Goal: Transaction & Acquisition: Purchase product/service

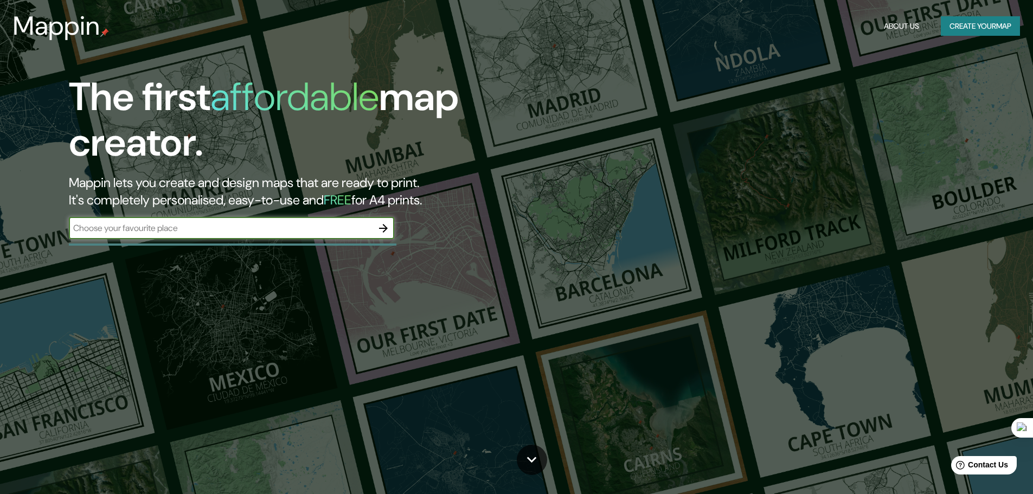
click at [179, 230] on input "text" at bounding box center [221, 228] width 304 height 12
type input "bogota"
click at [377, 227] on icon "button" at bounding box center [383, 228] width 13 height 13
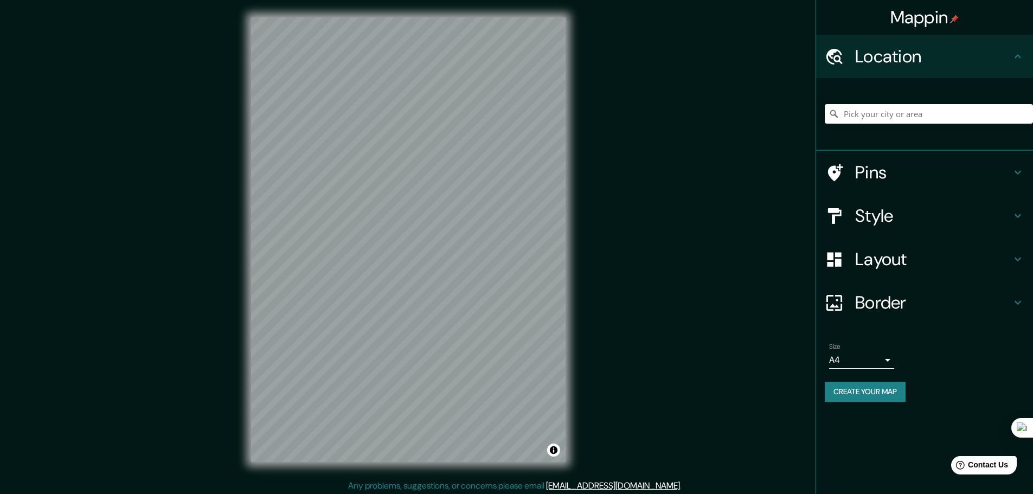
click at [884, 223] on h4 "Style" at bounding box center [933, 216] width 156 height 22
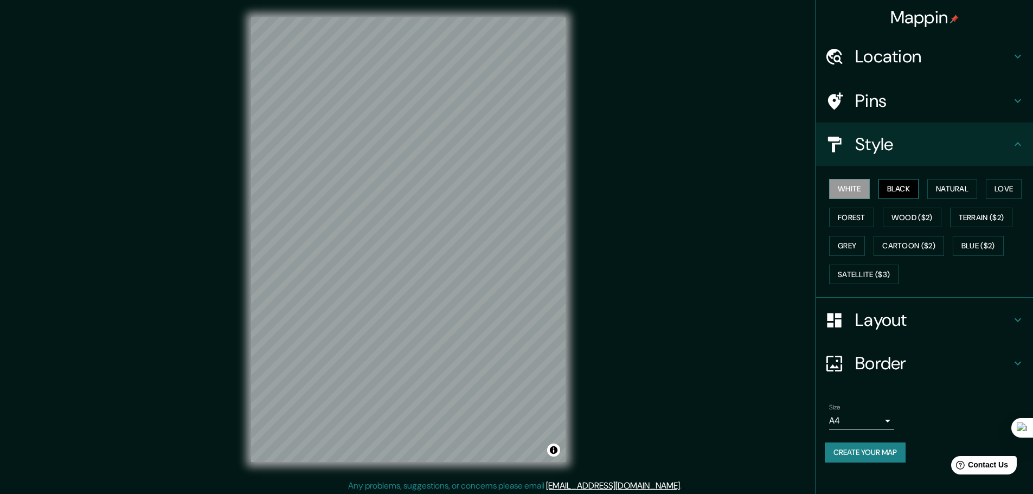
click at [896, 188] on button "Black" at bounding box center [898, 189] width 41 height 20
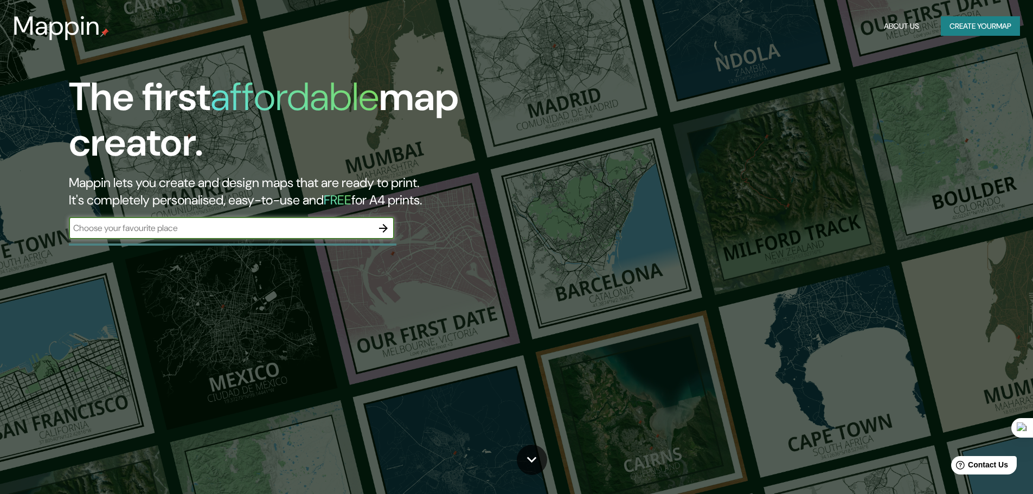
click at [169, 230] on input "text" at bounding box center [221, 228] width 304 height 12
type input "bogota"
click at [384, 228] on icon "button" at bounding box center [383, 228] width 9 height 9
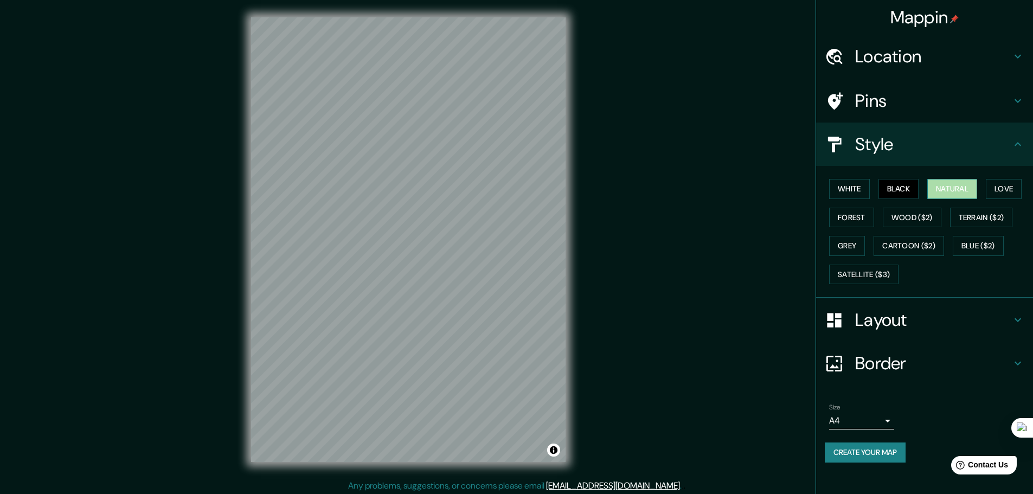
click at [955, 190] on button "Natural" at bounding box center [952, 189] width 50 height 20
click at [1004, 181] on button "Love" at bounding box center [1004, 189] width 36 height 20
click at [994, 211] on button "Terrain ($2)" at bounding box center [981, 218] width 63 height 20
click at [912, 221] on button "Wood ($2)" at bounding box center [912, 218] width 59 height 20
click at [847, 218] on button "Forest" at bounding box center [851, 218] width 45 height 20
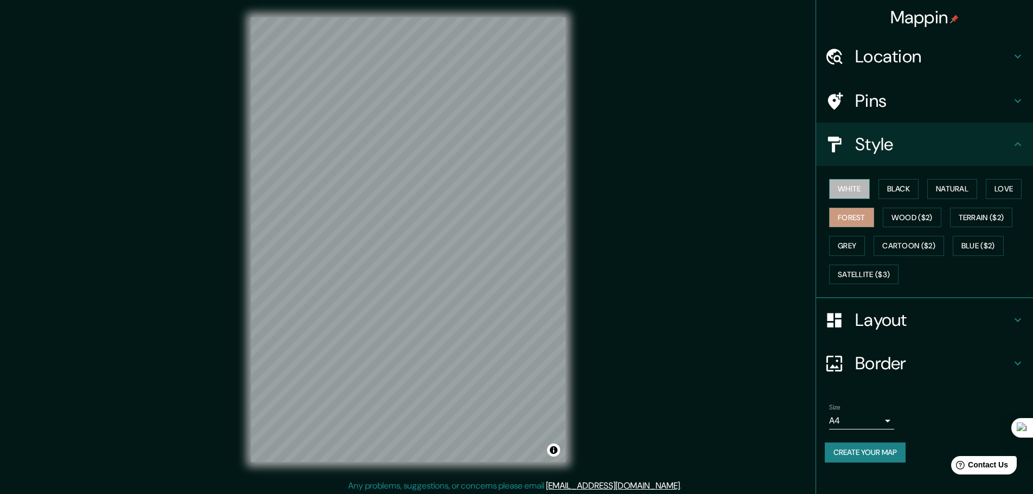
click at [848, 192] on button "White" at bounding box center [849, 189] width 41 height 20
click at [896, 192] on button "Black" at bounding box center [898, 189] width 41 height 20
click at [851, 187] on button "White" at bounding box center [849, 189] width 41 height 20
click at [910, 189] on button "Black" at bounding box center [898, 189] width 41 height 20
click at [944, 190] on button "Natural" at bounding box center [952, 189] width 50 height 20
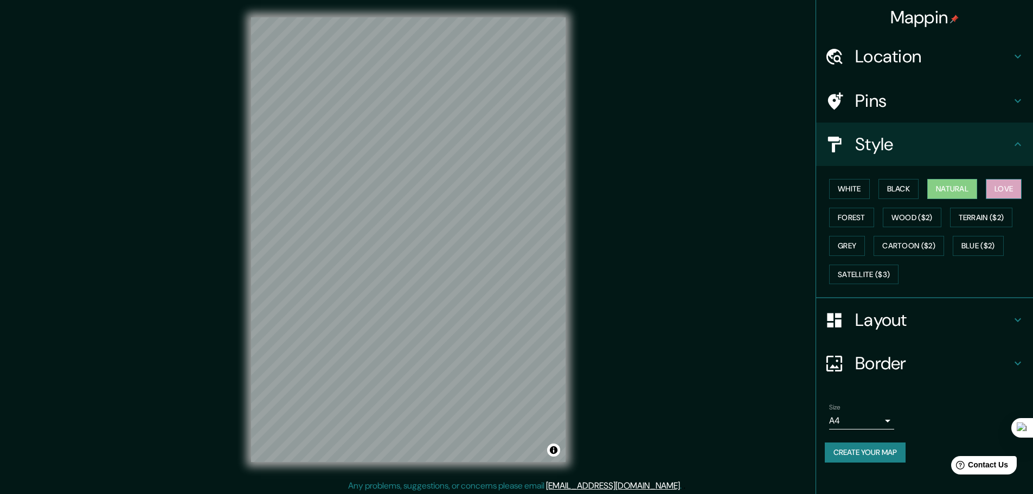
click at [1012, 185] on button "Love" at bounding box center [1004, 189] width 36 height 20
click at [846, 219] on button "Forest" at bounding box center [851, 218] width 45 height 20
click at [909, 223] on button "Wood ($2)" at bounding box center [912, 218] width 59 height 20
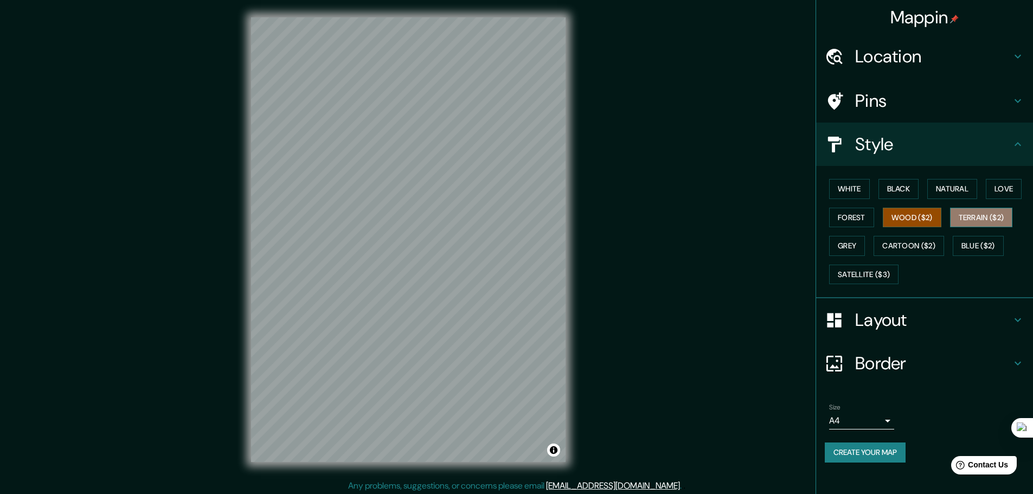
click at [976, 221] on button "Terrain ($2)" at bounding box center [981, 218] width 63 height 20
click at [848, 250] on button "Grey" at bounding box center [847, 246] width 36 height 20
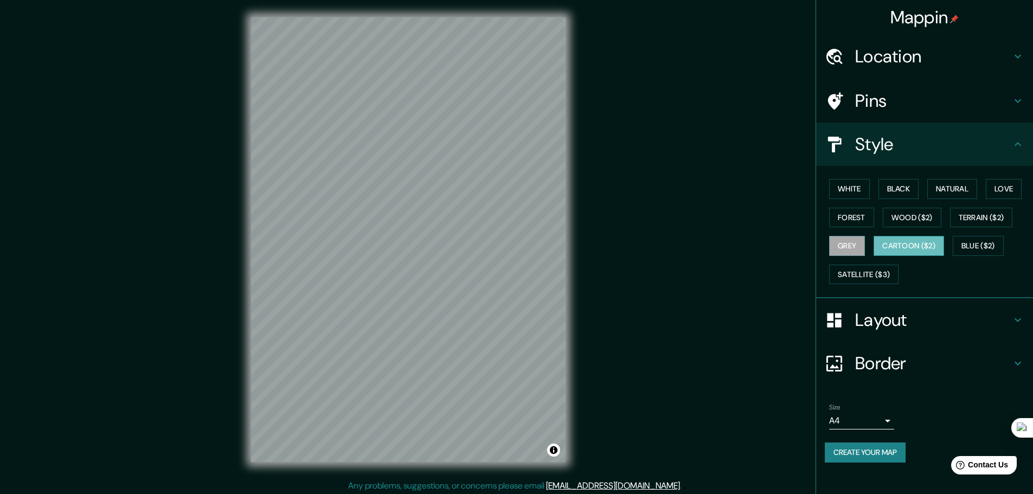
click at [903, 248] on button "Cartoon ($2)" at bounding box center [908, 246] width 70 height 20
click at [968, 245] on button "Blue ($2)" at bounding box center [978, 246] width 51 height 20
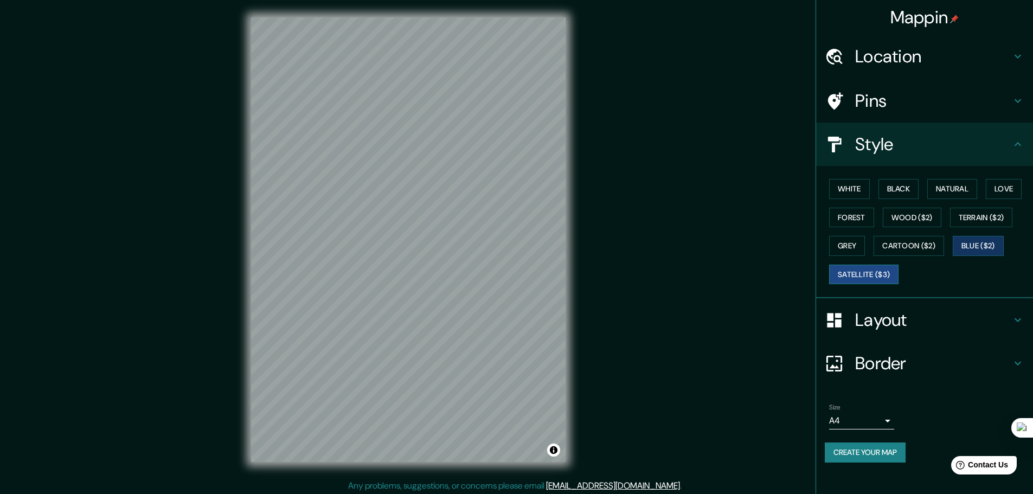
click at [864, 272] on button "Satellite ($3)" at bounding box center [863, 275] width 69 height 20
click at [986, 245] on button "Blue ($2)" at bounding box center [978, 246] width 51 height 20
click at [964, 189] on button "Natural" at bounding box center [952, 189] width 50 height 20
click at [901, 190] on button "Black" at bounding box center [898, 189] width 41 height 20
click at [858, 183] on button "White" at bounding box center [849, 189] width 41 height 20
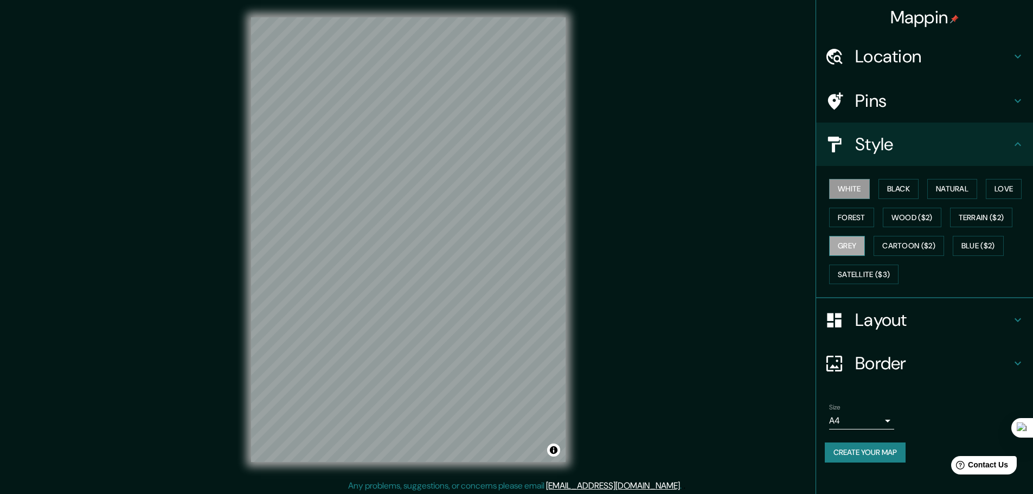
click at [848, 238] on button "Grey" at bounding box center [847, 246] width 36 height 20
click at [854, 194] on button "White" at bounding box center [849, 189] width 41 height 20
click at [935, 102] on h4 "Pins" at bounding box center [933, 101] width 156 height 22
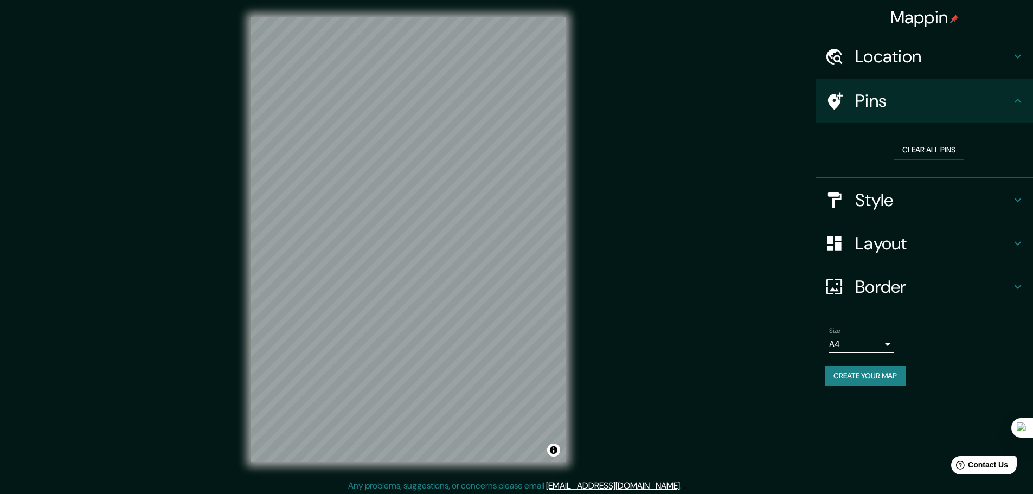
click at [905, 65] on h4 "Location" at bounding box center [933, 57] width 156 height 22
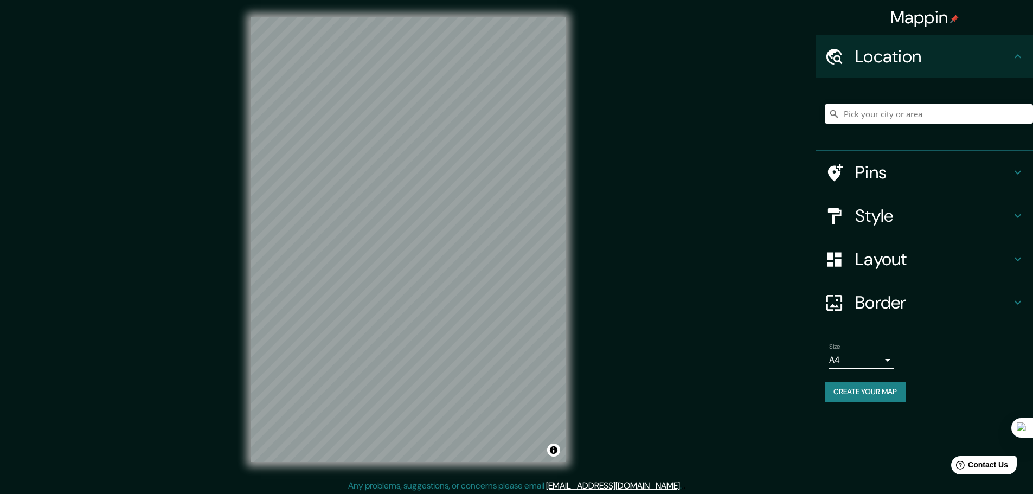
click at [907, 297] on h4 "Border" at bounding box center [933, 303] width 156 height 22
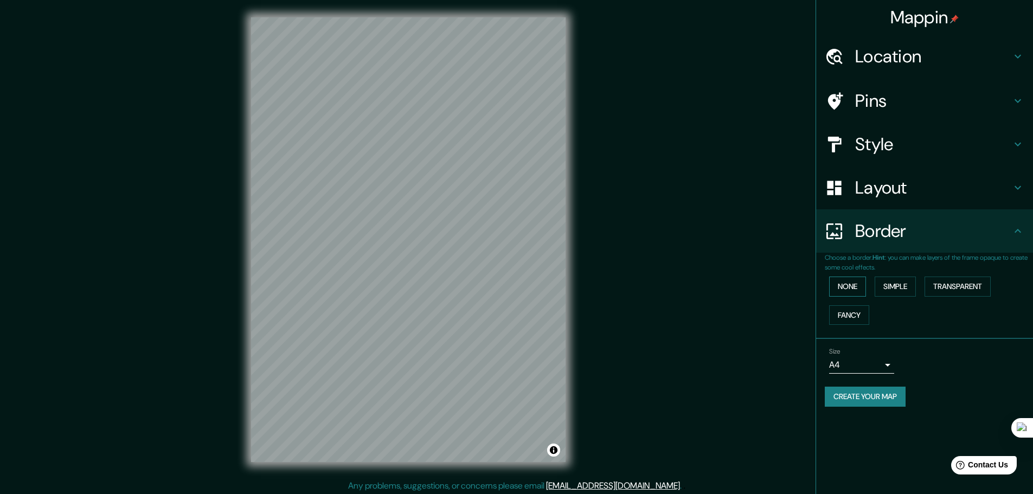
click at [856, 285] on button "None" at bounding box center [847, 286] width 37 height 20
click at [903, 289] on button "Simple" at bounding box center [894, 286] width 41 height 20
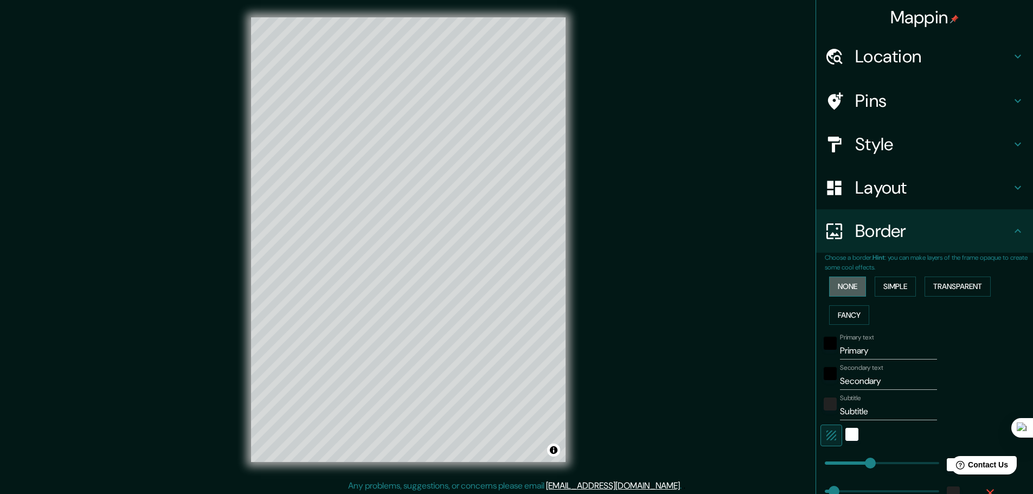
click at [851, 287] on button "None" at bounding box center [847, 286] width 37 height 20
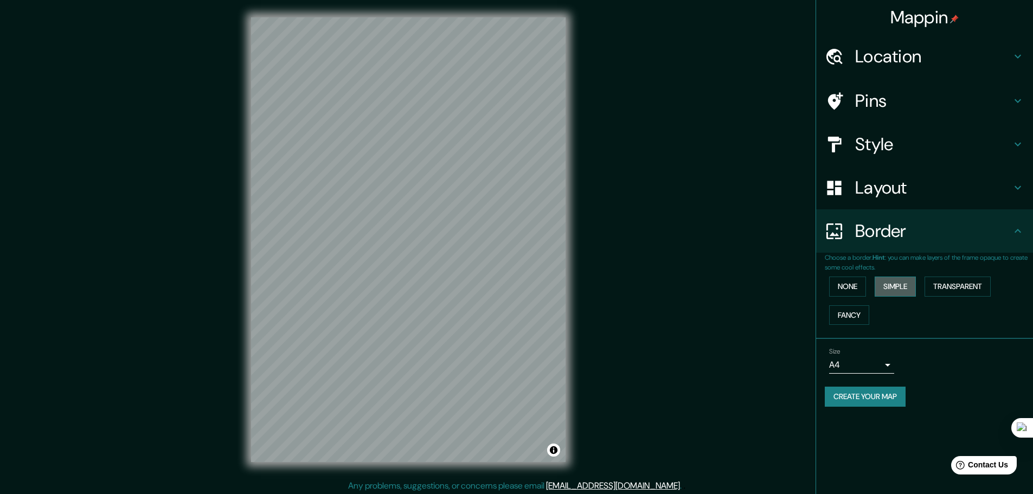
click at [884, 286] on button "Simple" at bounding box center [894, 286] width 41 height 20
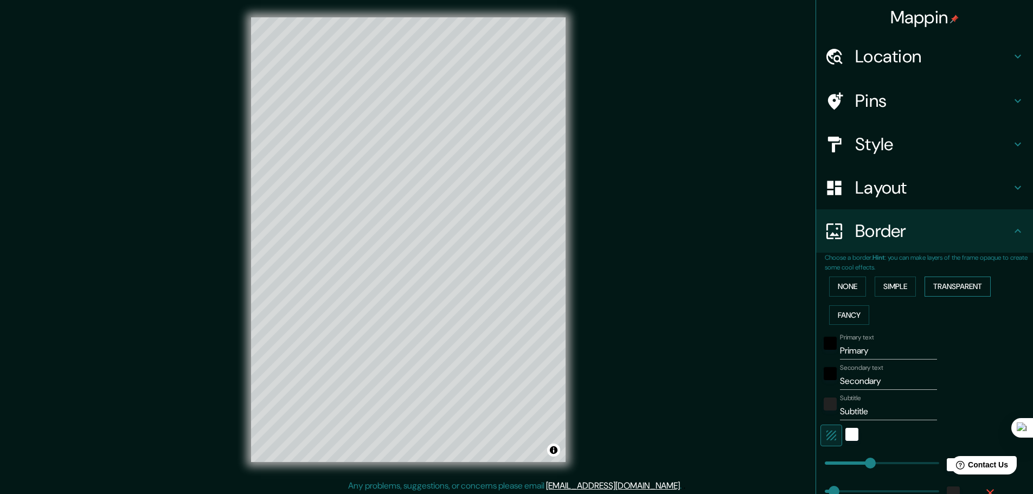
click at [949, 290] on button "Transparent" at bounding box center [957, 286] width 66 height 20
click at [842, 310] on button "Fancy" at bounding box center [849, 315] width 40 height 20
type input "46"
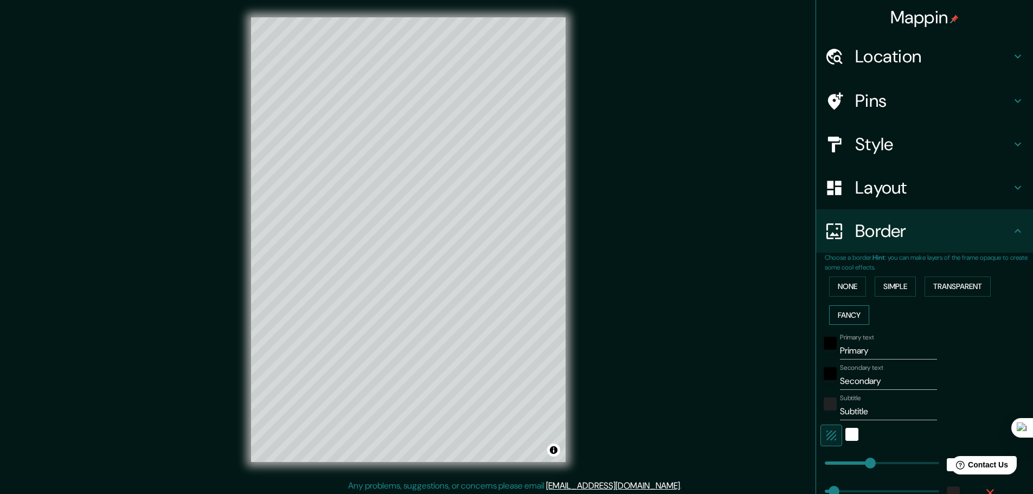
type input "23"
click at [843, 310] on button "Fancy" at bounding box center [849, 315] width 40 height 20
type input "46"
type input "23"
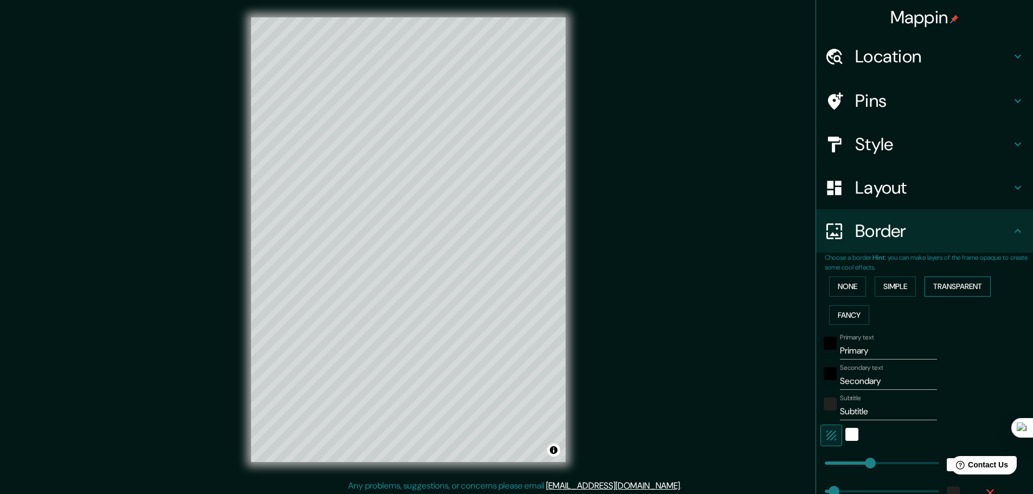
click at [957, 287] on button "Transparent" at bounding box center [957, 286] width 66 height 20
click at [842, 292] on button "None" at bounding box center [847, 286] width 37 height 20
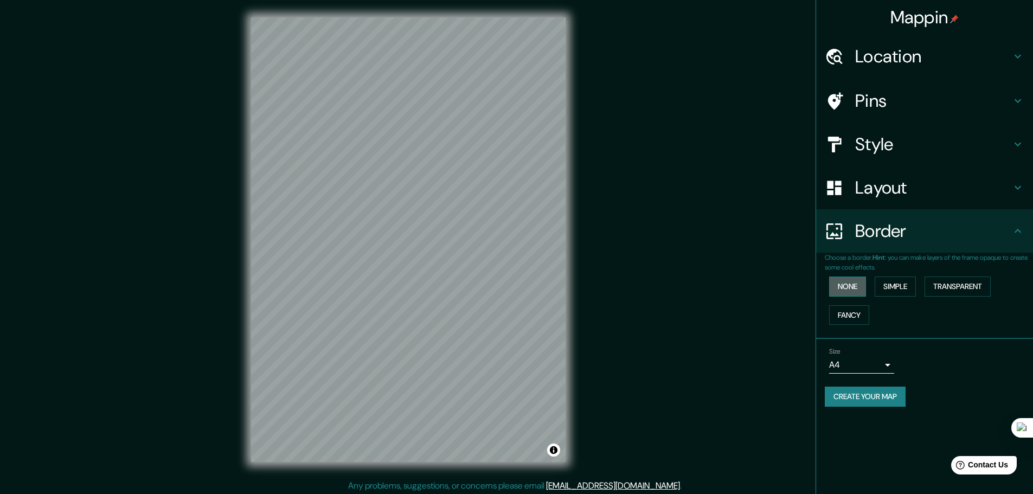
click at [842, 292] on button "None" at bounding box center [847, 286] width 37 height 20
click at [893, 287] on button "Simple" at bounding box center [894, 286] width 41 height 20
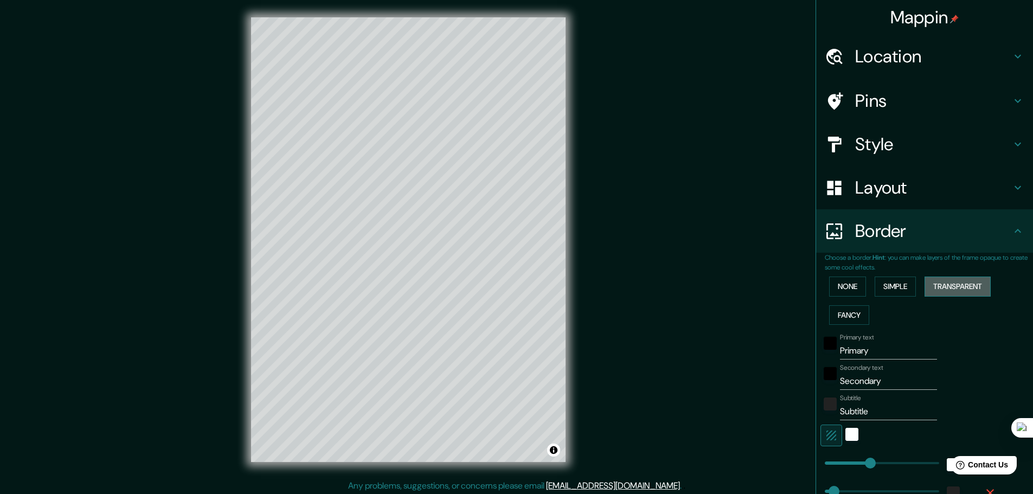
click at [942, 286] on button "Transparent" at bounding box center [957, 286] width 66 height 20
click at [842, 311] on button "Fancy" at bounding box center [849, 315] width 40 height 20
type input "46"
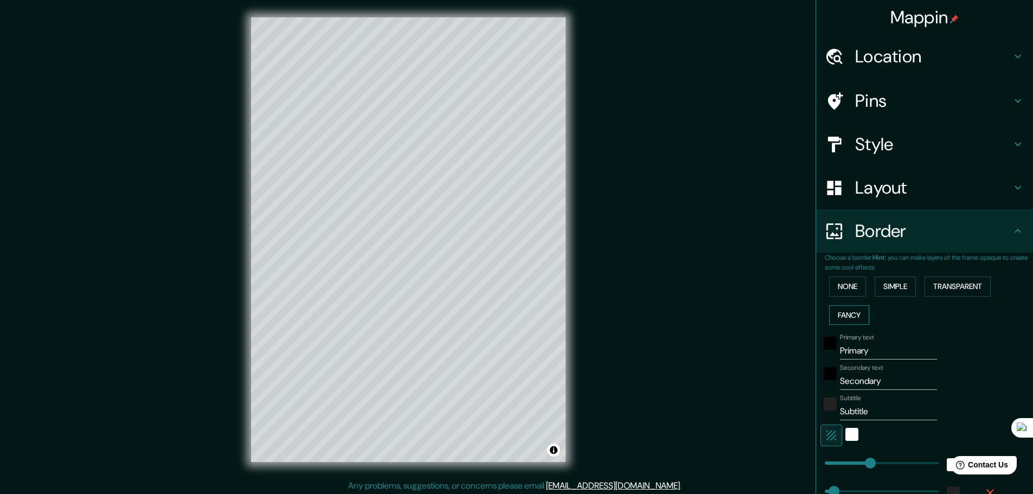
type input "23"
click at [960, 282] on button "Transparent" at bounding box center [957, 286] width 66 height 20
click at [870, 351] on input "Primary" at bounding box center [888, 350] width 97 height 17
type input "Primaryb"
type input "278"
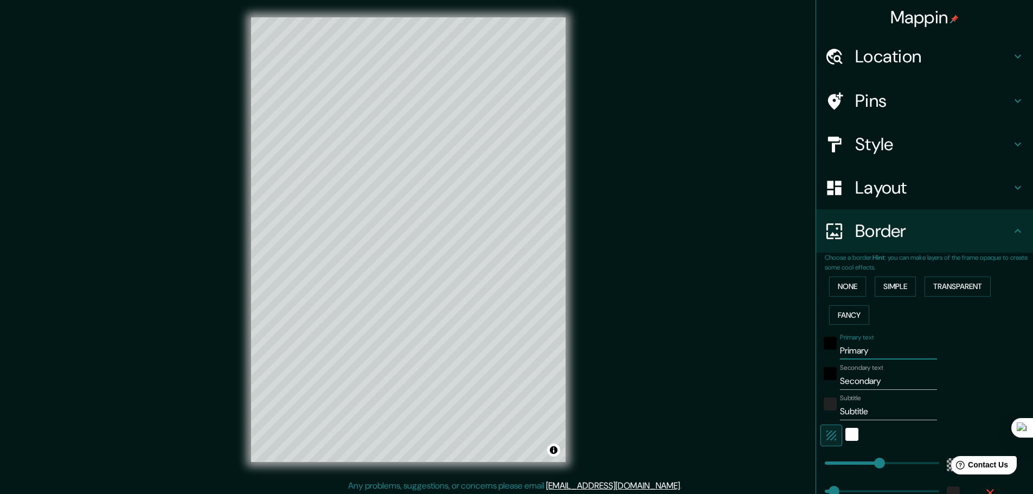
type input "46"
type input "Primary"
type input "278"
type input "46"
type input "P"
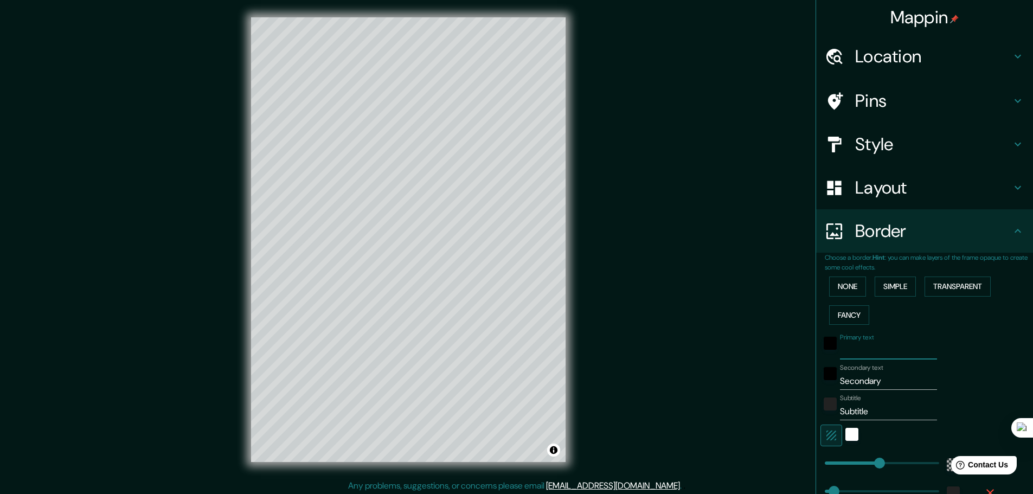
type input "278"
type input "46"
type input "B"
type input "278"
type input "46"
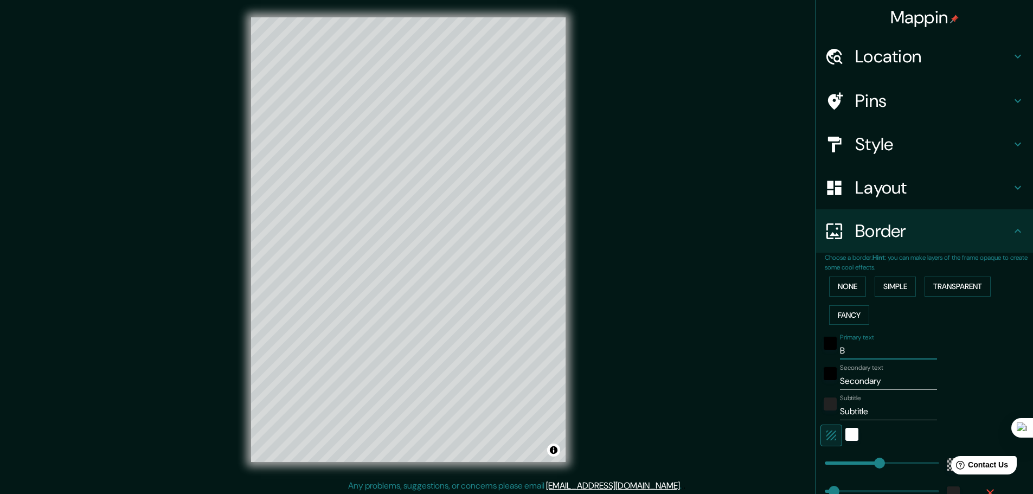
type input "BO"
type input "278"
type input "46"
type input "BOG"
type input "278"
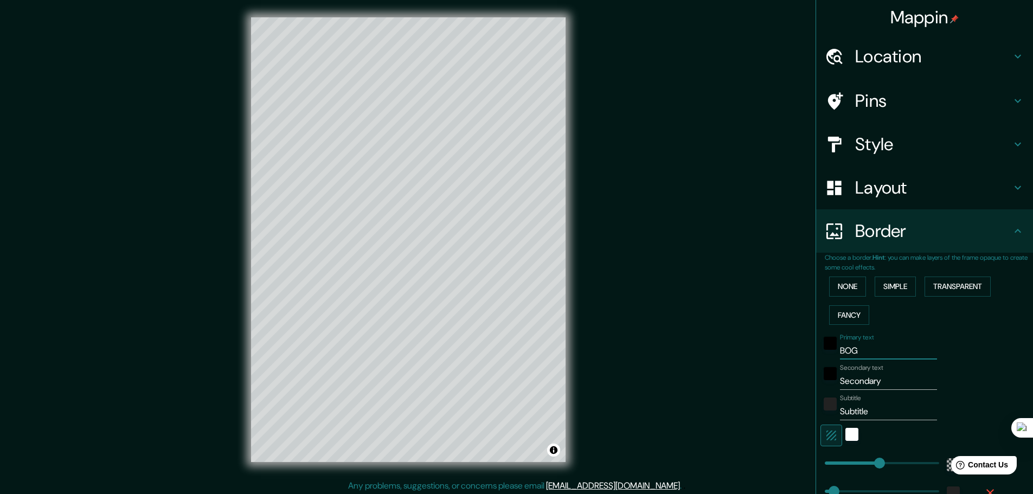
type input "46"
type input "BOGO"
type input "278"
type input "46"
type input "BOGOT"
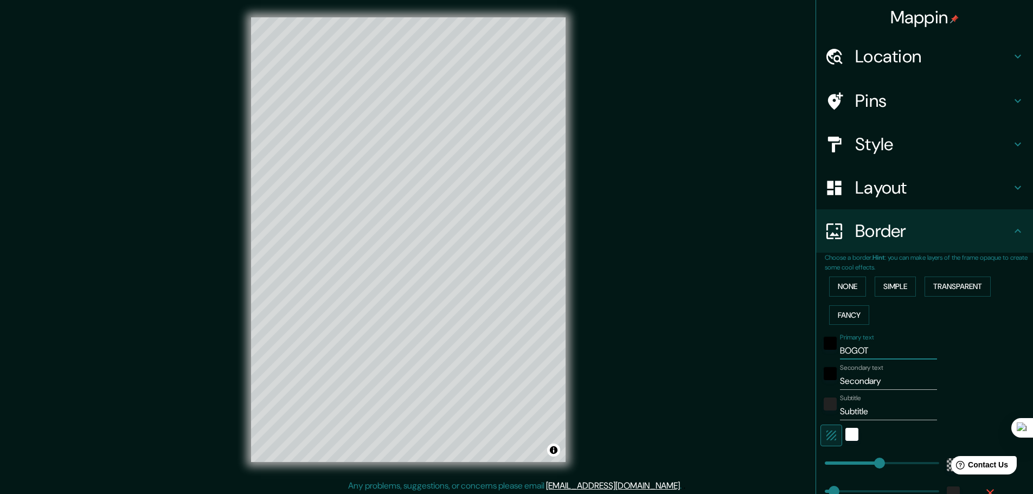
type input "278"
type input "46"
type input "BOGOTÁ"
type input "278"
type input "46"
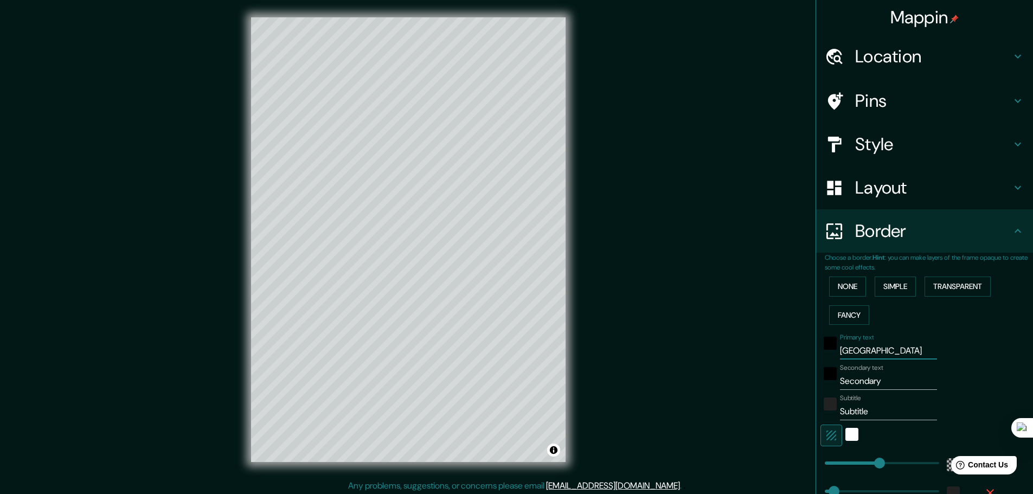
type input "BOGOTÁ"
click at [878, 382] on input "Secondary" at bounding box center [888, 380] width 97 height 17
drag, startPoint x: 877, startPoint y: 382, endPoint x: 805, endPoint y: 382, distance: 72.1
click at [805, 382] on div "Mappin Location Pins Style Layout Border Choose a border. Hint : you can make l…" at bounding box center [516, 248] width 1033 height 497
type input "C"
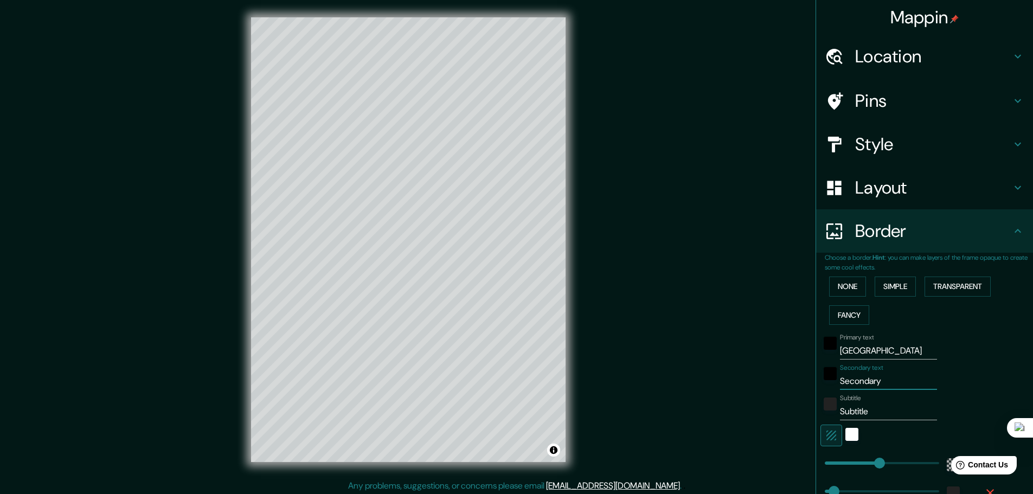
type input "278"
type input "46"
type input "CO"
type input "278"
type input "46"
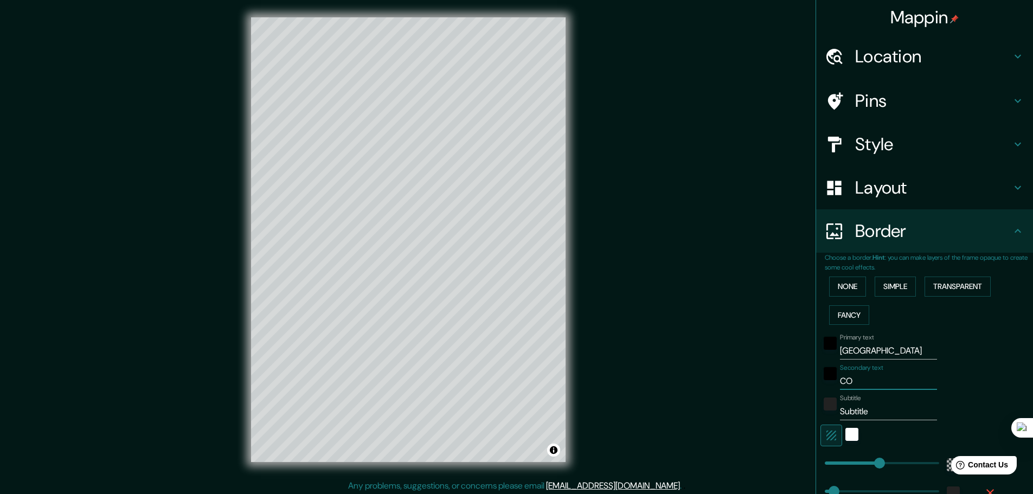
type input "COL"
type input "278"
type input "46"
type input "COLO"
type input "278"
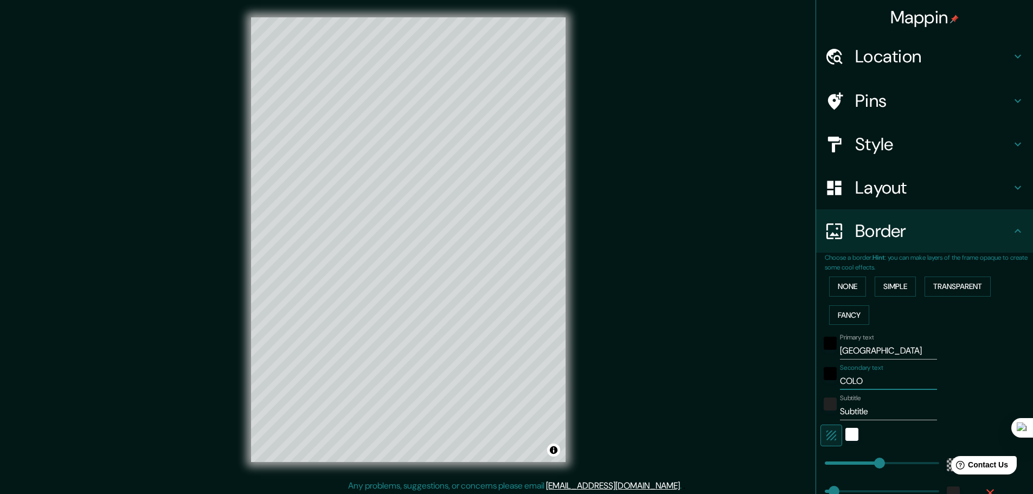
type input "46"
type input "COLOM"
type input "278"
type input "46"
type input "COLOMB"
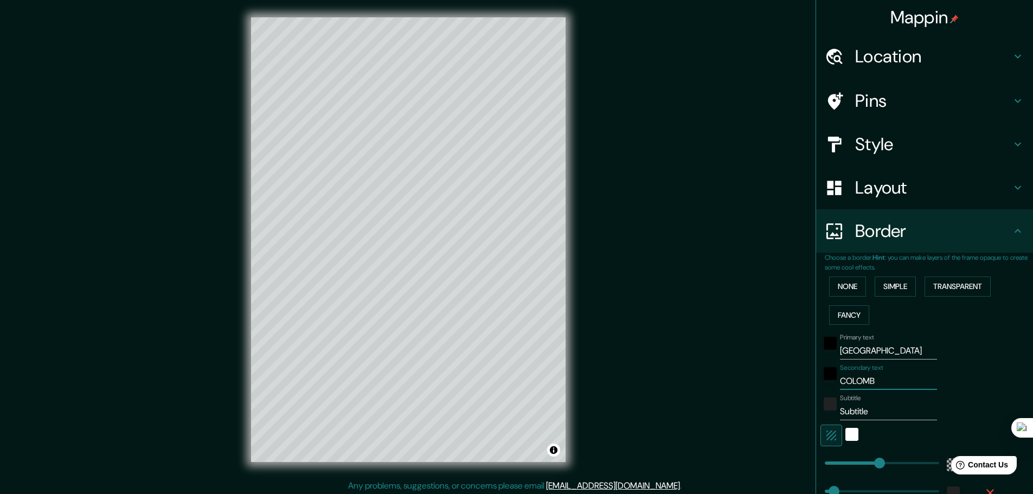
type input "278"
type input "46"
type input "COLOMBI"
type input "278"
type input "46"
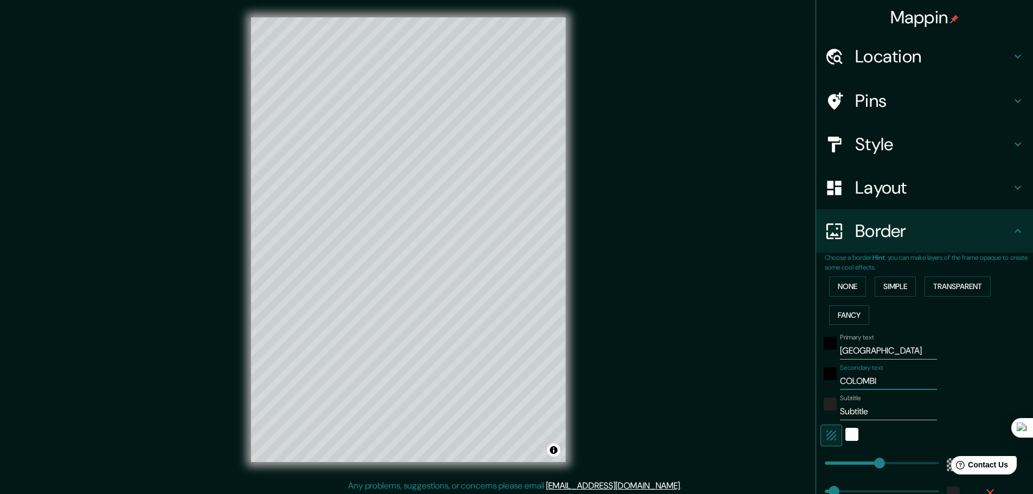
type input "COLOMBIA"
type input "278"
type input "46"
type input "COLOMBIA"
click at [875, 414] on input "Subtitle" at bounding box center [888, 411] width 97 height 17
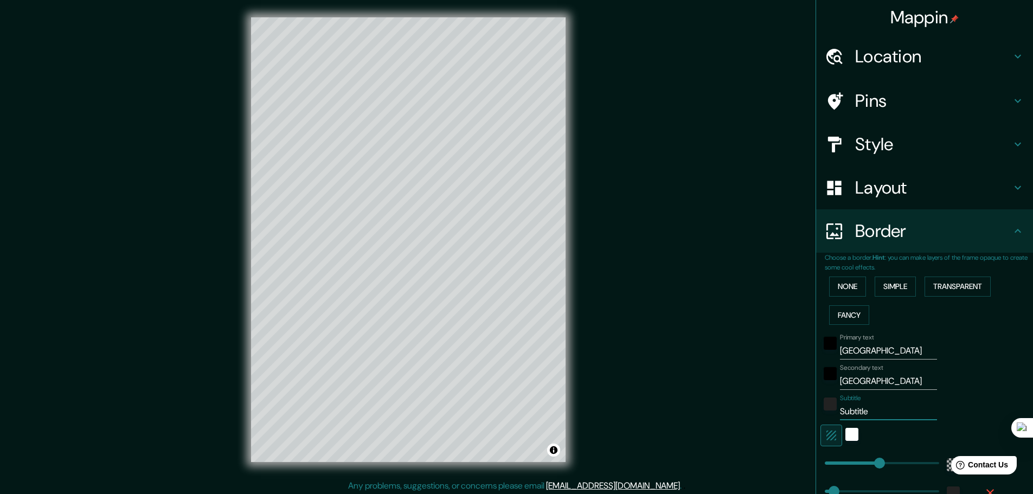
drag, startPoint x: 871, startPoint y: 415, endPoint x: 818, endPoint y: 415, distance: 52.6
click at [820, 415] on div "Subtitle Subtitle" at bounding box center [909, 407] width 178 height 26
type input "4"
type input "278"
type input "46"
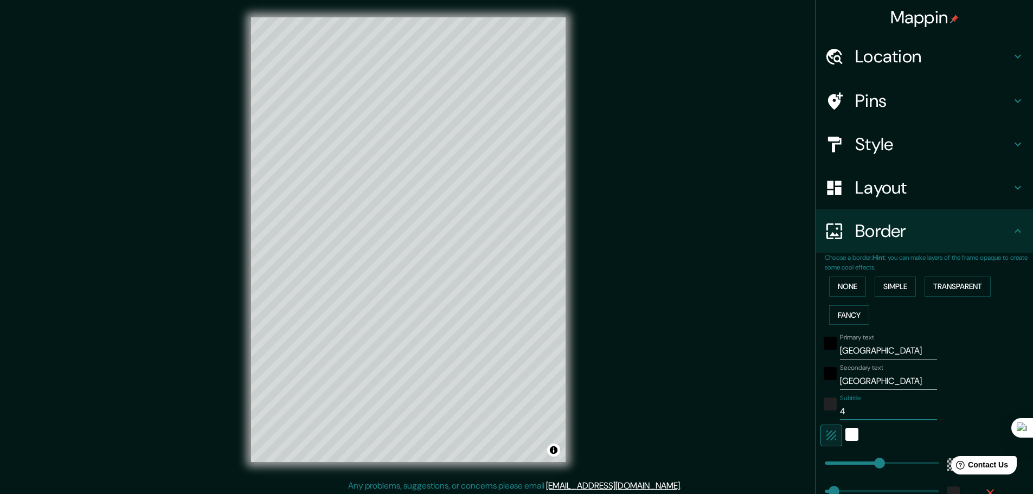
type input "4."
type input "278"
type input "46"
type input "4.7"
type input "278"
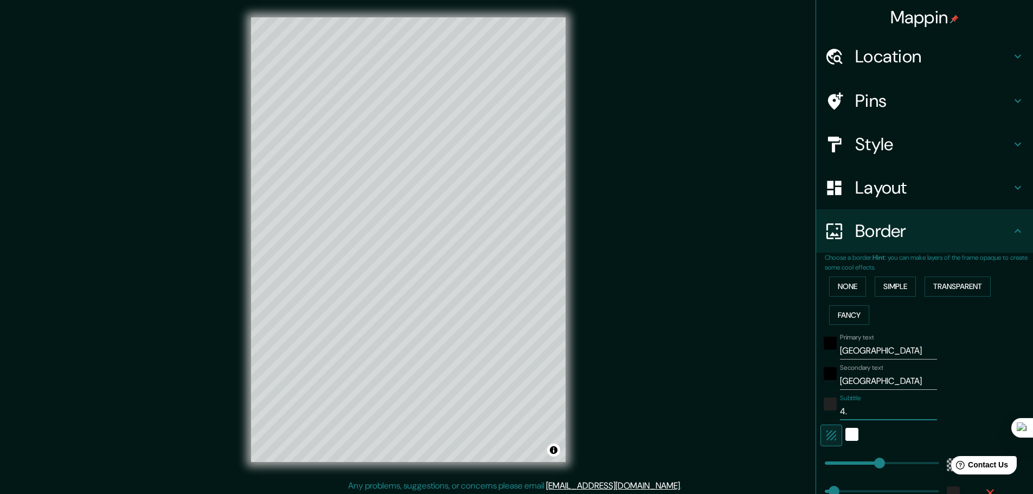
type input "46"
type input "4.71"
type input "278"
type input "46"
type input "4.711"
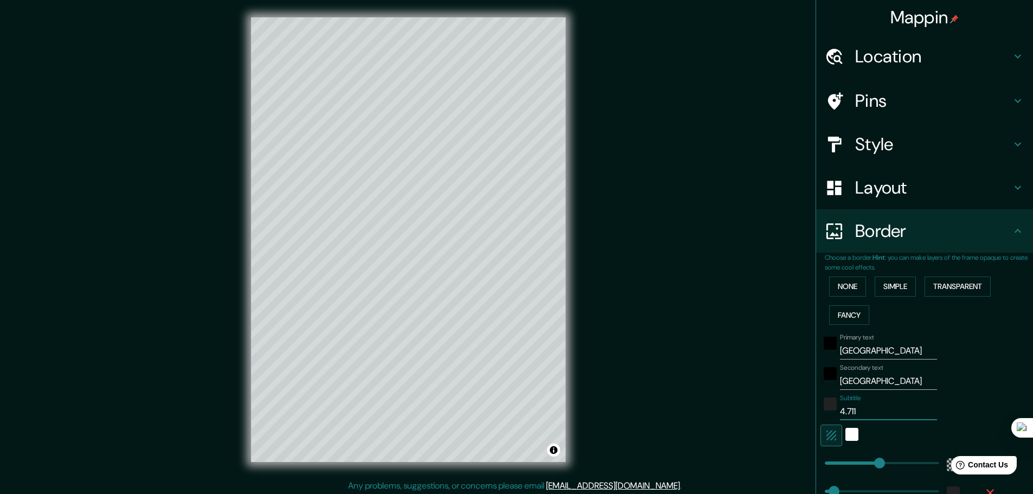
type input "278"
type input "46"
type input "4.7110"
type input "278"
type input "46"
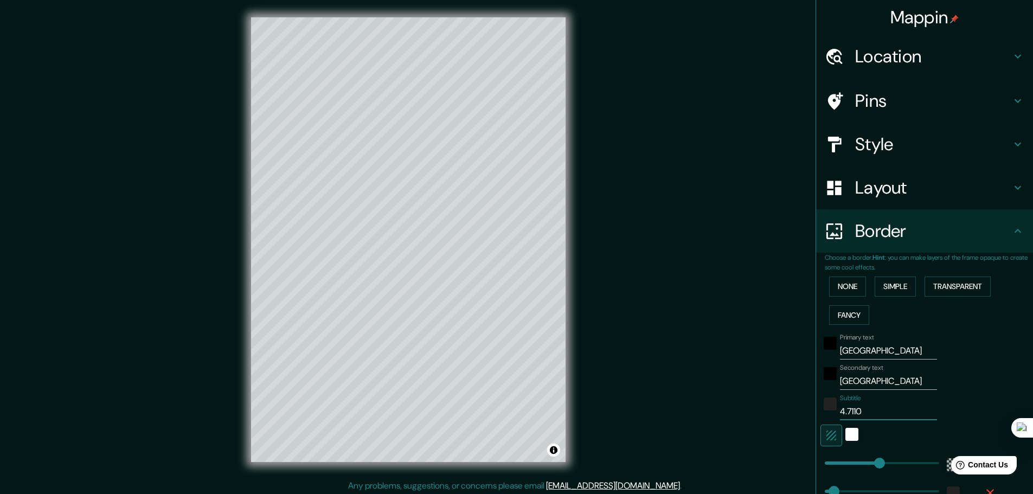
type input "4.7110°"
type input "278"
type input "46"
type input "4.7110°N"
type input "278"
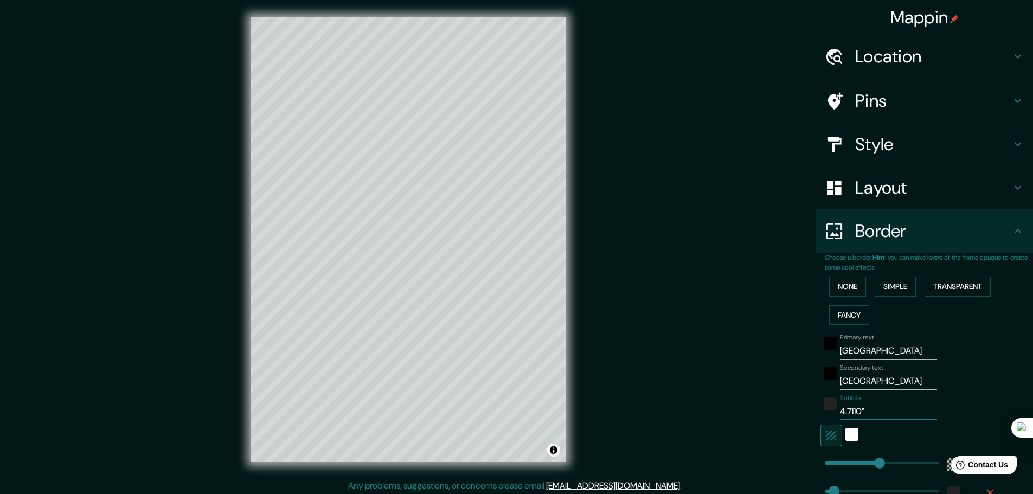
type input "46"
type input "4.7110°N"
type input "278"
type input "46"
type input "4.7110°N /"
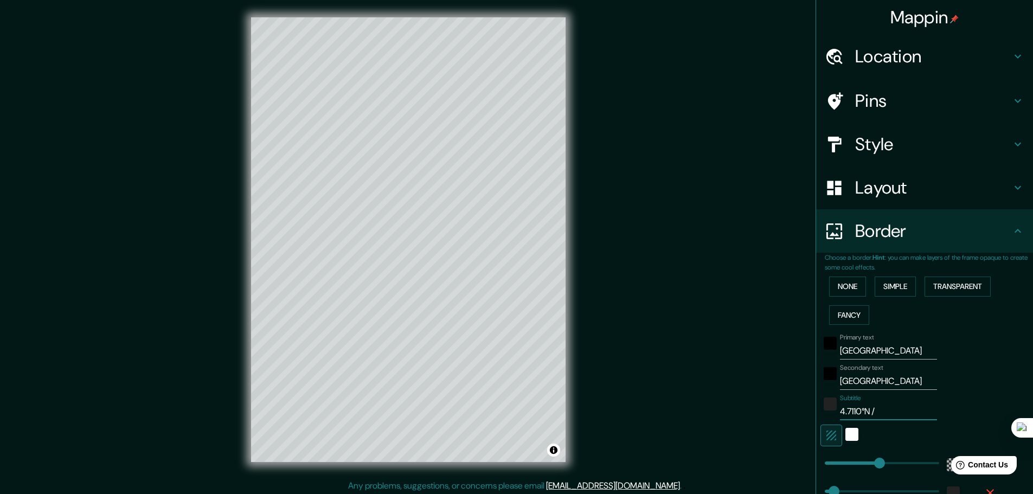
type input "278"
type input "46"
type input "4.7110°N /"
type input "278"
type input "46"
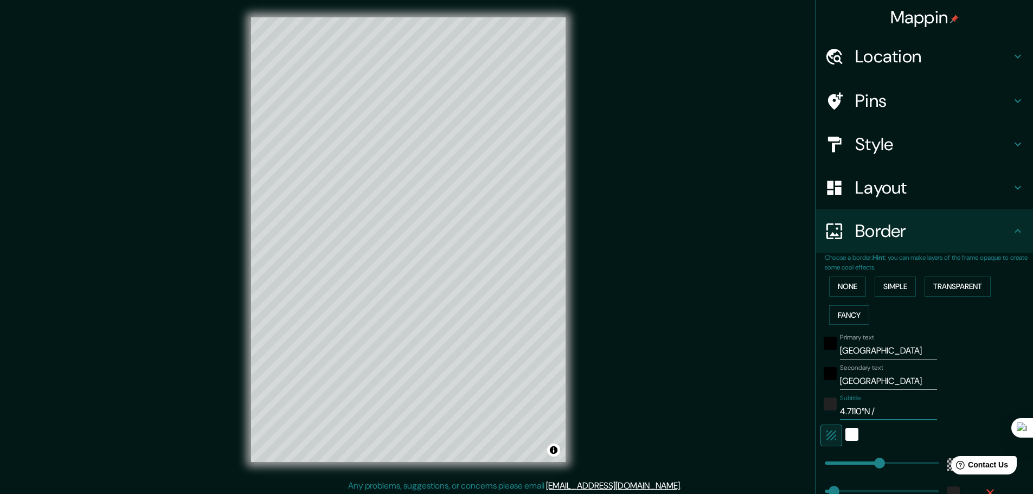
type input "4.7110°N / 7"
type input "278"
type input "46"
type input "4.7110°N / 74"
type input "278"
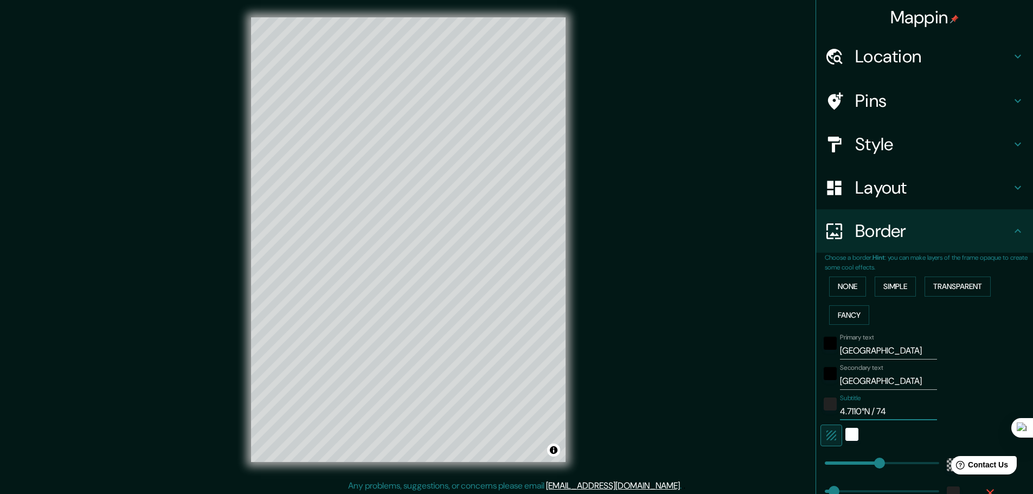
type input "46"
type input "4.7110°N / 74."
type input "278"
type input "46"
type input "4.7110°N / 74.0"
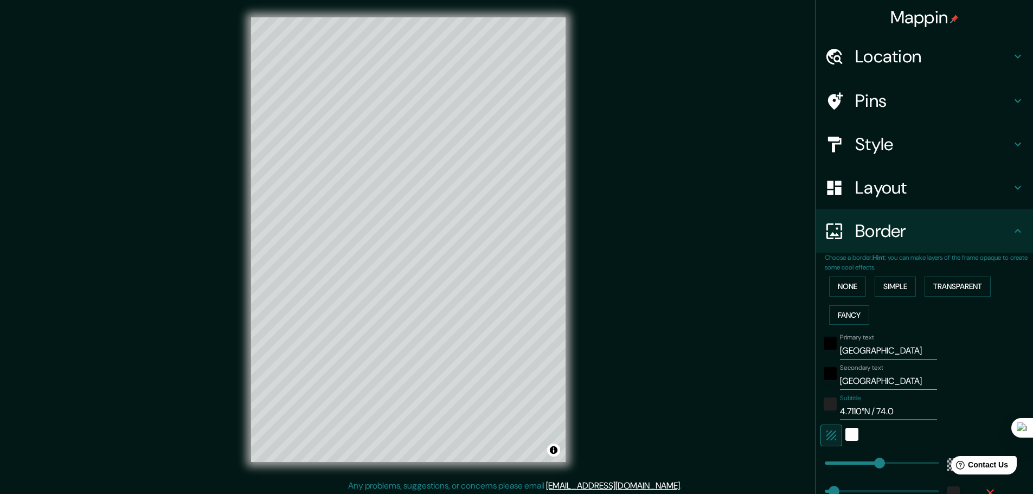
type input "278"
type input "46"
type input "4.7110°N / 74.07"
type input "278"
type input "46"
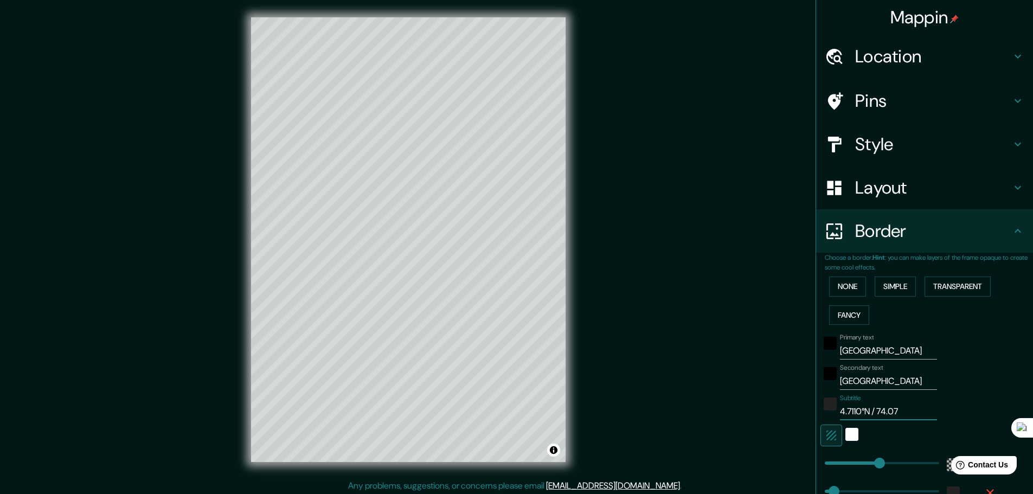
type input "4.7110°N / 74.072"
type input "278"
type input "46"
type input "4.7110°N / 74.0721"
type input "278"
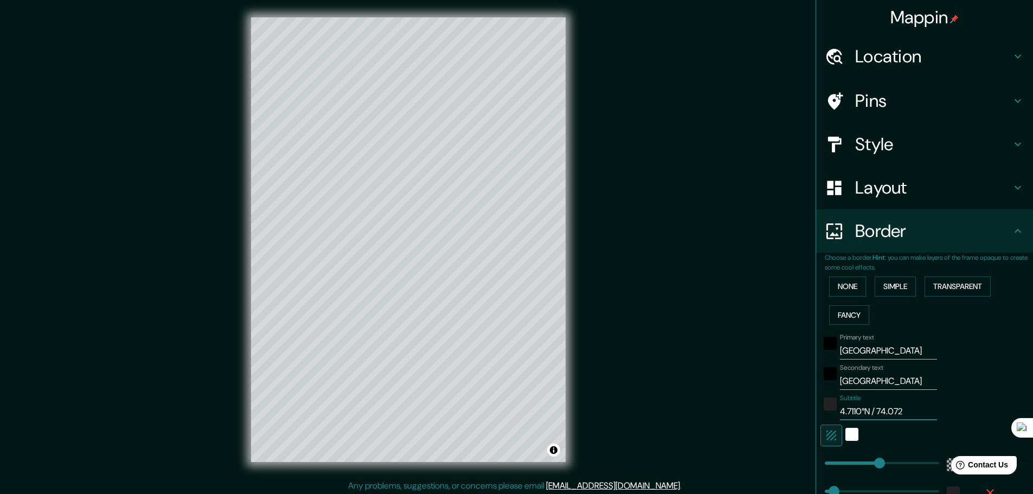
type input "46"
type input "4.7110°N / 74.0721°"
type input "278"
type input "46"
type input "4.7110°N / 74.0721°W"
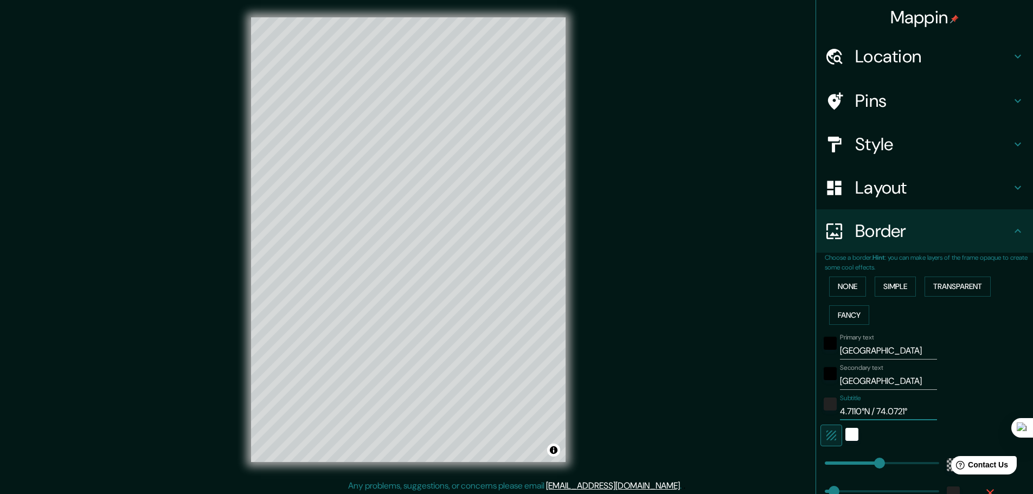
type input "278"
type input "46"
type input "4.7110°N / 74.0721°W"
click at [974, 394] on div "Subtitle 4.7110°N / 74.0721°W" at bounding box center [909, 407] width 178 height 26
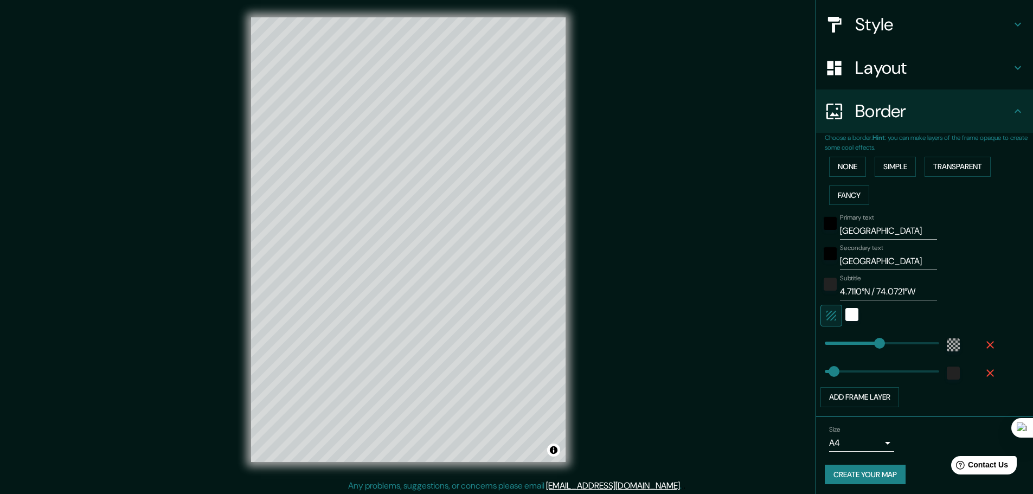
scroll to position [123, 0]
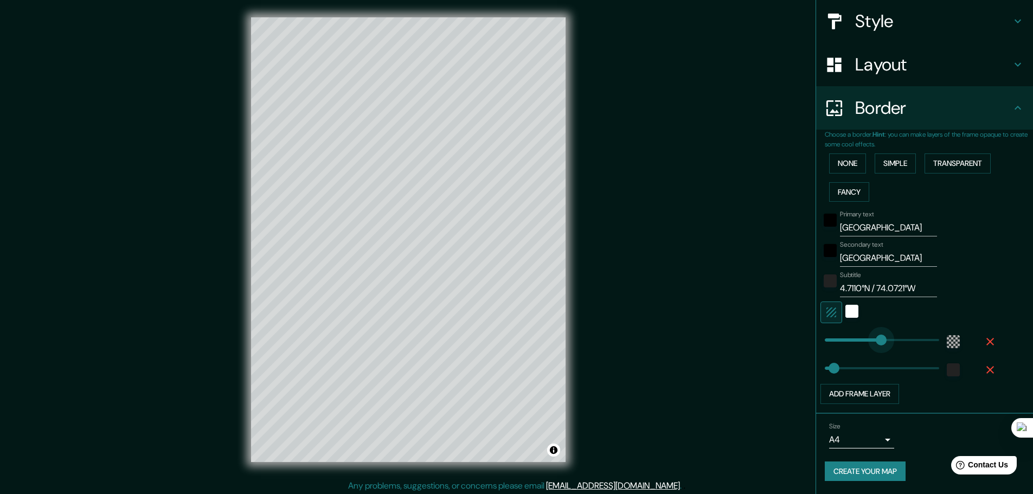
type input "325"
drag, startPoint x: 871, startPoint y: 336, endPoint x: 880, endPoint y: 340, distance: 10.5
type input "580"
drag, startPoint x: 825, startPoint y: 366, endPoint x: 931, endPoint y: 367, distance: 106.3
type input "0"
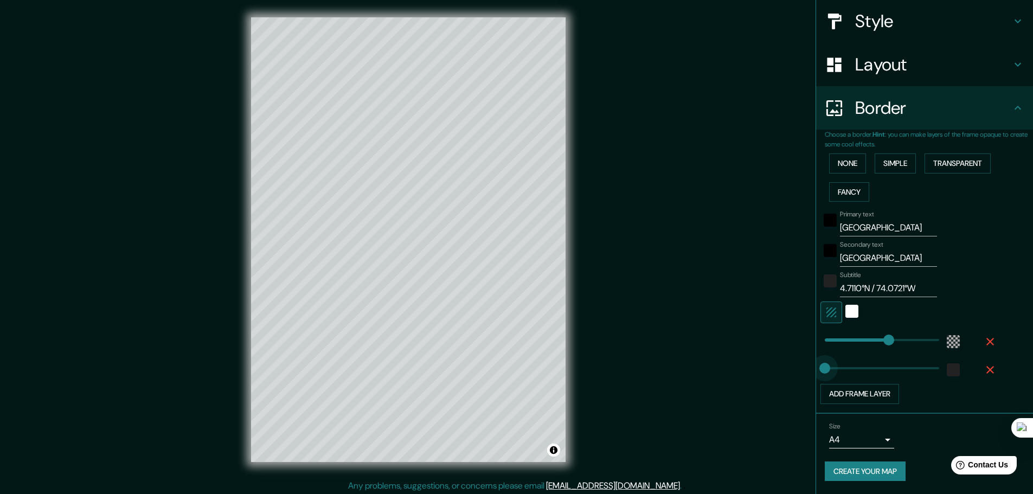
drag, startPoint x: 931, startPoint y: 367, endPoint x: 813, endPoint y: 361, distance: 118.4
click at [986, 371] on icon "button" at bounding box center [990, 370] width 8 height 8
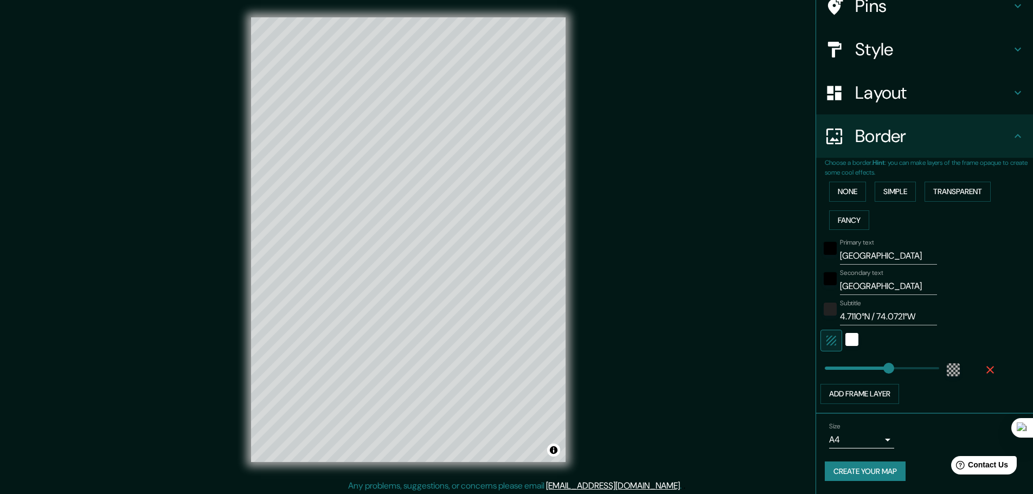
scroll to position [95, 0]
click at [983, 366] on icon "button" at bounding box center [989, 369] width 13 height 13
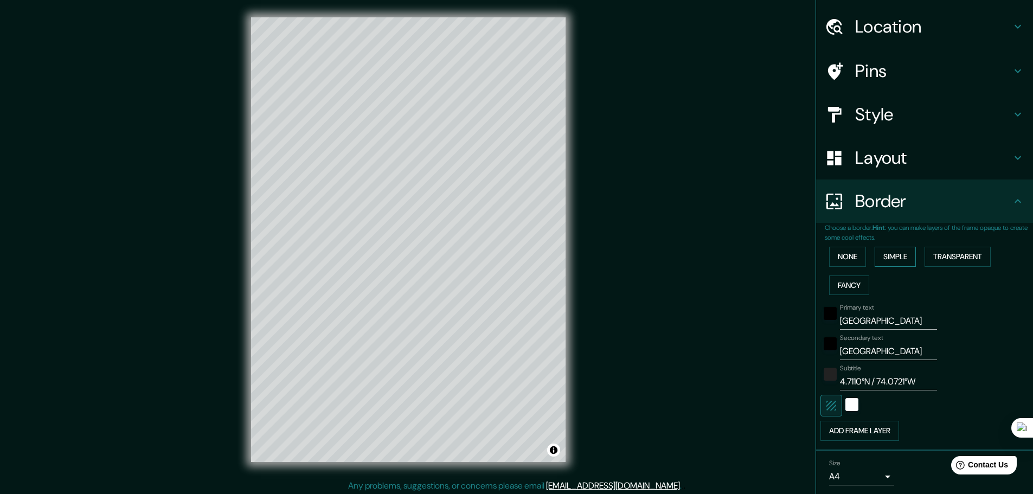
scroll to position [12, 0]
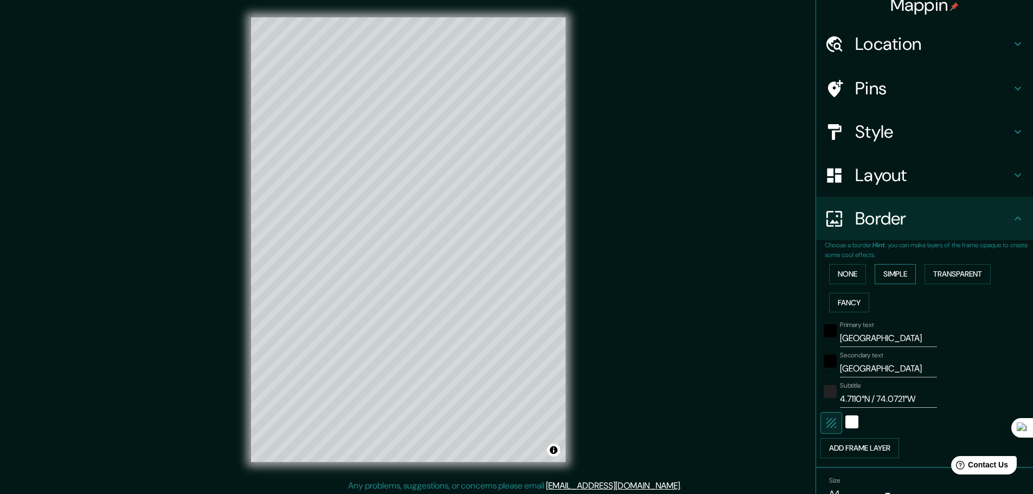
click at [895, 275] on button "Simple" at bounding box center [894, 274] width 41 height 20
click at [841, 279] on button "None" at bounding box center [847, 274] width 37 height 20
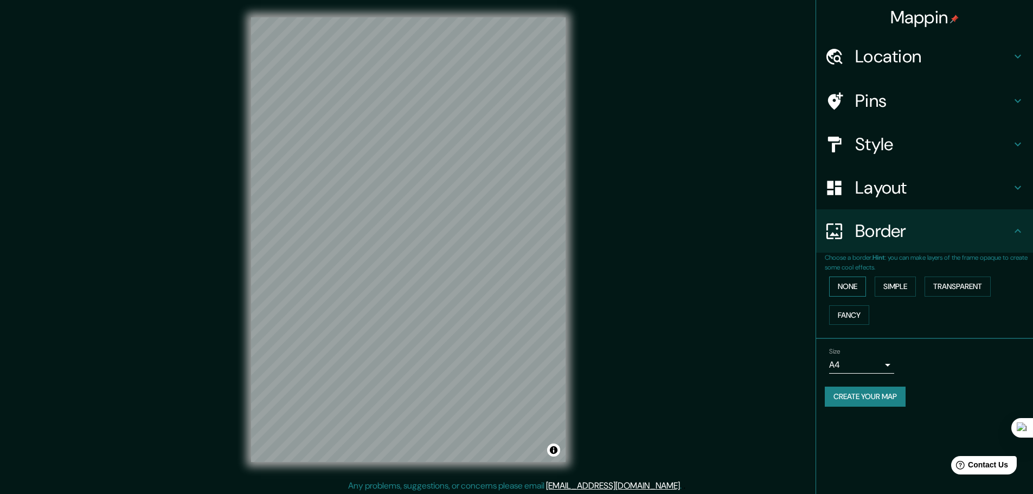
scroll to position [0, 0]
click at [896, 285] on button "Simple" at bounding box center [894, 286] width 41 height 20
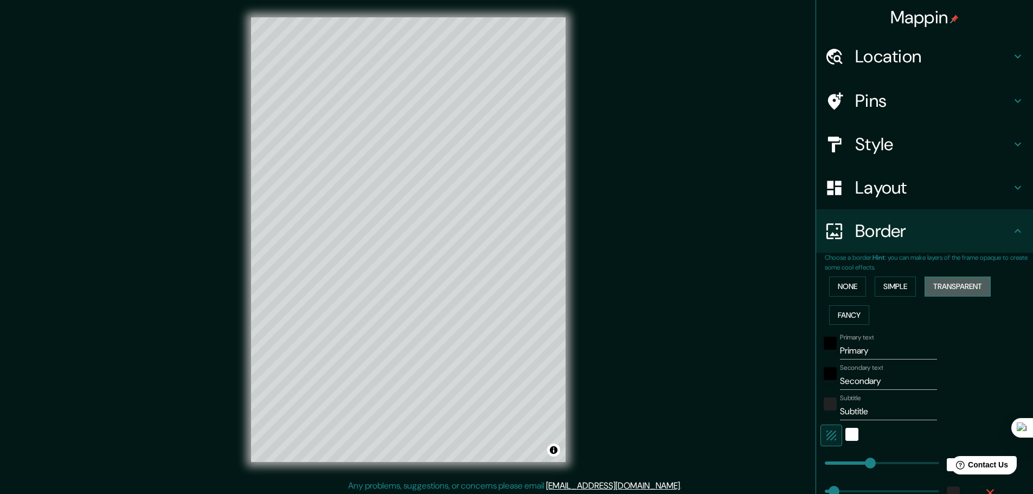
click at [939, 288] on button "Transparent" at bounding box center [957, 286] width 66 height 20
click at [890, 286] on button "Simple" at bounding box center [894, 286] width 41 height 20
click at [853, 313] on button "Fancy" at bounding box center [849, 315] width 40 height 20
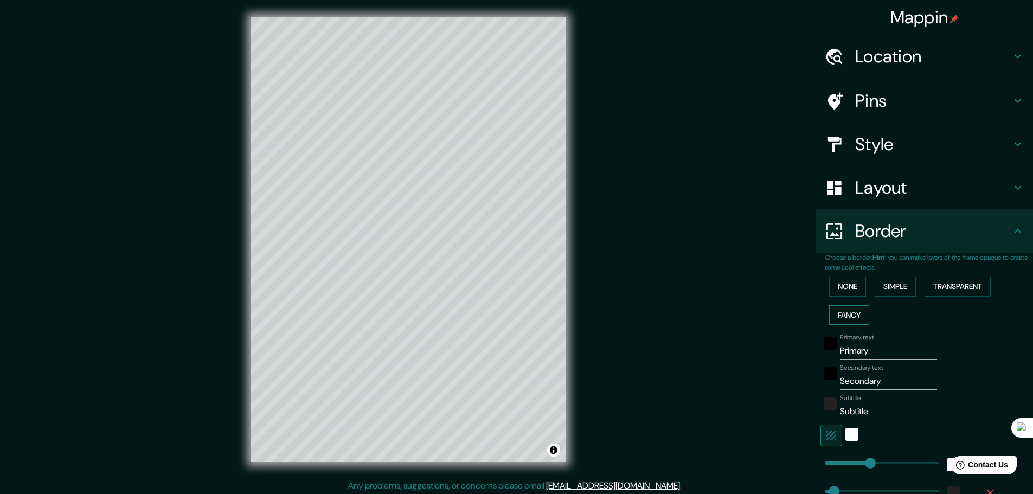
type input "46"
type input "23"
click at [904, 286] on button "Simple" at bounding box center [894, 286] width 41 height 20
click at [939, 286] on button "Transparent" at bounding box center [957, 286] width 66 height 20
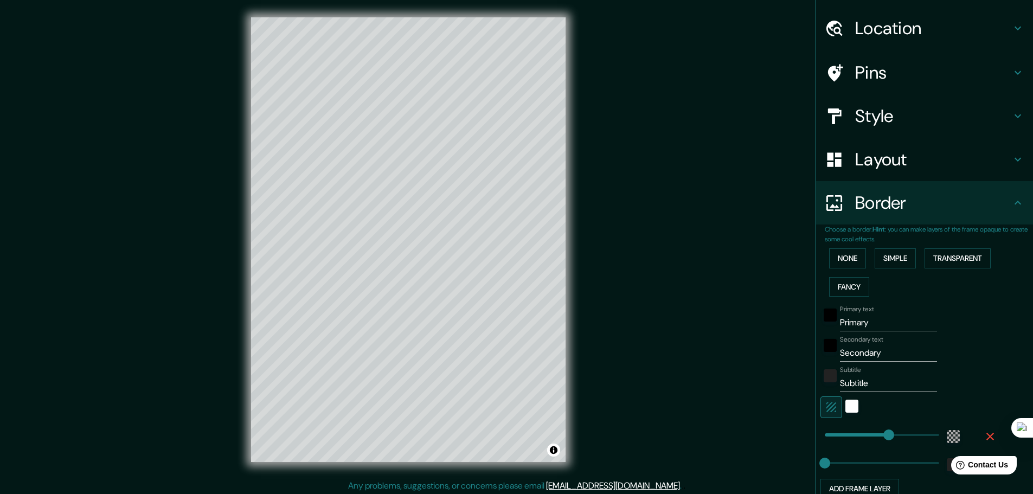
scroll to position [108, 0]
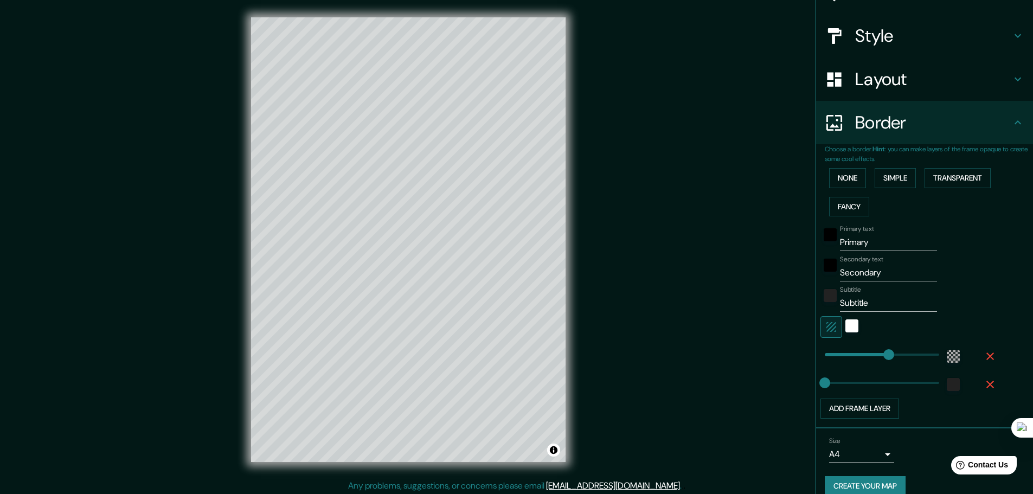
type input "127"
type input "61"
type input "85"
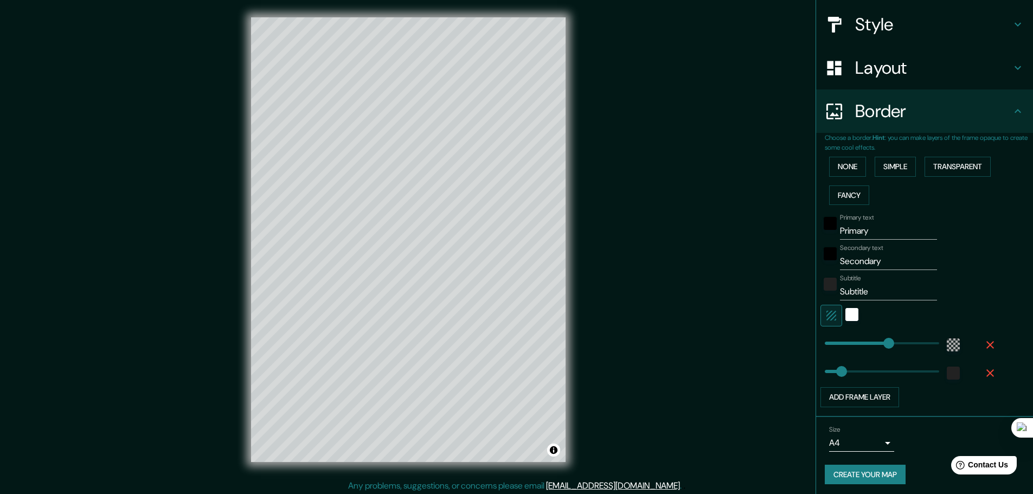
scroll to position [123, 0]
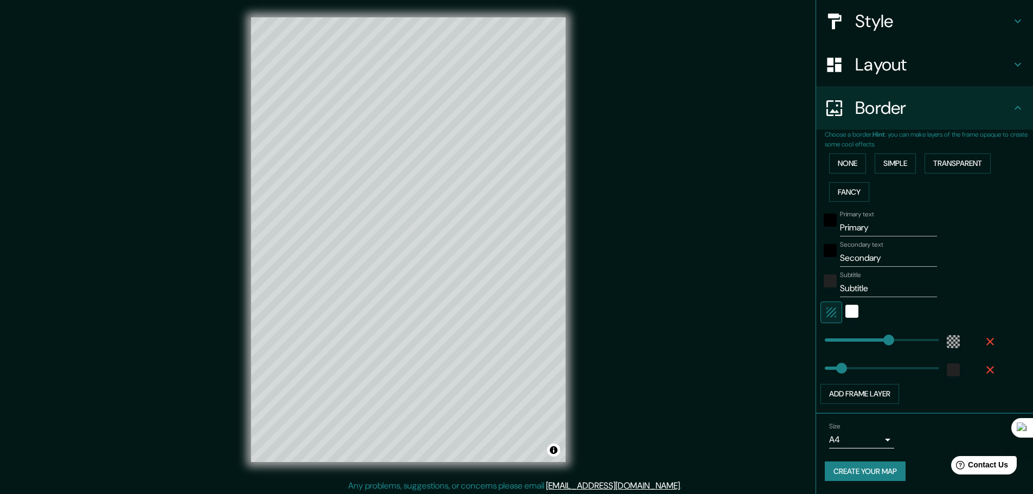
click at [878, 439] on body "Mappin Location Pins Style Layout Border Choose a border. Hint : you can make l…" at bounding box center [516, 247] width 1033 height 494
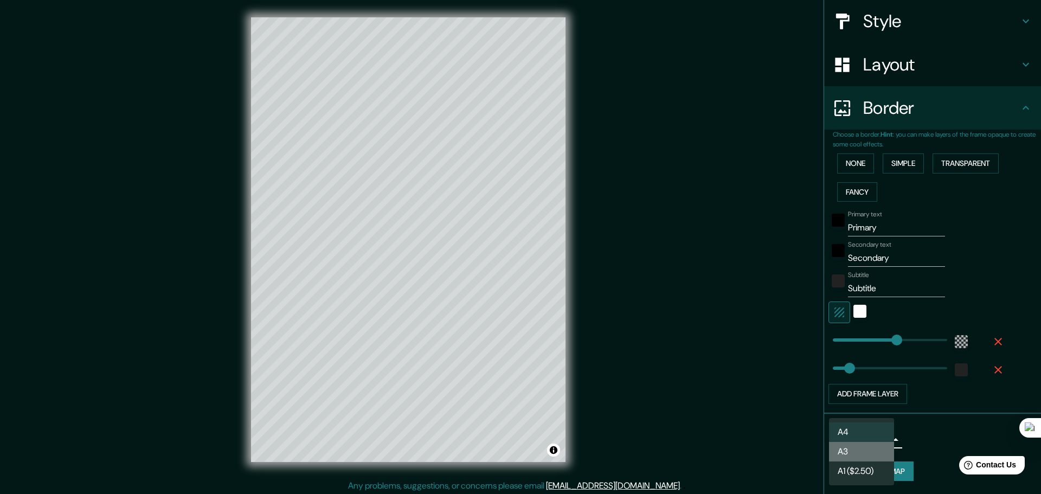
click at [867, 449] on li "A3" at bounding box center [861, 452] width 65 height 20
type input "a4"
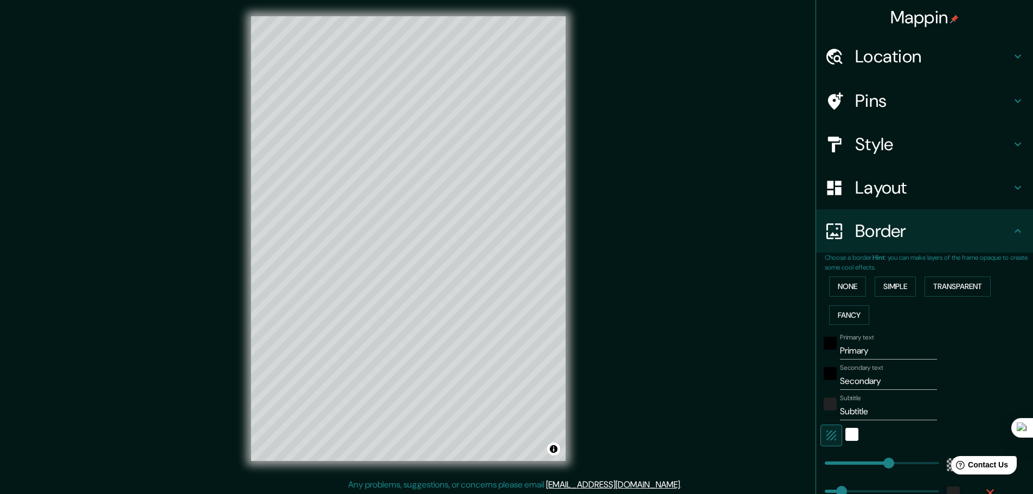
scroll to position [0, 0]
click at [856, 356] on input "Primary" at bounding box center [888, 350] width 97 height 17
drag, startPoint x: 867, startPoint y: 356, endPoint x: 812, endPoint y: 356, distance: 55.3
click at [816, 356] on div "Choose a border. Hint : you can make layers of the frame opaque to create some …" at bounding box center [924, 395] width 217 height 284
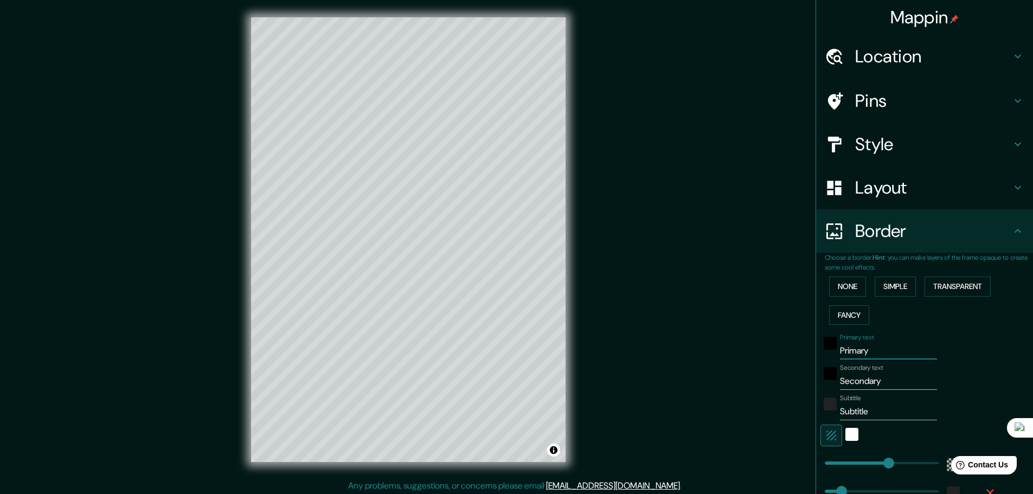
type input "C"
type input "85"
type input "CO"
type input "85"
type input "COL"
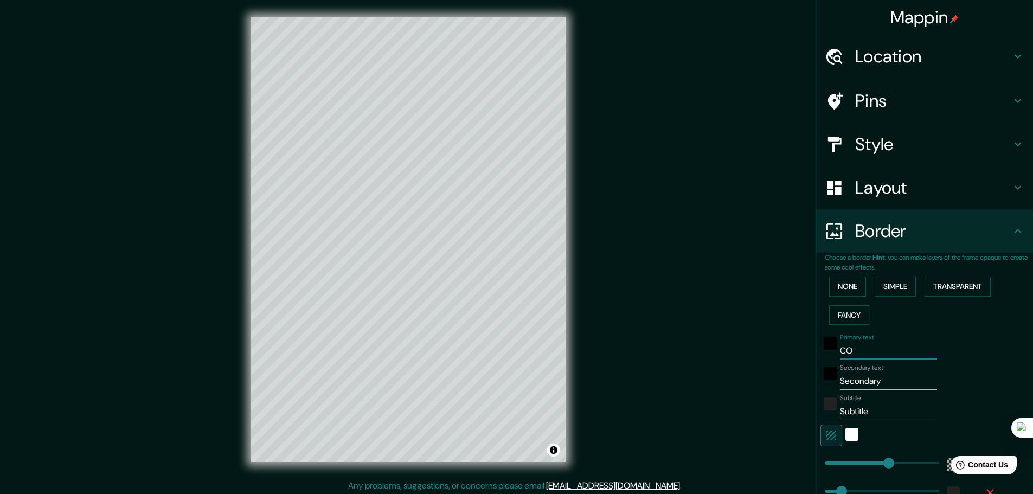
type input "85"
type input "COLO"
type input "85"
type input "COL"
type input "85"
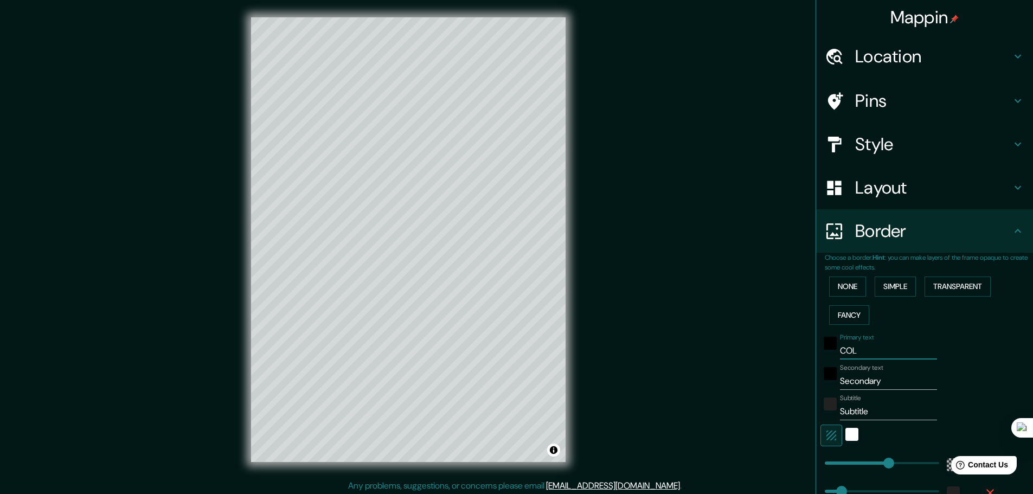
type input "CO"
type input "85"
type input "C"
type input "85"
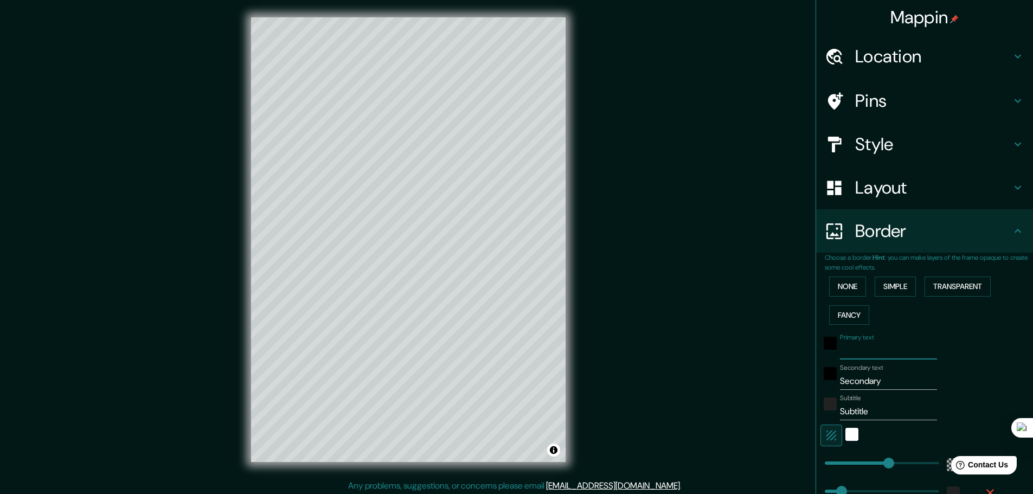
type input "B"
type input "85"
type input "BO"
type input "85"
type input "BOG"
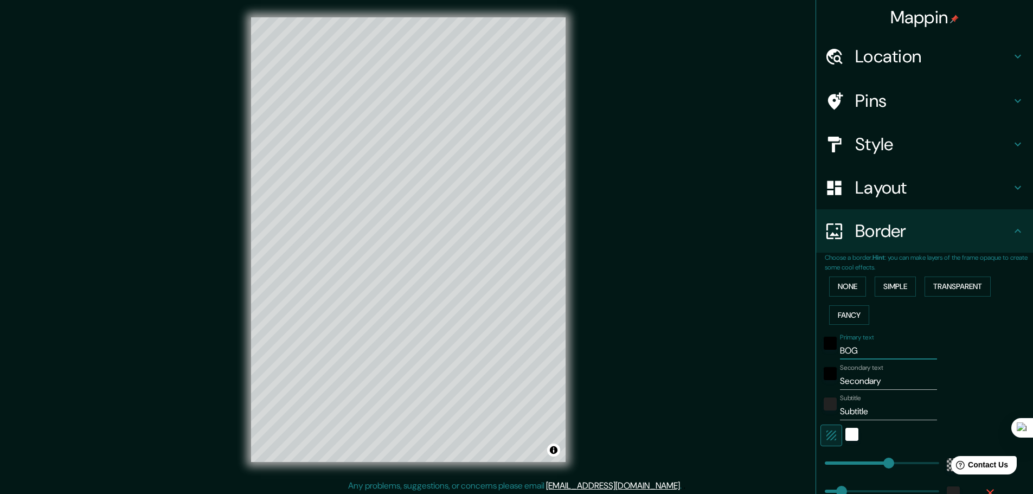
type input "85"
type input "BOGO"
type input "85"
type input "BOGOT"
type input "85"
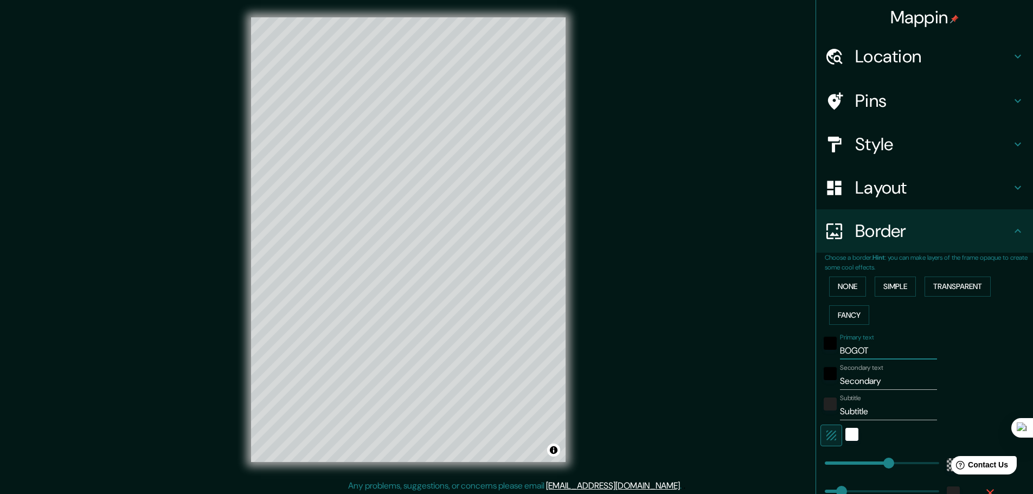
type input "BOGOTÁ"
type input "85"
type input "BOGOTÁ"
click at [866, 388] on input "Secondary" at bounding box center [888, 380] width 97 height 17
type input "Secondry"
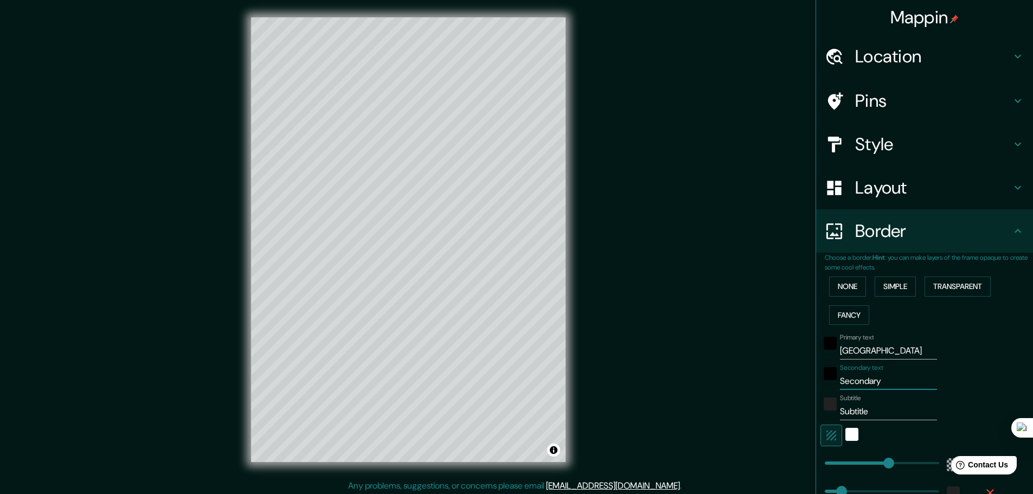
type input "85"
type input "ry"
type input "85"
type input "y"
type input "85"
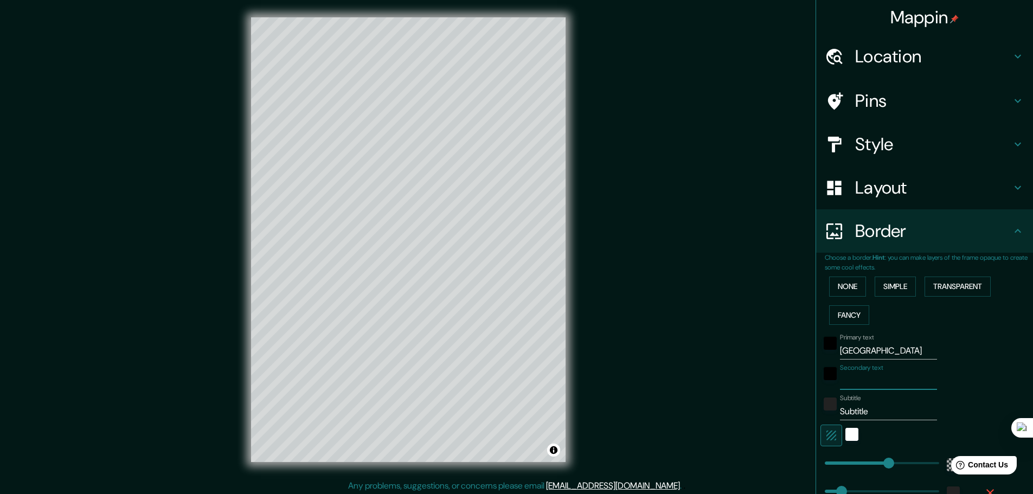
type input "85"
type input "C"
type input "85"
type input "CO"
type input "85"
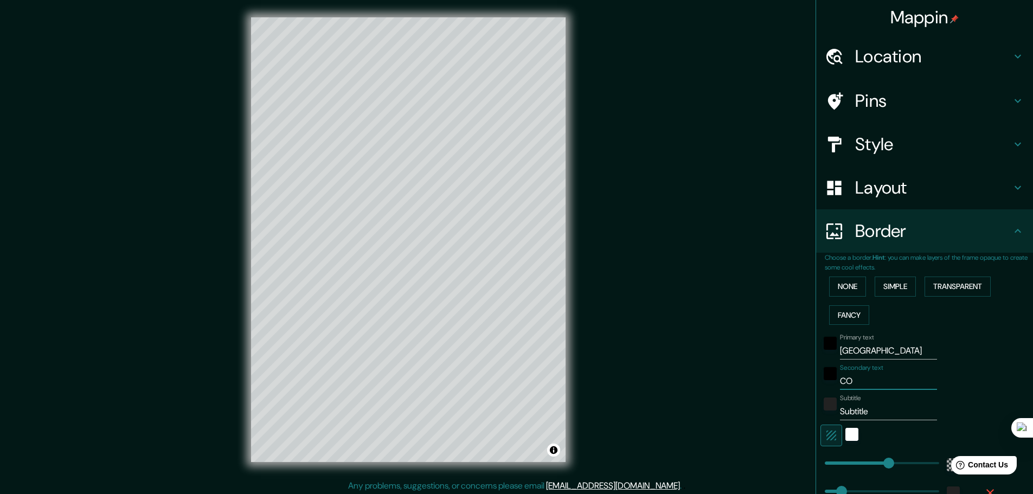
type input "COL"
type input "85"
type input "COLO"
type input "85"
type input "COLOM"
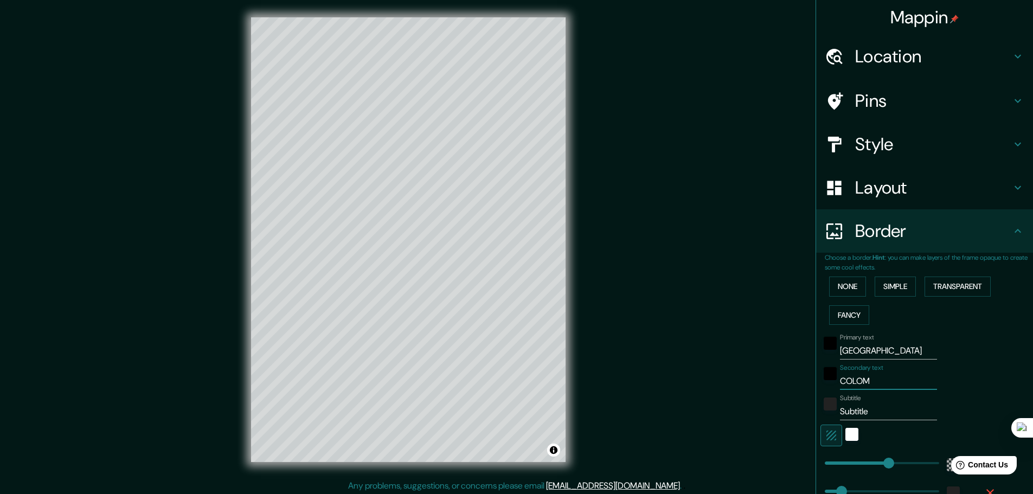
type input "85"
type input "COLOMB"
type input "85"
type input "COLOMBI"
type input "85"
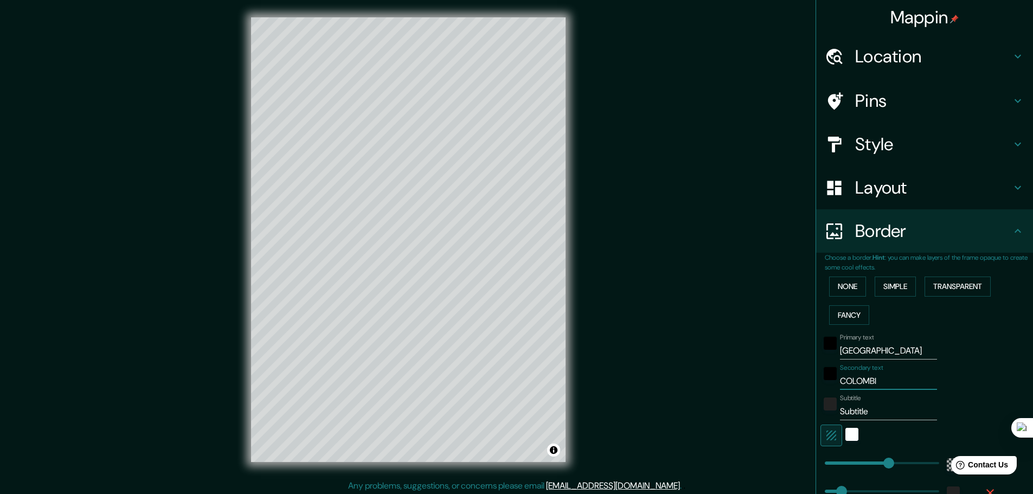
type input "COLOMBIA"
type input "85"
type input "COLOMBIA"
drag, startPoint x: 867, startPoint y: 413, endPoint x: 820, endPoint y: 415, distance: 47.2
click at [820, 415] on div "Subtitle Subtitle" at bounding box center [909, 407] width 178 height 26
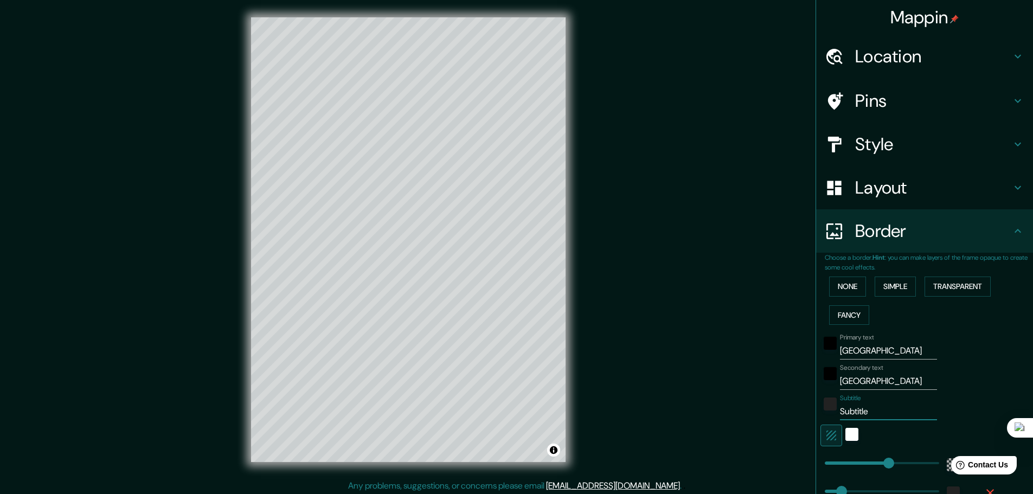
type input "85"
drag, startPoint x: 883, startPoint y: 382, endPoint x: 821, endPoint y: 383, distance: 61.3
click at [821, 383] on div "Secondary text COLOMBIA" at bounding box center [909, 377] width 178 height 26
type input "4"
type input "85"
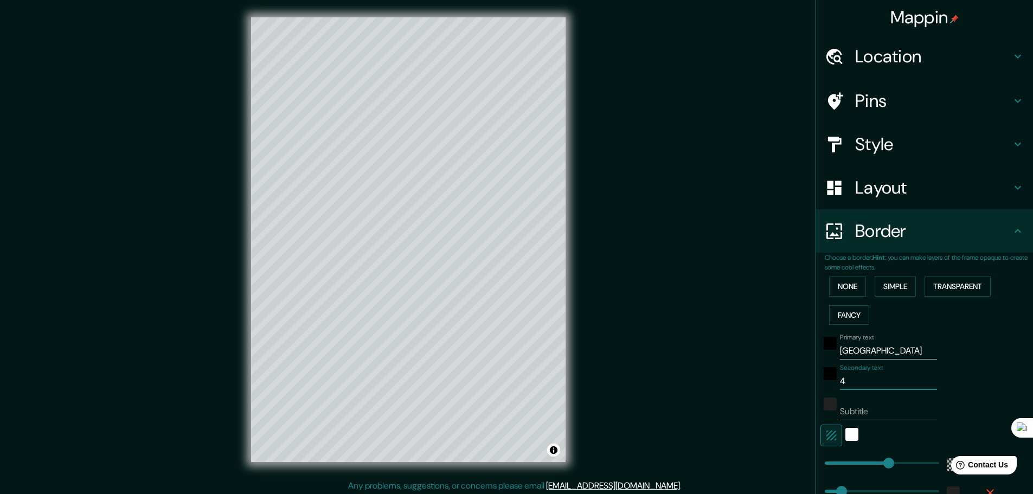
type input "4."
type input "85"
type input "4.7"
type input "85"
click at [858, 413] on input "Subtitle" at bounding box center [888, 411] width 97 height 17
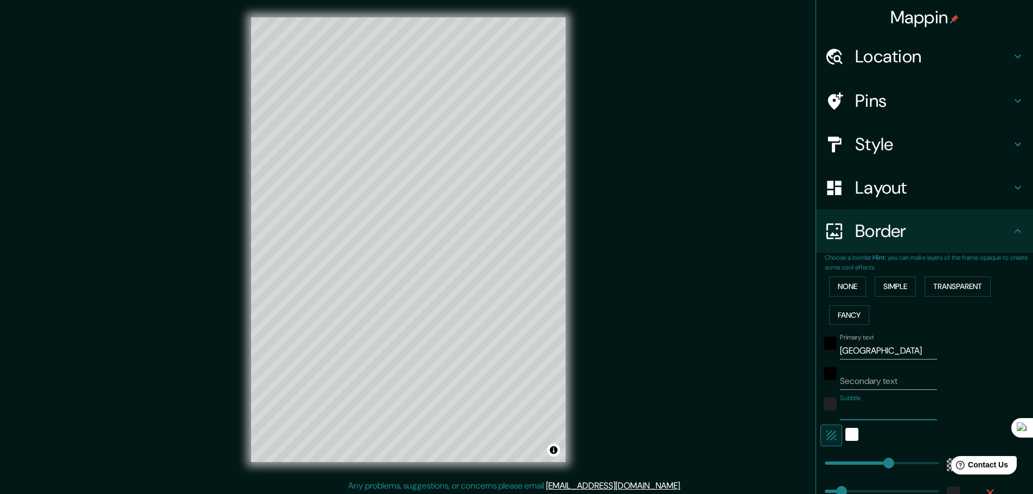
click at [857, 378] on input "Secondary text" at bounding box center [888, 380] width 97 height 17
drag, startPoint x: 912, startPoint y: 381, endPoint x: 829, endPoint y: 375, distance: 83.2
click at [829, 375] on div "Secondary text 4.7110°N / 74.0721°W" at bounding box center [909, 377] width 178 height 26
click at [950, 398] on div "Subtitle" at bounding box center [909, 407] width 178 height 26
click at [845, 436] on div "white" at bounding box center [851, 434] width 13 height 13
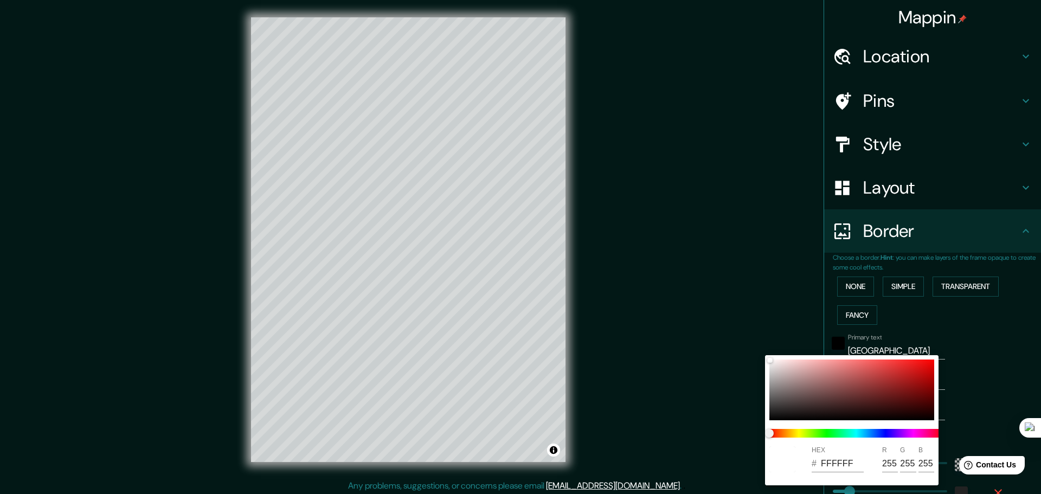
click at [979, 407] on div at bounding box center [520, 247] width 1041 height 494
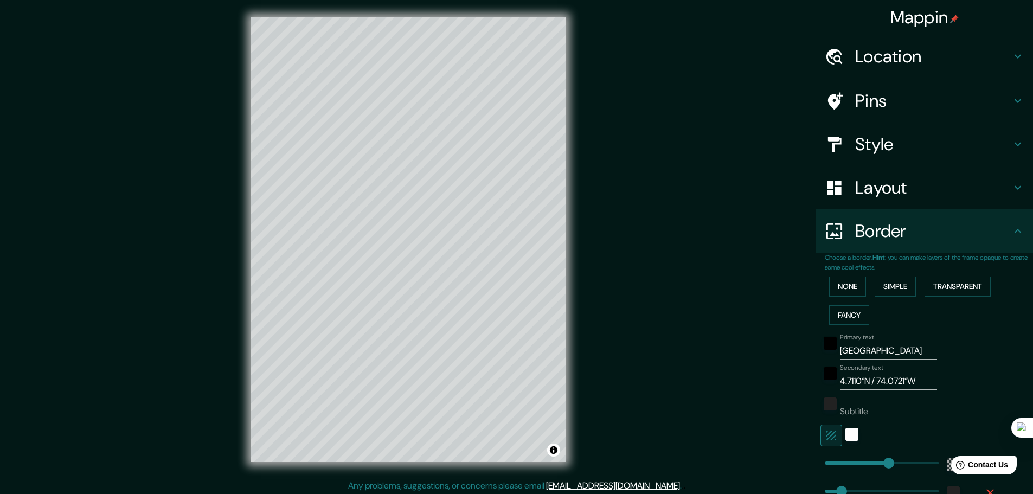
click at [910, 198] on h4 "Layout" at bounding box center [933, 188] width 156 height 22
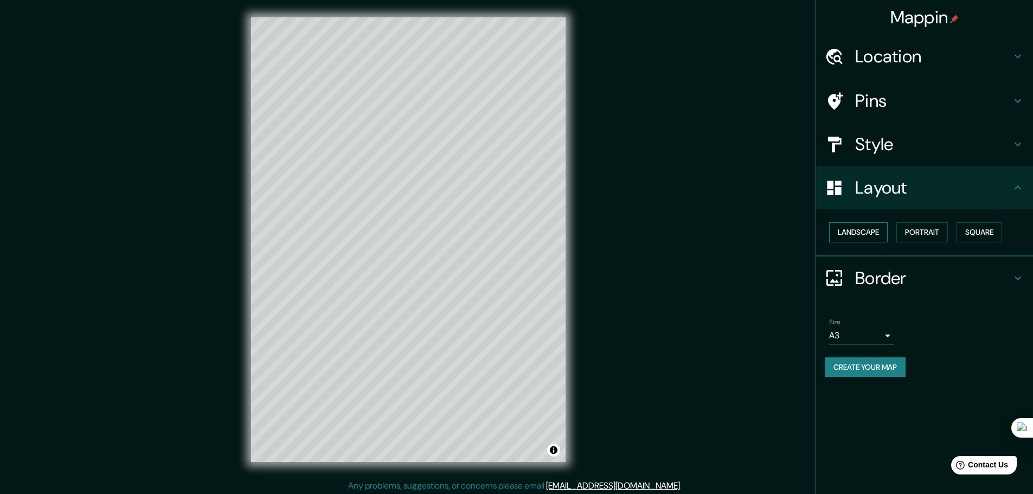
click at [863, 229] on button "Landscape" at bounding box center [858, 232] width 59 height 20
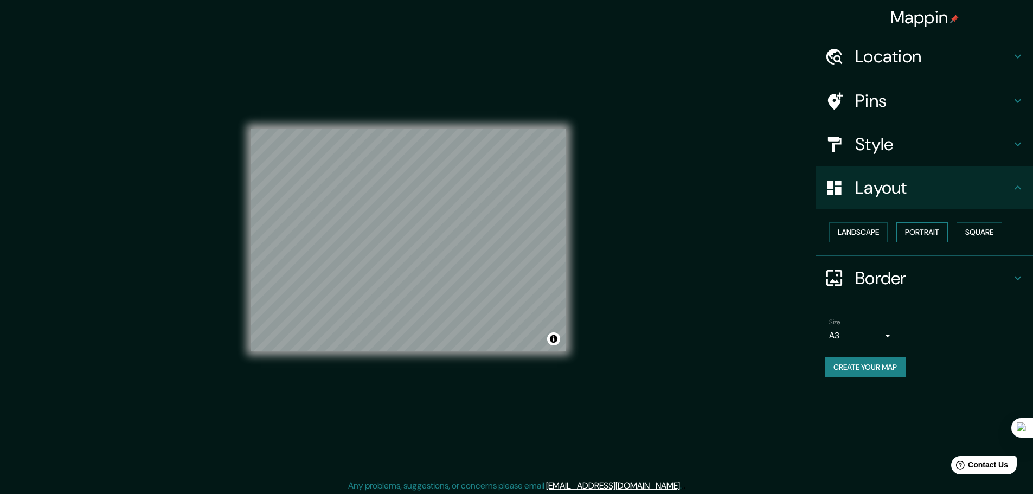
click at [910, 231] on button "Portrait" at bounding box center [922, 232] width 52 height 20
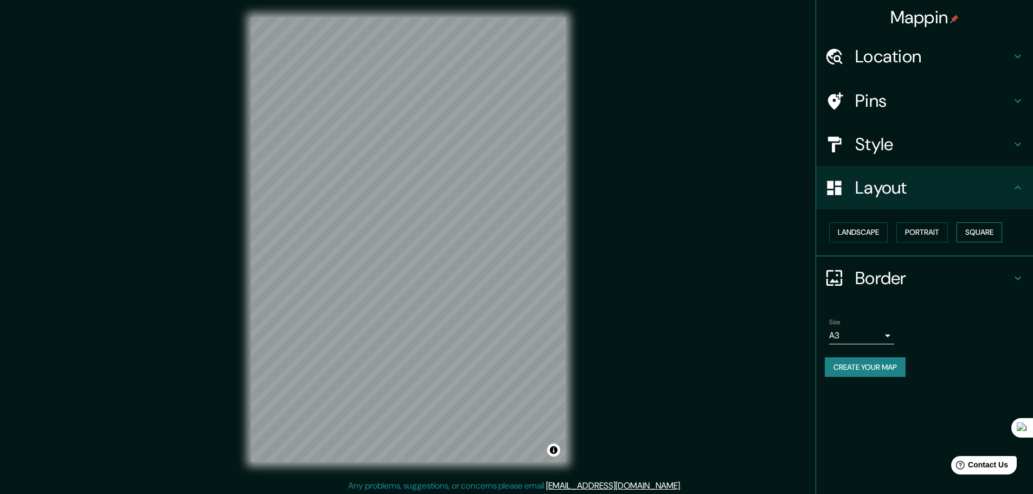
click at [966, 233] on button "Square" at bounding box center [979, 232] width 46 height 20
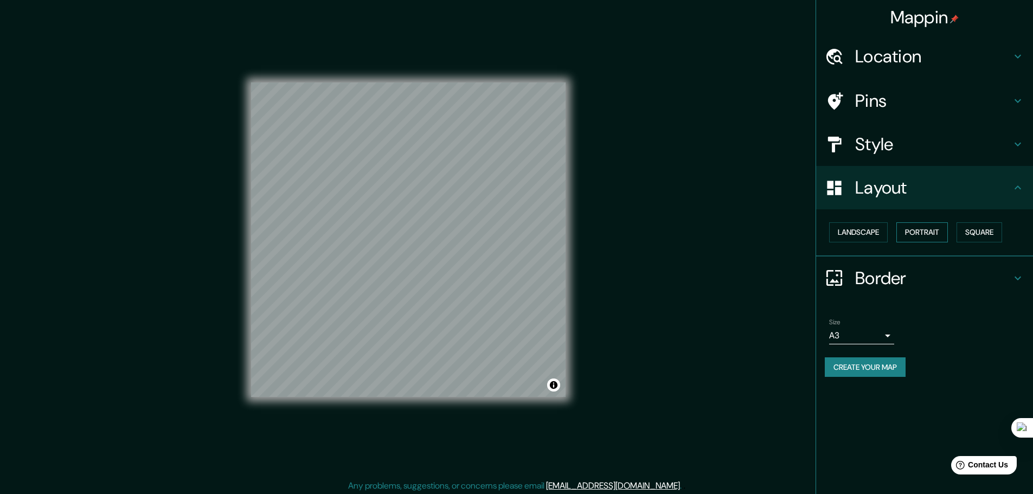
click at [924, 234] on button "Portrait" at bounding box center [922, 232] width 52 height 20
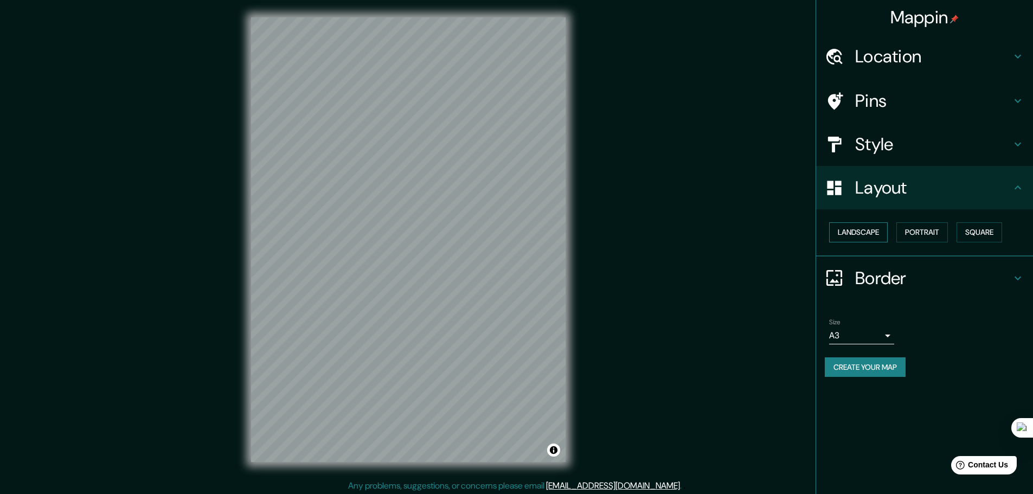
click at [865, 235] on button "Landscape" at bounding box center [858, 232] width 59 height 20
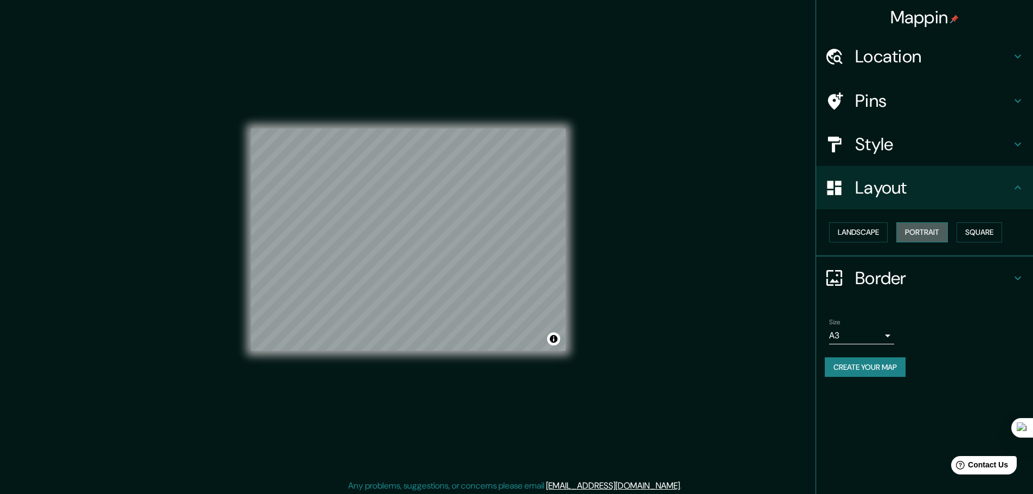
click at [932, 234] on button "Portrait" at bounding box center [922, 232] width 52 height 20
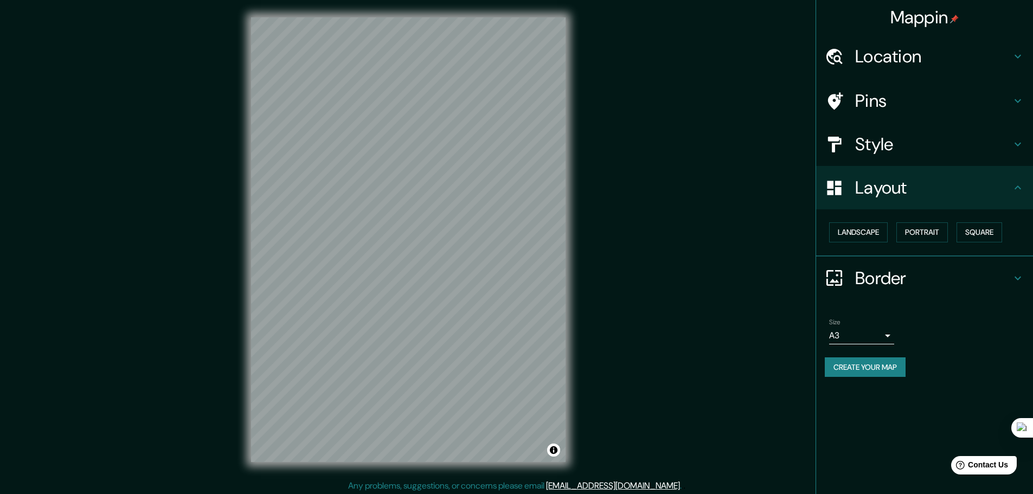
click at [949, 152] on h4 "Style" at bounding box center [933, 144] width 156 height 22
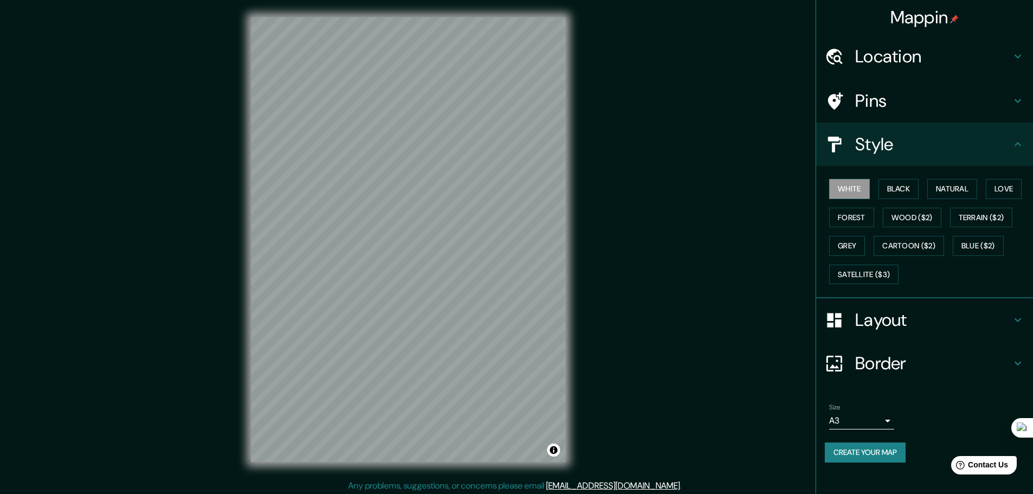
click at [912, 105] on h4 "Pins" at bounding box center [933, 101] width 156 height 22
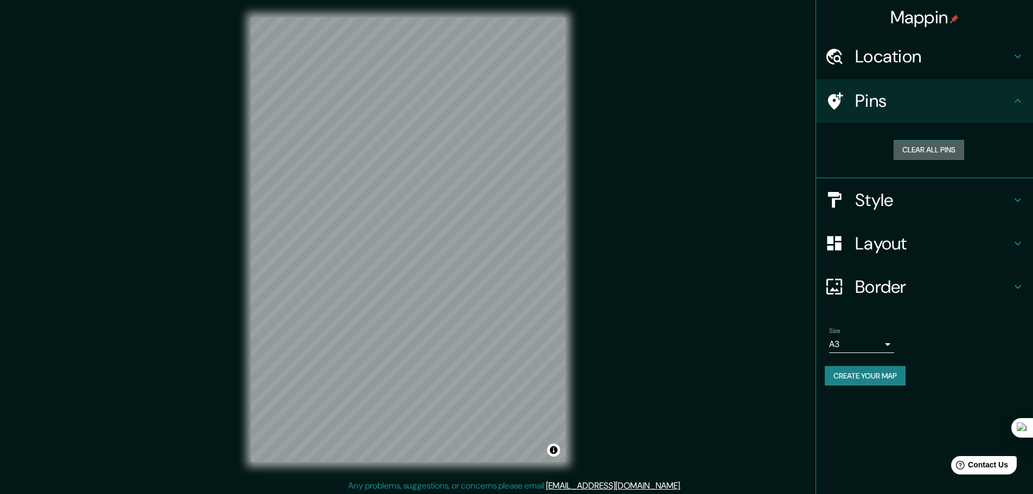
click at [924, 153] on button "Clear all pins" at bounding box center [928, 150] width 70 height 20
click at [897, 61] on h4 "Location" at bounding box center [933, 57] width 156 height 22
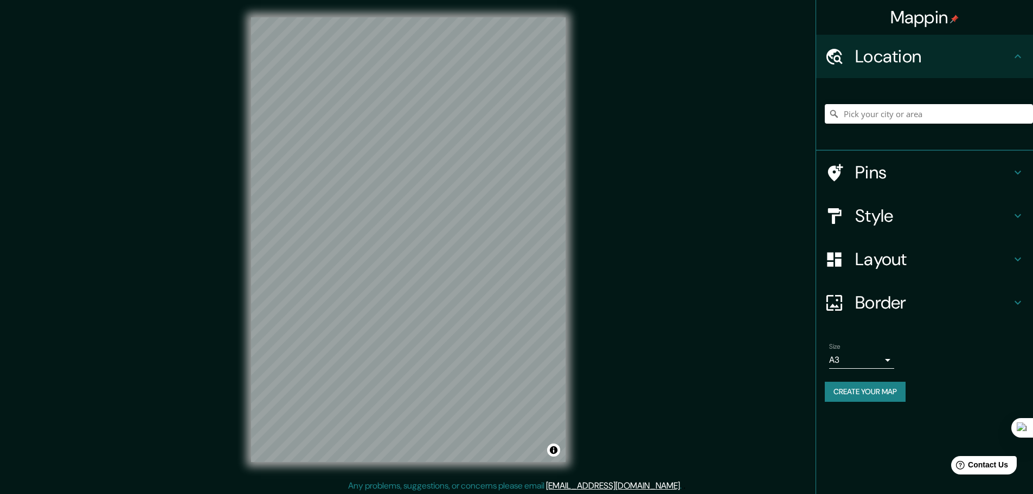
click at [887, 212] on h4 "Style" at bounding box center [933, 216] width 156 height 22
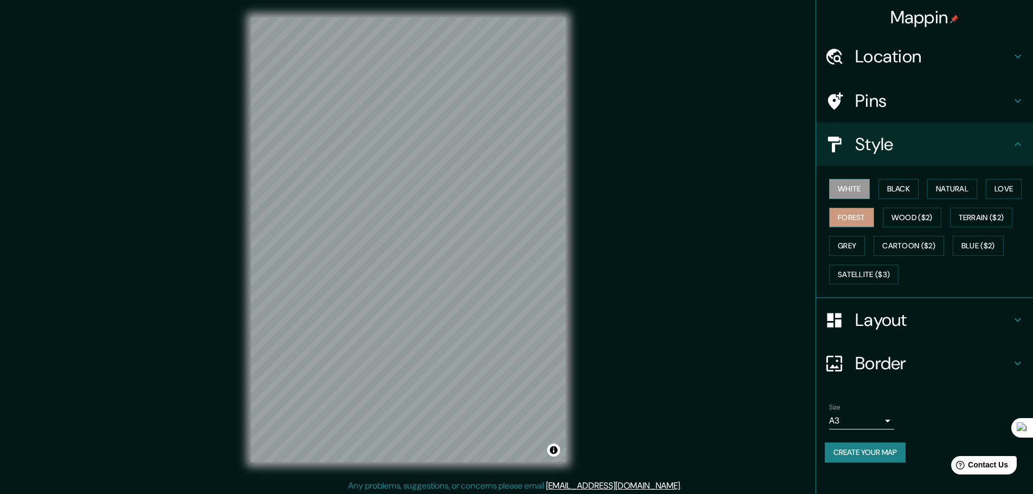
click at [856, 214] on button "Forest" at bounding box center [851, 218] width 45 height 20
click at [943, 191] on button "Natural" at bounding box center [952, 189] width 50 height 20
click at [918, 215] on button "Wood ($2)" at bounding box center [912, 218] width 59 height 20
click at [866, 105] on h4 "Pins" at bounding box center [933, 101] width 156 height 22
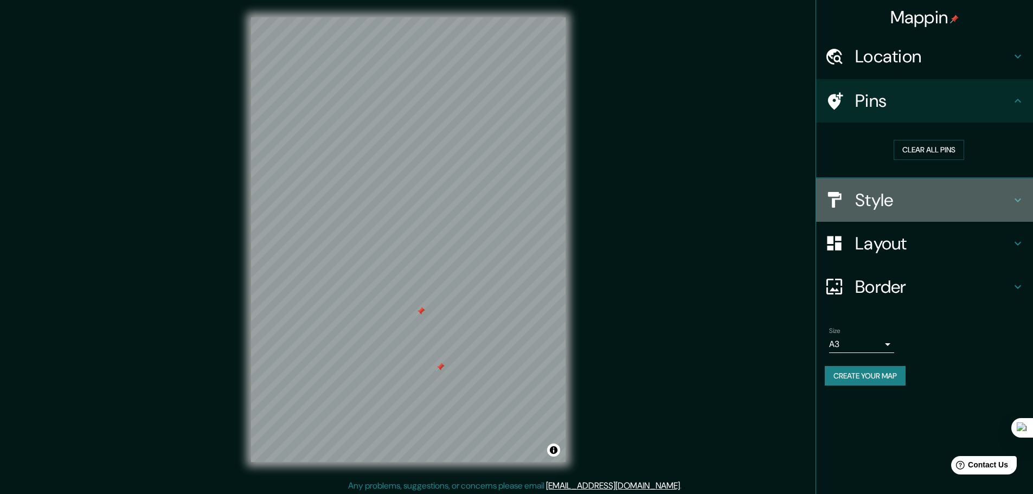
click at [867, 202] on h4 "Style" at bounding box center [933, 200] width 156 height 22
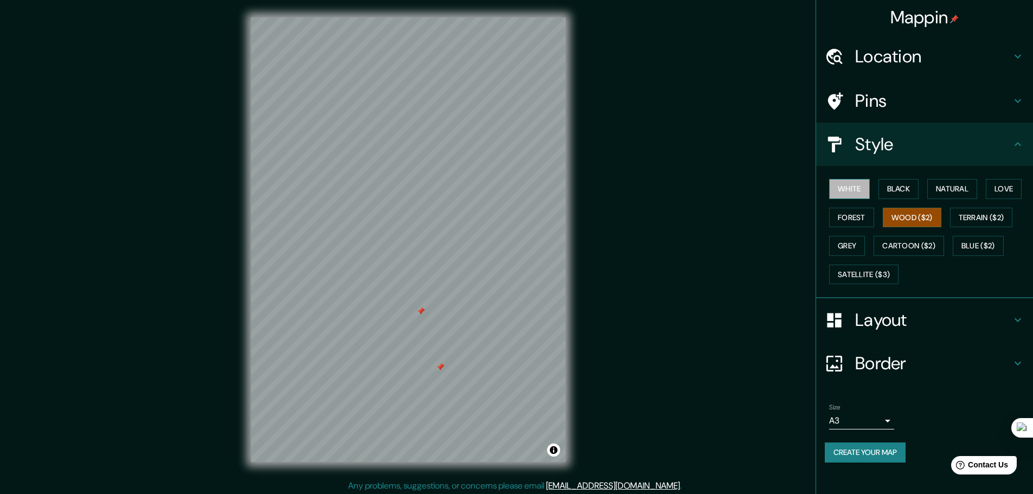
click at [857, 191] on button "White" at bounding box center [849, 189] width 41 height 20
click at [889, 194] on button "Black" at bounding box center [898, 189] width 41 height 20
click at [849, 237] on button "Grey" at bounding box center [847, 246] width 36 height 20
click at [851, 189] on button "White" at bounding box center [849, 189] width 41 height 20
click at [885, 185] on button "Black" at bounding box center [898, 189] width 41 height 20
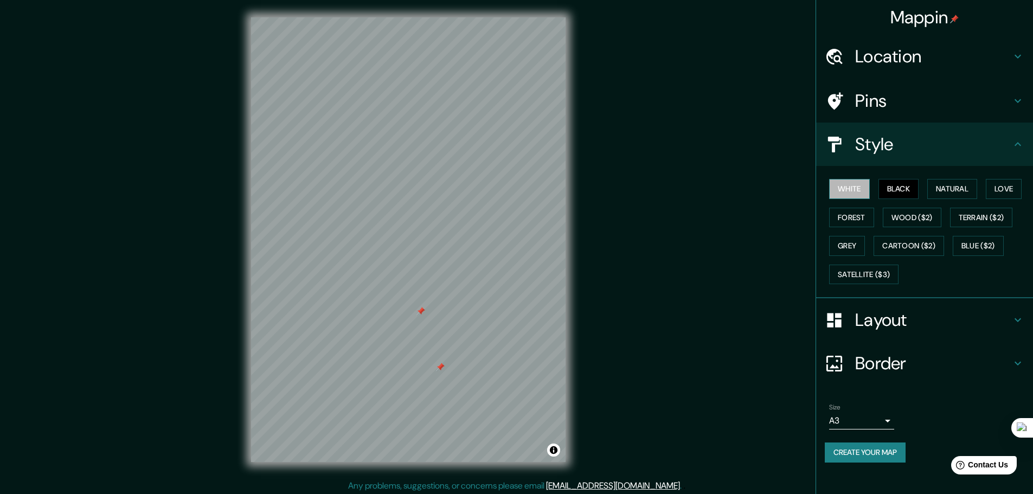
click at [851, 184] on button "White" at bounding box center [849, 189] width 41 height 20
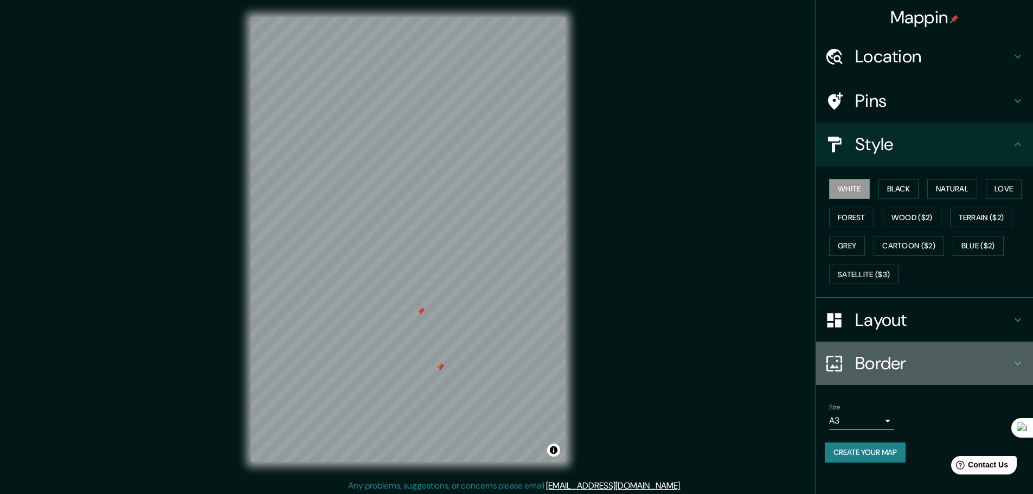
click at [923, 358] on h4 "Border" at bounding box center [933, 363] width 156 height 22
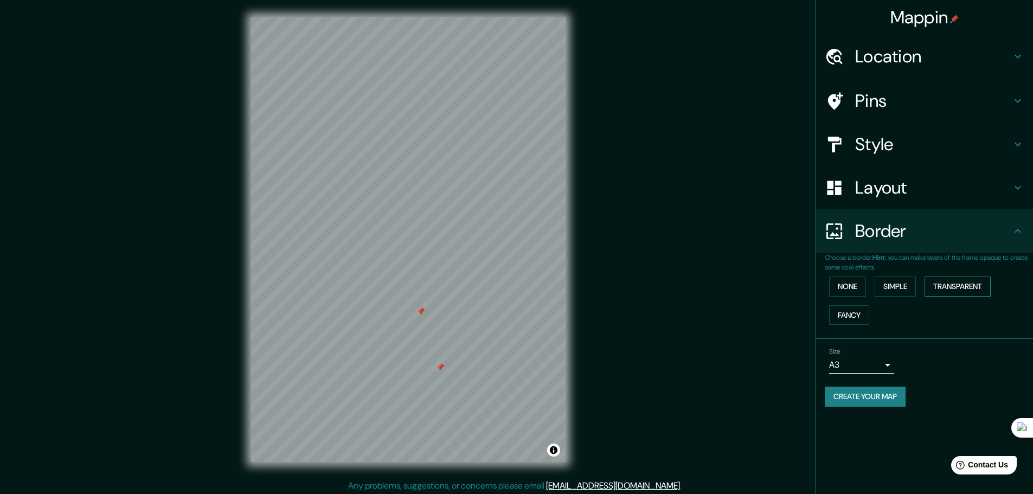
click at [955, 285] on button "Transparent" at bounding box center [957, 286] width 66 height 20
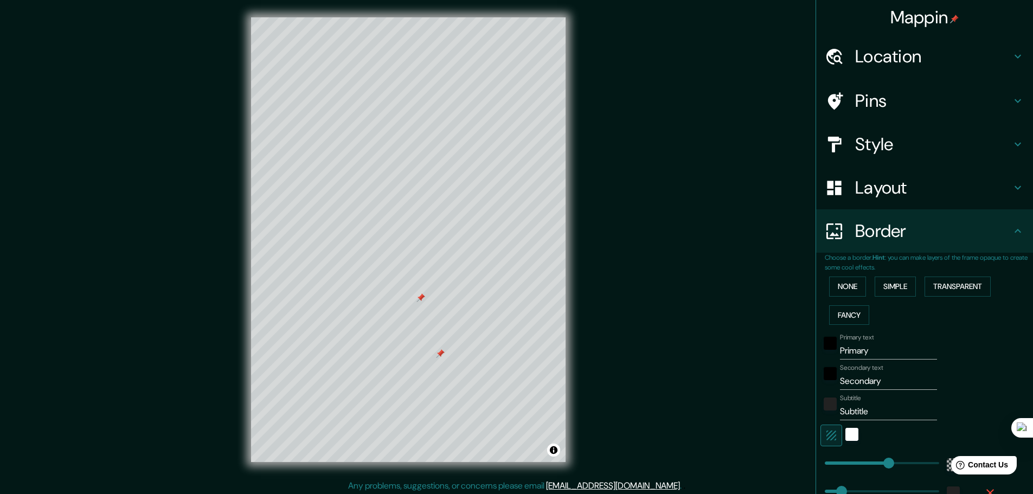
click at [851, 348] on input "Primary" at bounding box center [888, 350] width 97 height 17
drag, startPoint x: 865, startPoint y: 354, endPoint x: 806, endPoint y: 346, distance: 59.7
click at [806, 346] on div "Mappin Location Pins Style Layout Border Choose a border. Hint : you can make l…" at bounding box center [516, 248] width 1033 height 497
drag, startPoint x: 878, startPoint y: 383, endPoint x: 826, endPoint y: 376, distance: 52.5
click at [826, 376] on div "Secondary text Secondary" at bounding box center [909, 377] width 178 height 26
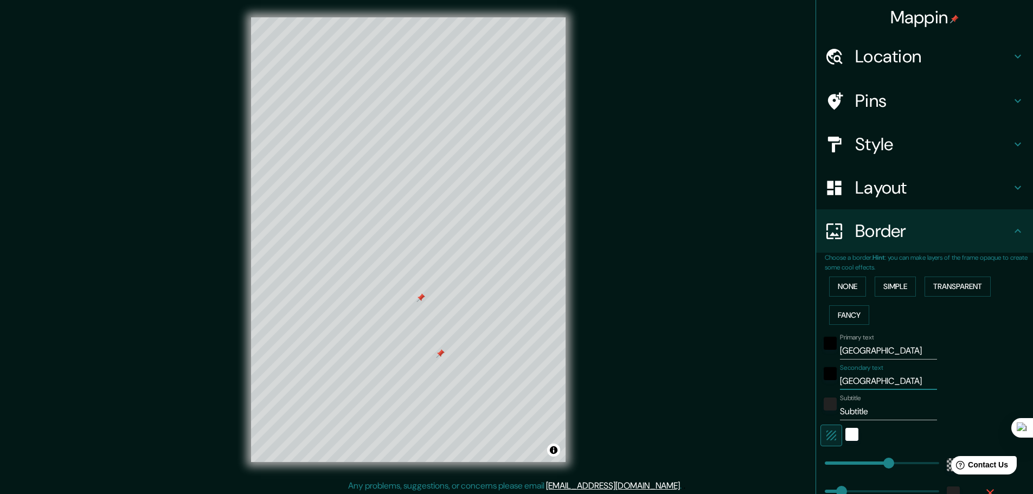
click at [874, 410] on input "Subtitle" at bounding box center [888, 411] width 97 height 17
drag, startPoint x: 874, startPoint y: 410, endPoint x: 832, endPoint y: 410, distance: 42.3
click at [840, 410] on input "Subtitle" at bounding box center [888, 411] width 97 height 17
paste input "4.7110°N / 74.0721°W"
click at [956, 407] on div "Subtitle 4.7110°N / 74.0721°W" at bounding box center [909, 407] width 178 height 26
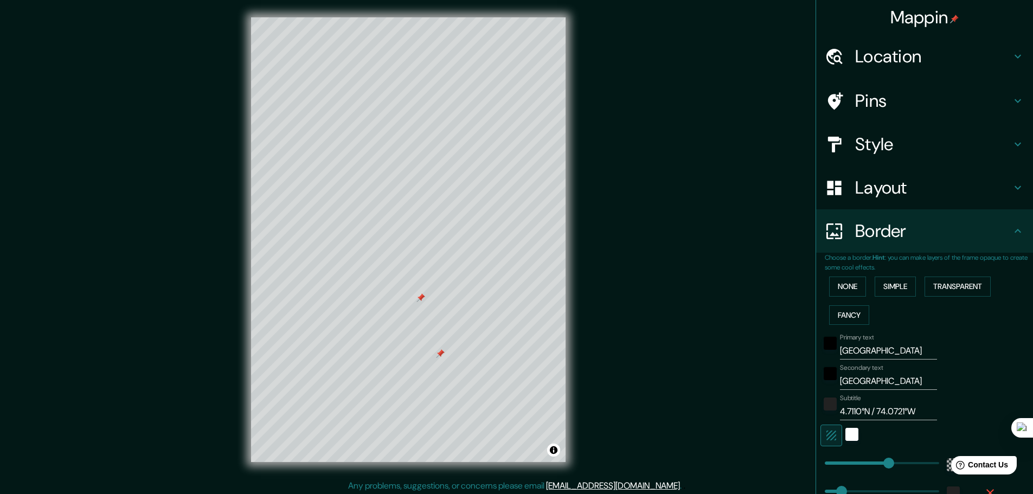
click at [953, 389] on div "Secondary text COLOMBIA" at bounding box center [909, 377] width 178 height 26
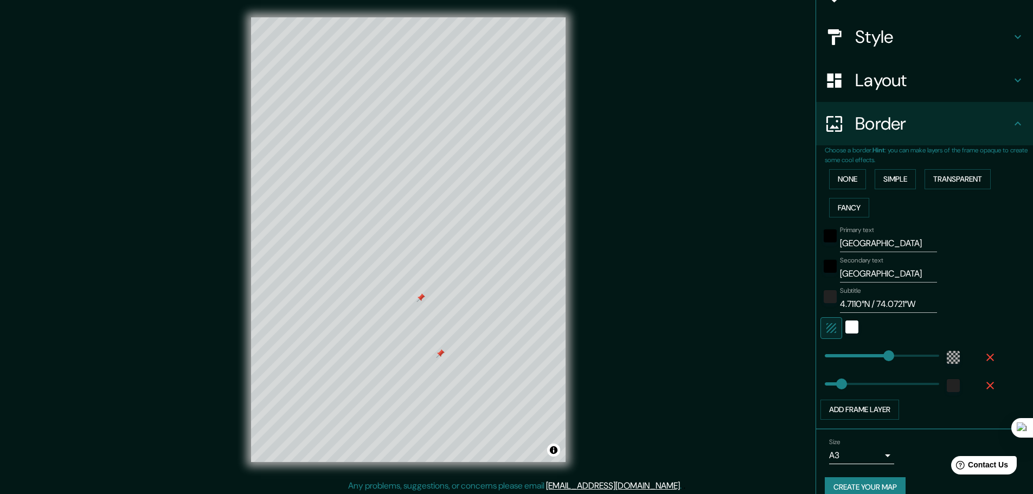
scroll to position [123, 0]
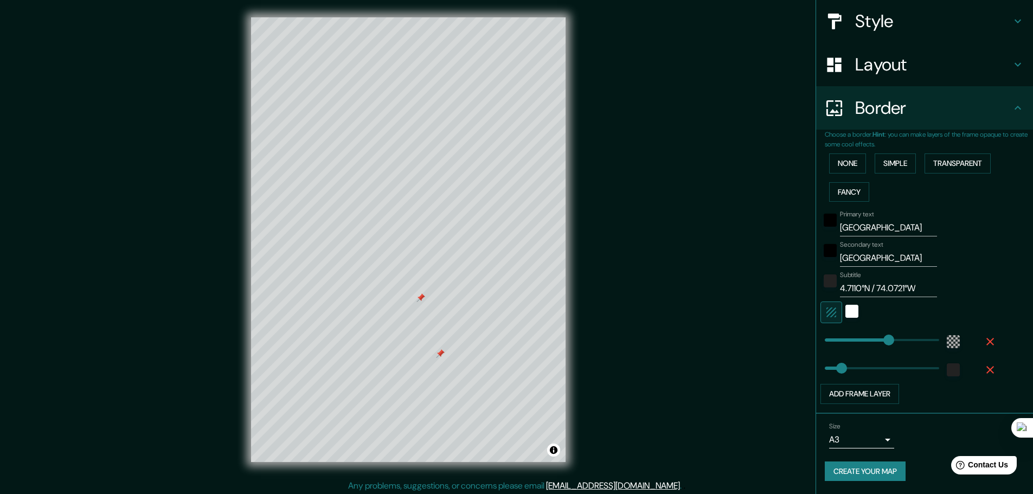
click at [884, 467] on button "Create your map" at bounding box center [865, 471] width 81 height 20
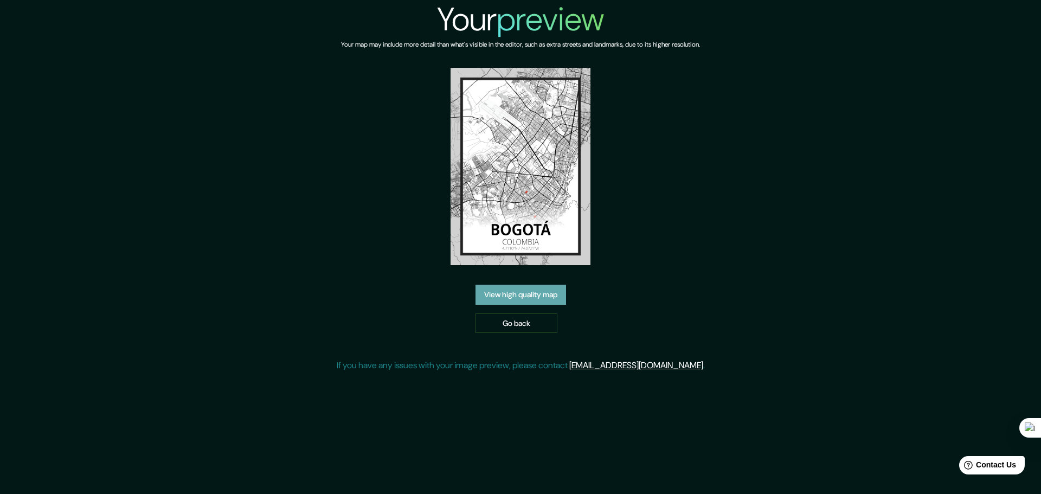
click at [523, 295] on link "View high quality map" at bounding box center [520, 295] width 91 height 20
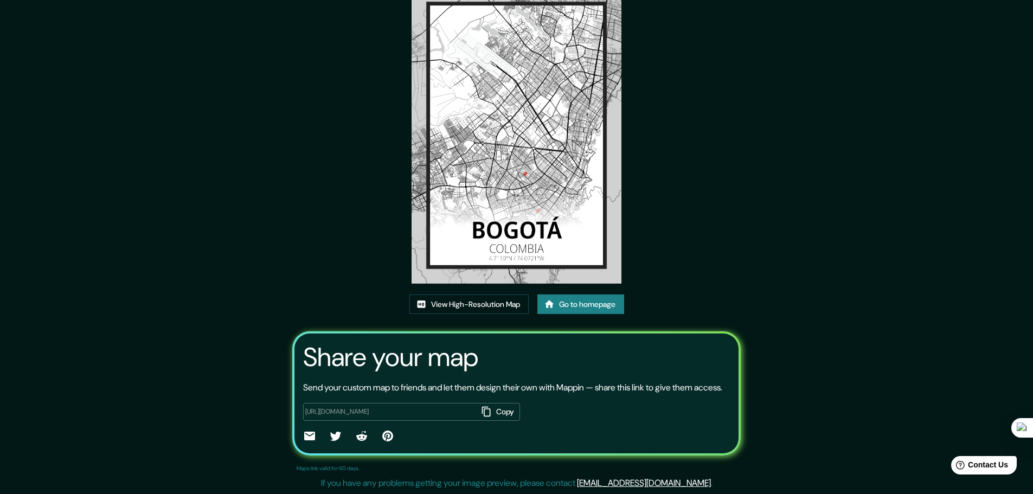
scroll to position [74, 0]
click at [507, 409] on button "Copy" at bounding box center [499, 412] width 42 height 18
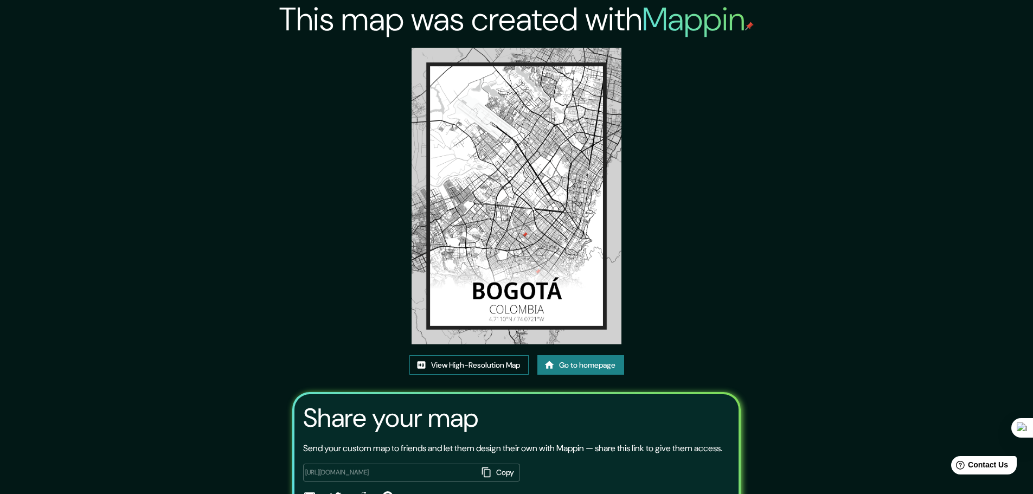
click at [485, 359] on link "View High-Resolution Map" at bounding box center [468, 365] width 119 height 20
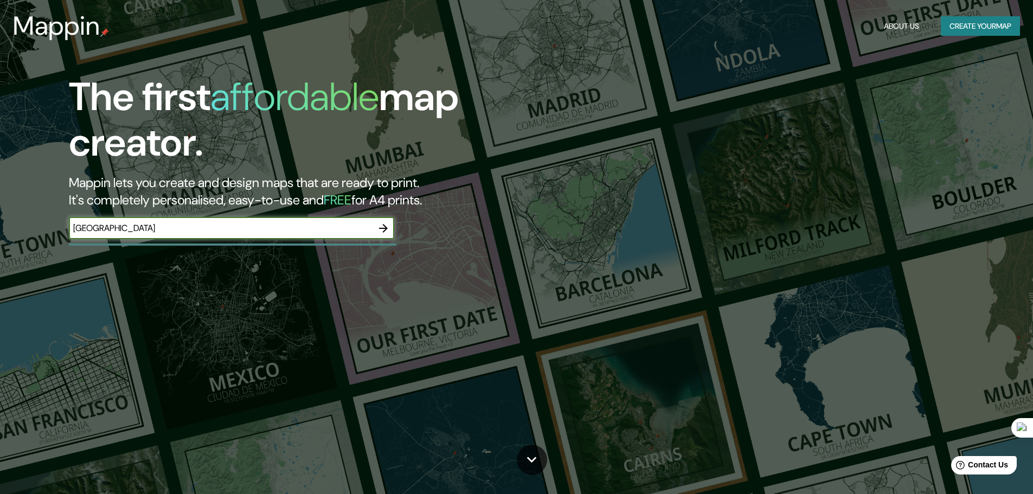
type input "DUBAI"
click at [380, 226] on icon "button" at bounding box center [383, 228] width 13 height 13
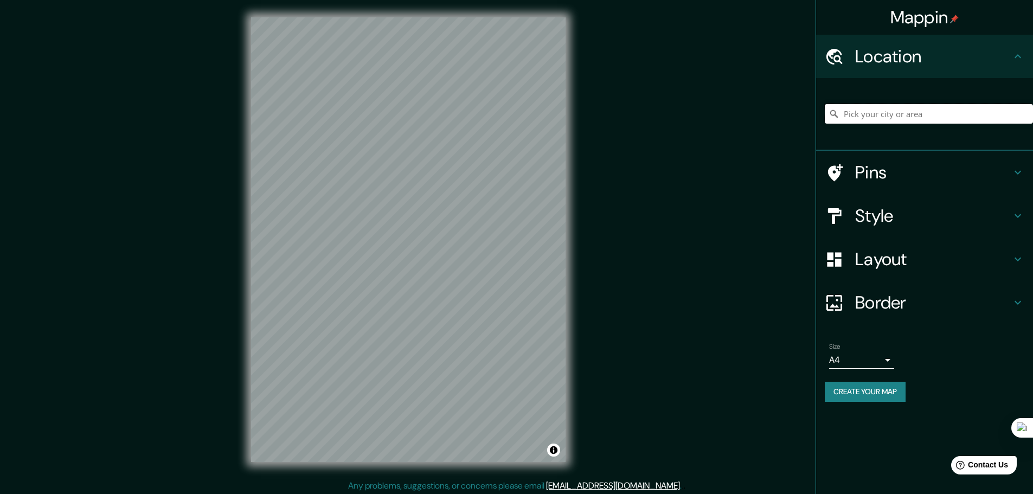
click at [857, 117] on input "Pick your city or area" at bounding box center [929, 114] width 208 height 20
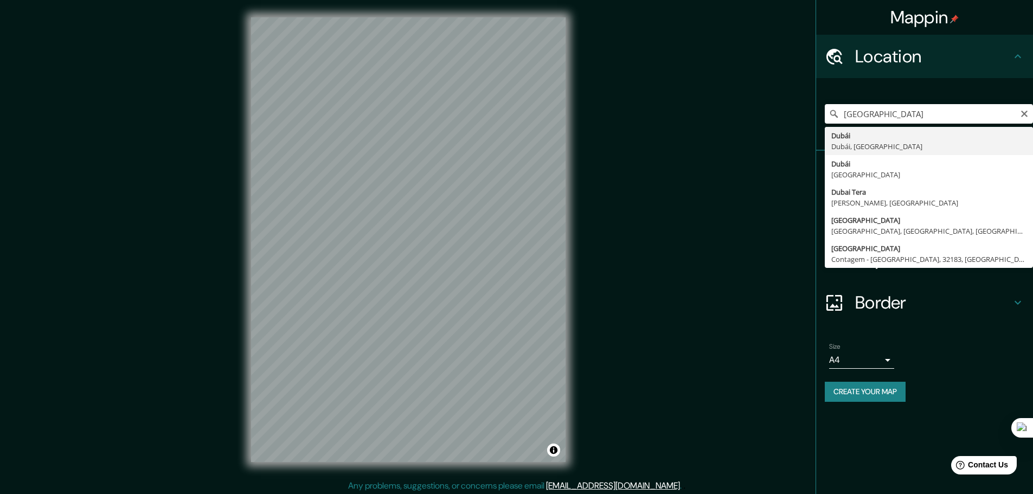
type input "Dubái, Dubái, Emiratos Árabes Unidos"
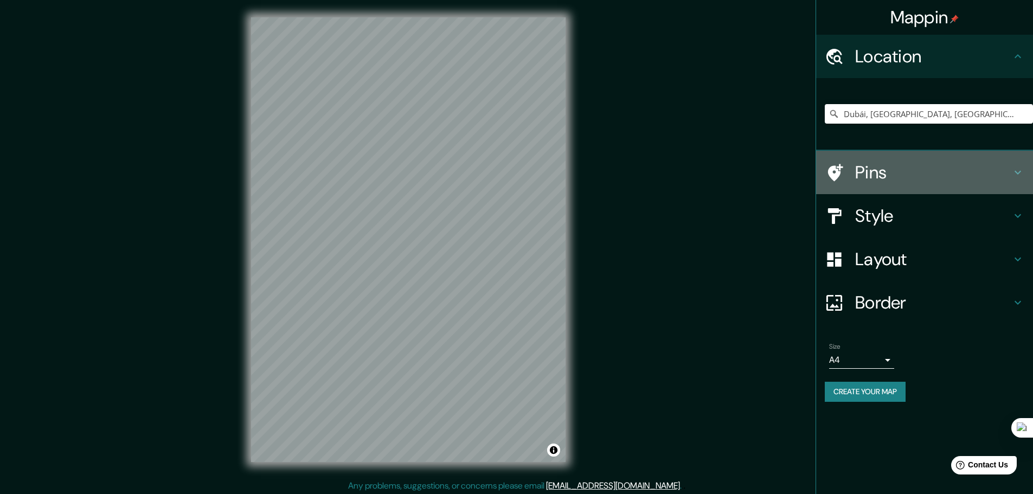
click at [895, 172] on h4 "Pins" at bounding box center [933, 173] width 156 height 22
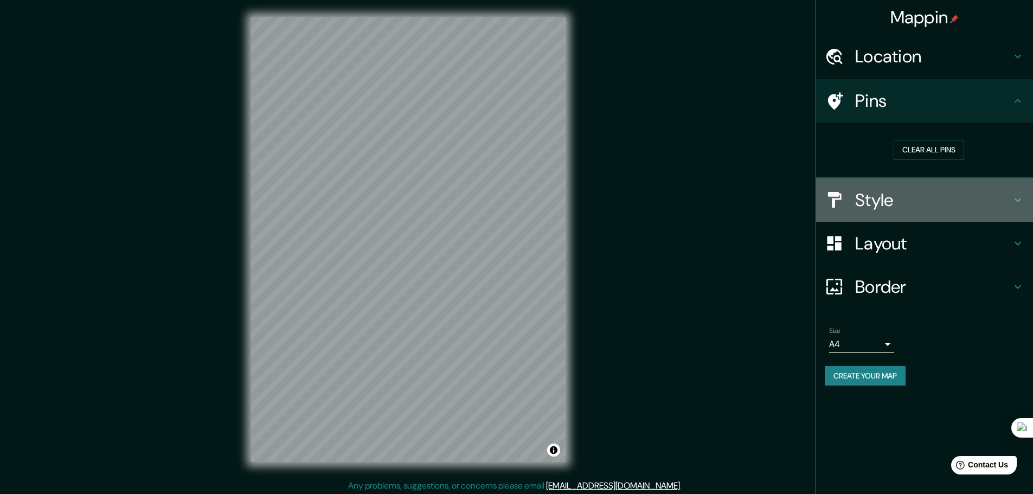
click at [881, 196] on h4 "Style" at bounding box center [933, 200] width 156 height 22
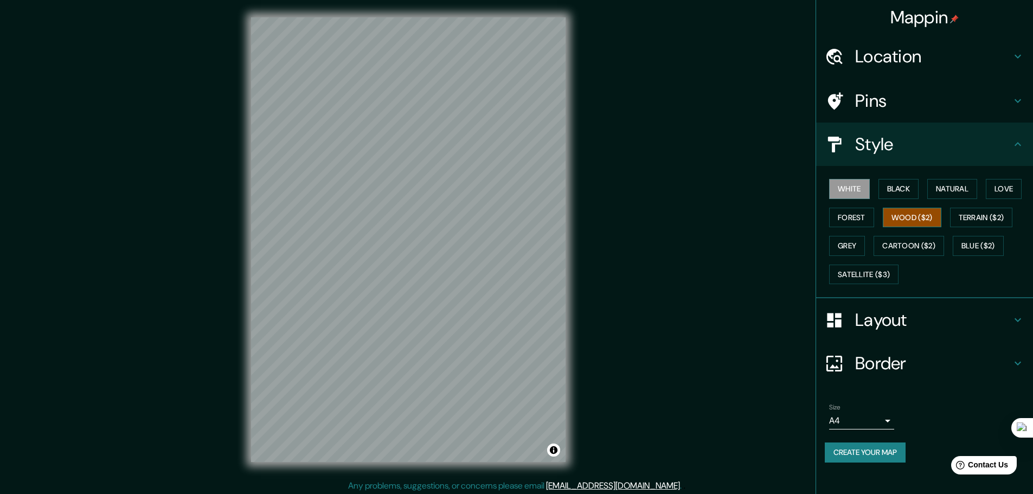
click at [918, 215] on button "Wood ($2)" at bounding box center [912, 218] width 59 height 20
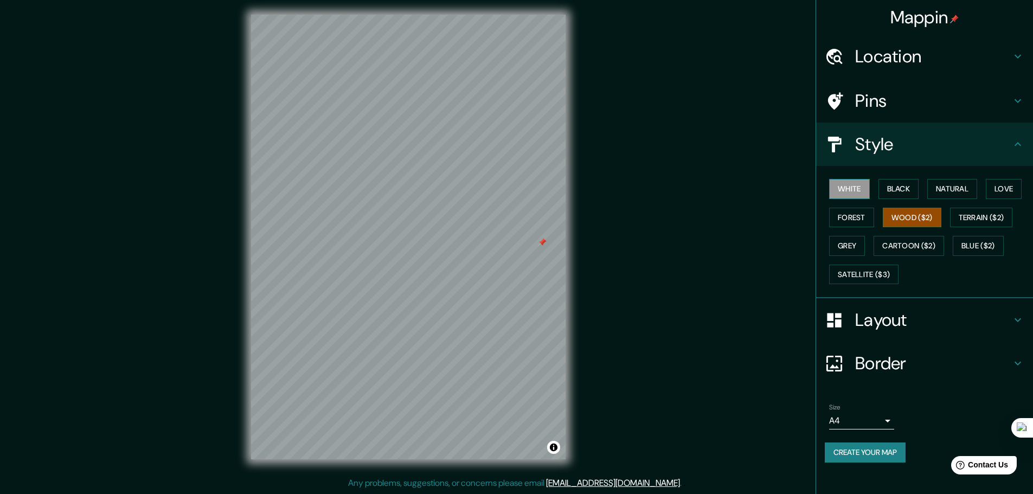
click at [851, 191] on button "White" at bounding box center [849, 189] width 41 height 20
click at [896, 192] on button "Black" at bounding box center [898, 189] width 41 height 20
click at [844, 213] on button "Forest" at bounding box center [851, 218] width 45 height 20
click at [851, 248] on button "Grey" at bounding box center [847, 246] width 36 height 20
click at [848, 190] on button "White" at bounding box center [849, 189] width 41 height 20
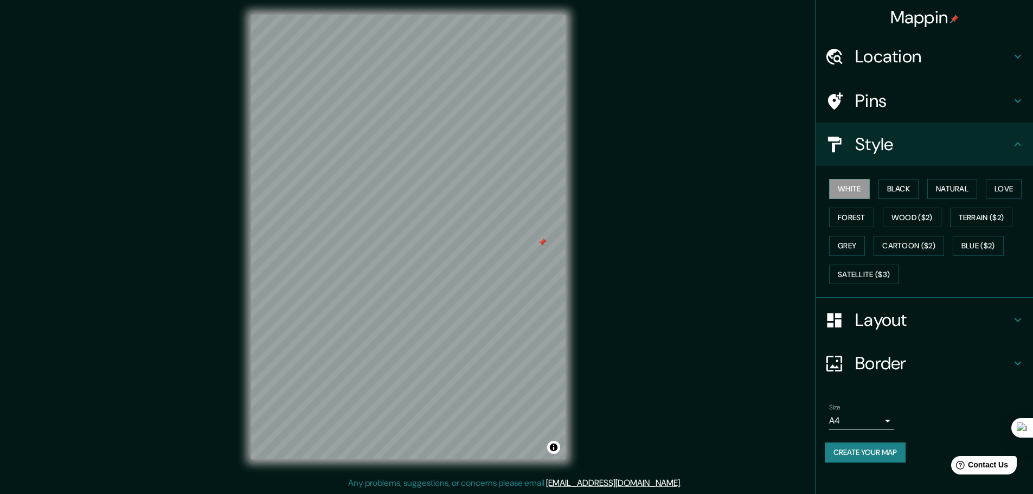
click at [935, 362] on h4 "Border" at bounding box center [933, 363] width 156 height 22
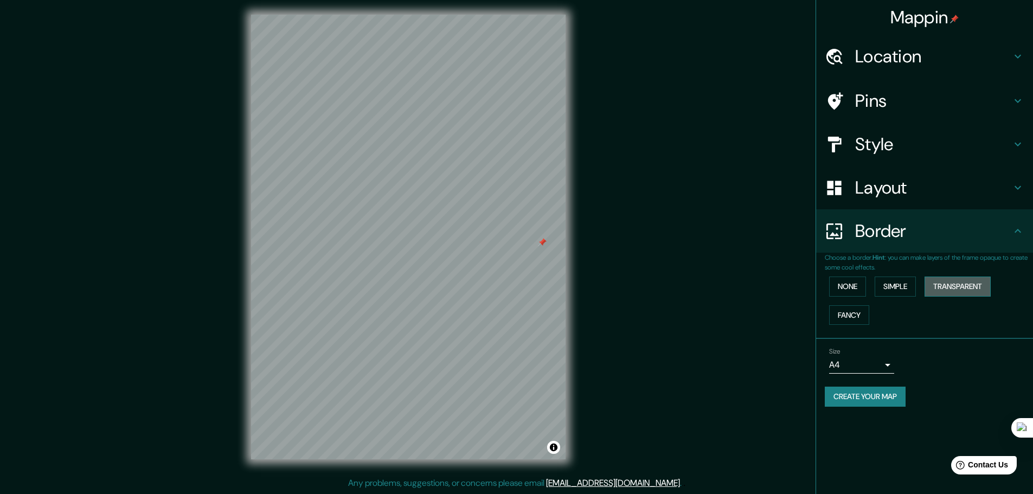
click at [951, 291] on button "Transparent" at bounding box center [957, 286] width 66 height 20
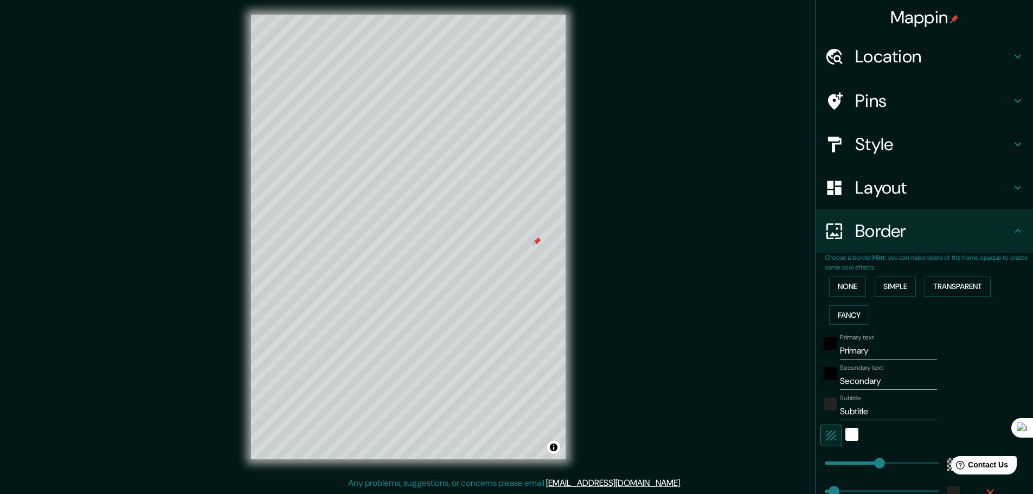
click at [873, 350] on input "Primary" at bounding box center [888, 350] width 97 height 17
drag, startPoint x: 873, startPoint y: 350, endPoint x: 808, endPoint y: 352, distance: 65.6
click at [816, 352] on div "Choose a border. Hint : you can make layers of the frame opaque to create some …" at bounding box center [924, 395] width 217 height 284
type input "D"
type input "278"
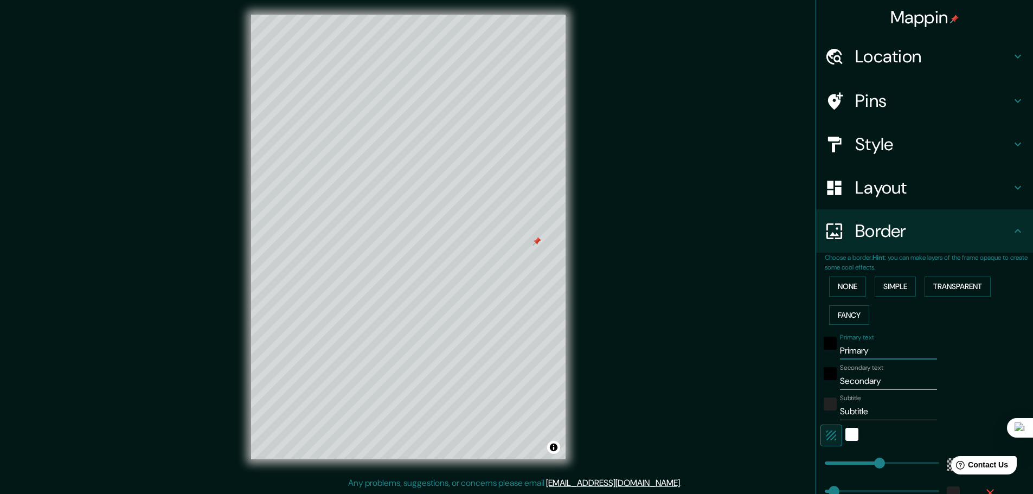
type input "46"
type input "DU"
type input "278"
type input "46"
type input "DUB"
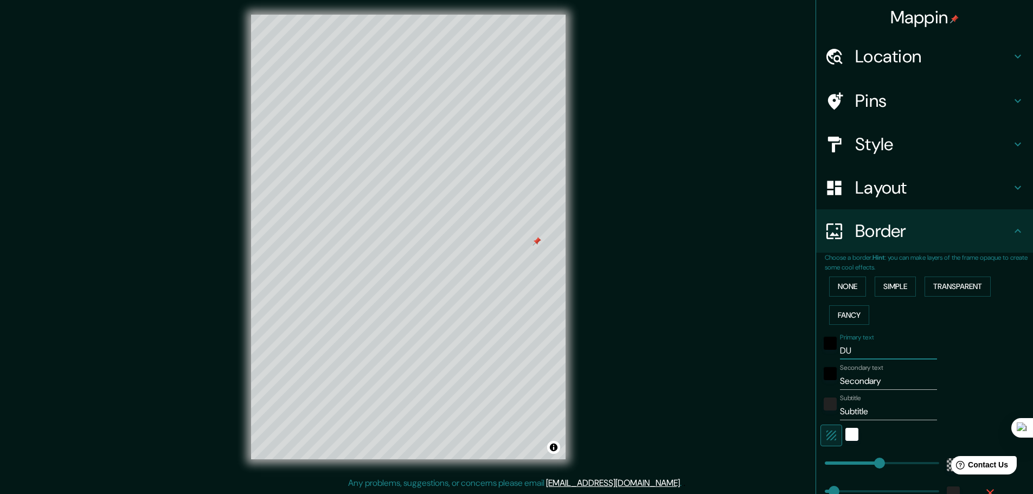
type input "278"
type input "46"
type input "DUBA"
type input "278"
type input "46"
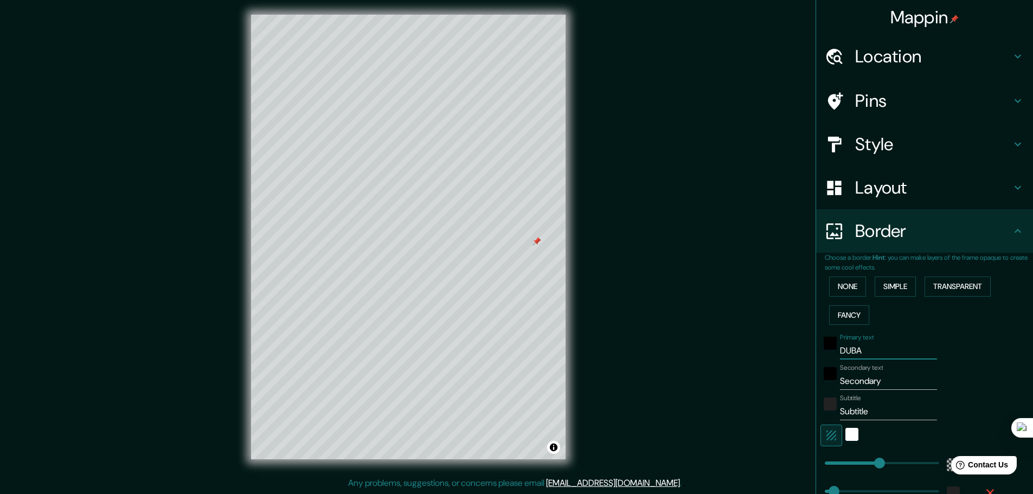
type input "DUBAI"
type input "278"
type input "46"
type input "DUBAI"
drag, startPoint x: 889, startPoint y: 384, endPoint x: 819, endPoint y: 383, distance: 69.9
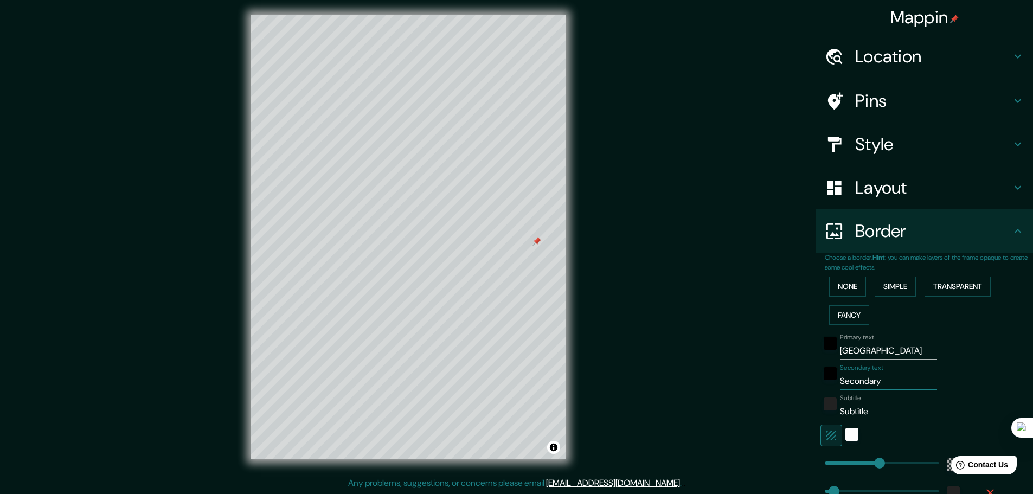
click at [820, 383] on div "Secondary text Secondary" at bounding box center [909, 377] width 178 height 26
type input "U"
type input "278"
type input "46"
type input "UN"
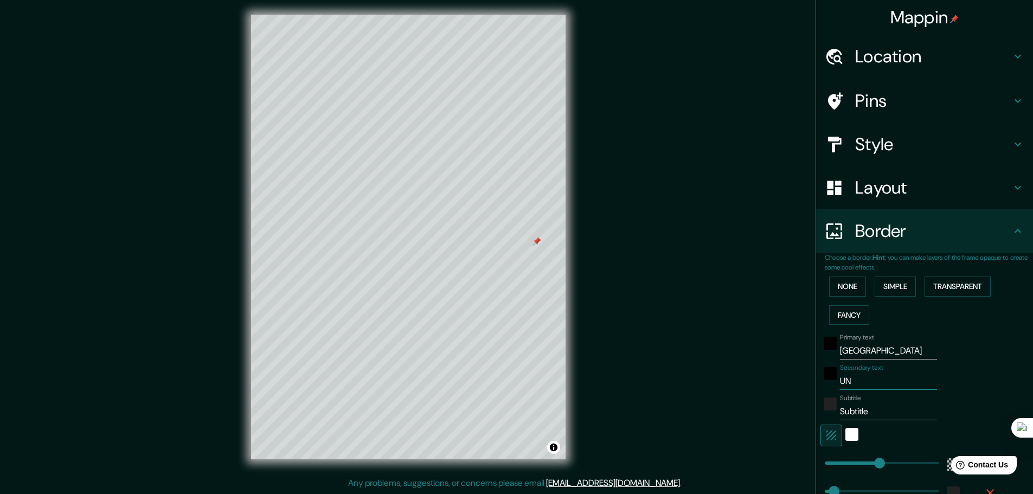
type input "278"
type input "46"
type input "UNI"
type input "278"
type input "46"
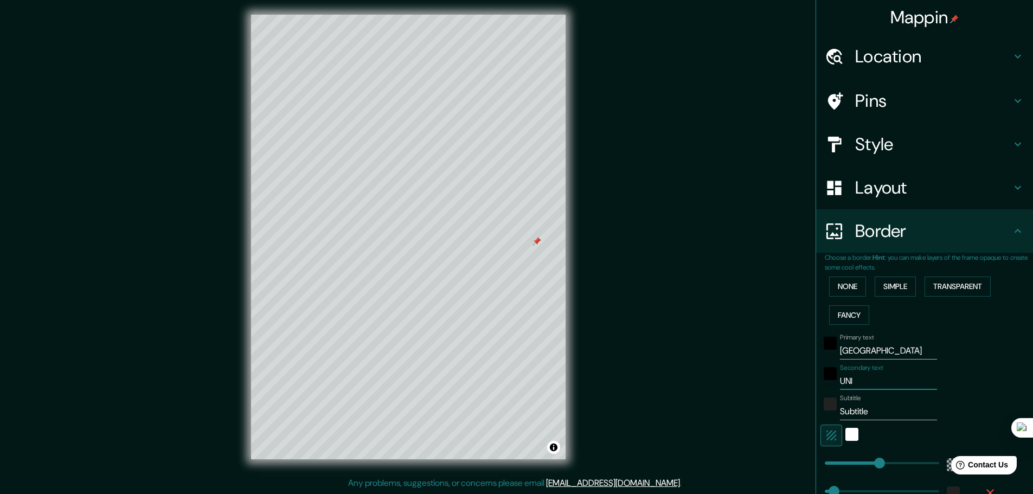
type input "UNIT"
type input "278"
type input "46"
type input "UNITE"
type input "278"
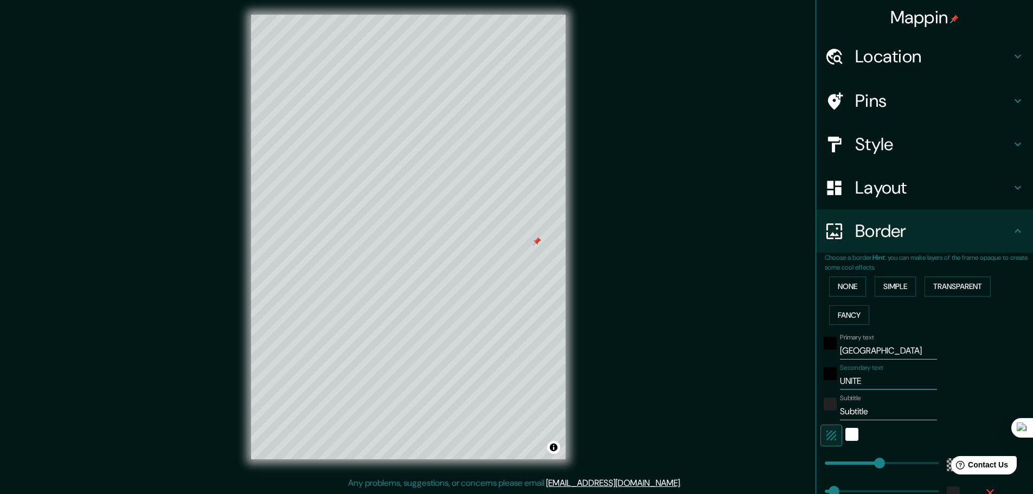
type input "46"
type input "UNITED"
type input "278"
type input "46"
type input "UNITED"
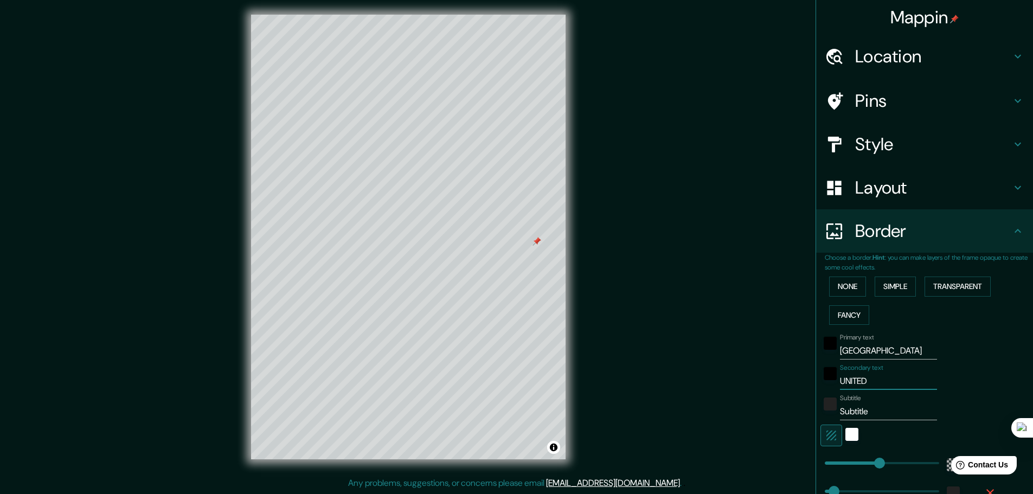
type input "278"
type input "46"
type input "UNITED A"
type input "278"
type input "46"
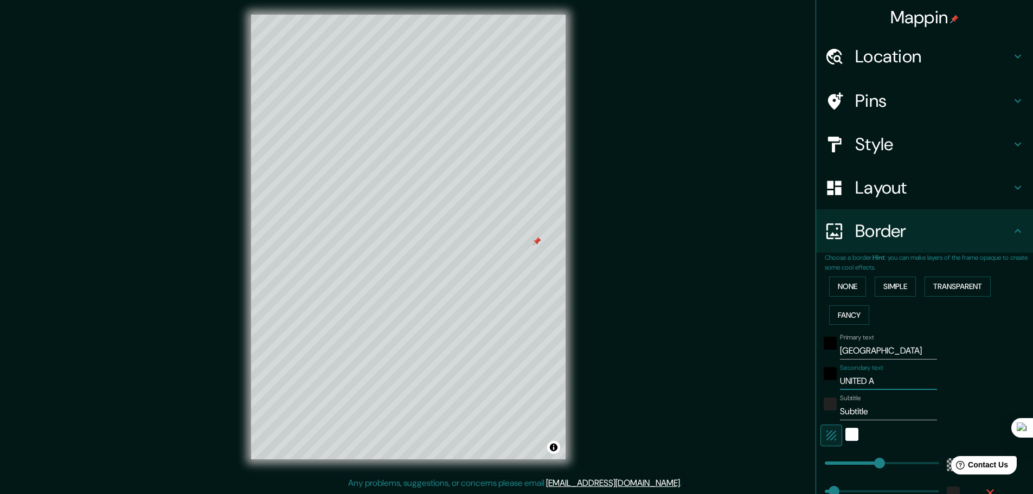
type input "UNITED AR"
type input "278"
type input "46"
type input "UNITED ARA"
type input "278"
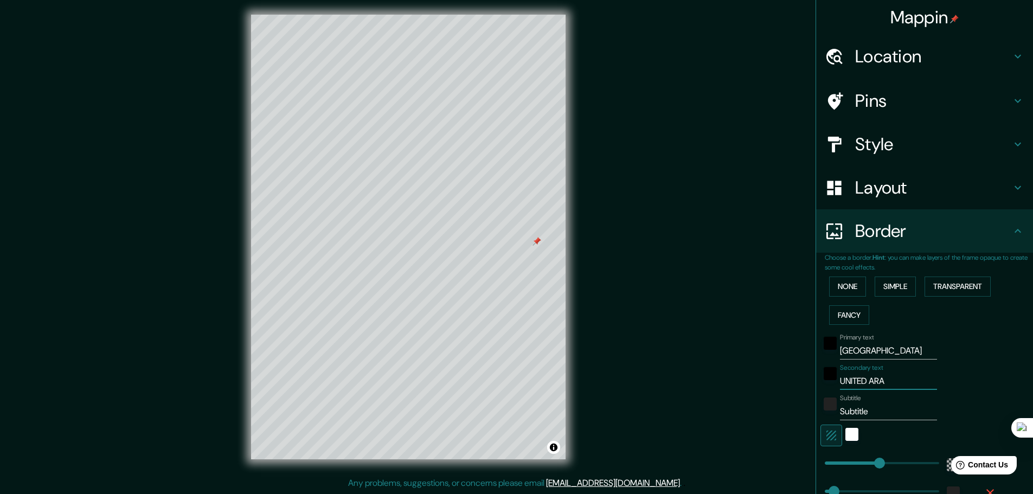
type input "46"
type input "UNITED ARAB"
type input "278"
type input "46"
type input "UNITED ARAB"
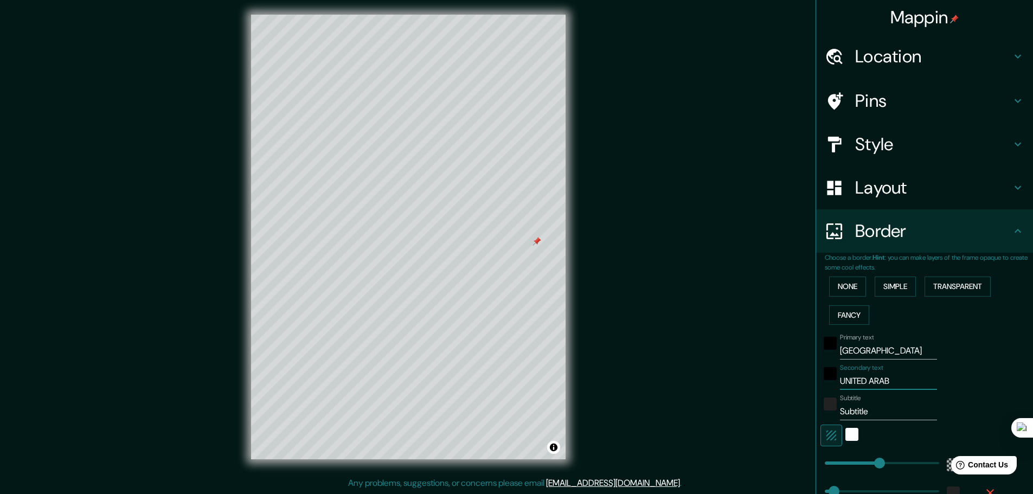
type input "278"
type input "46"
type input "UNITED ARAB E"
type input "278"
type input "46"
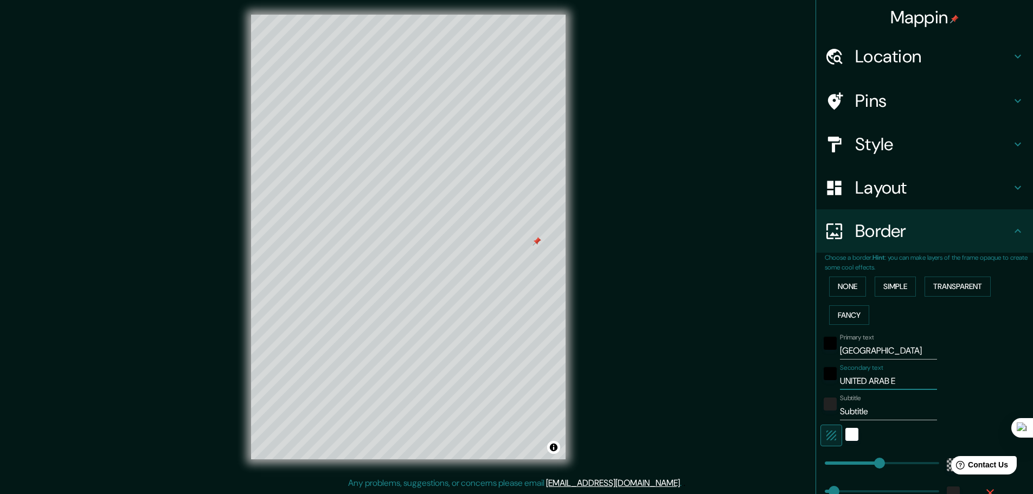
type input "UNITED ARAB EM"
type input "278"
type input "46"
type input "UNITED ARAB EMI"
type input "278"
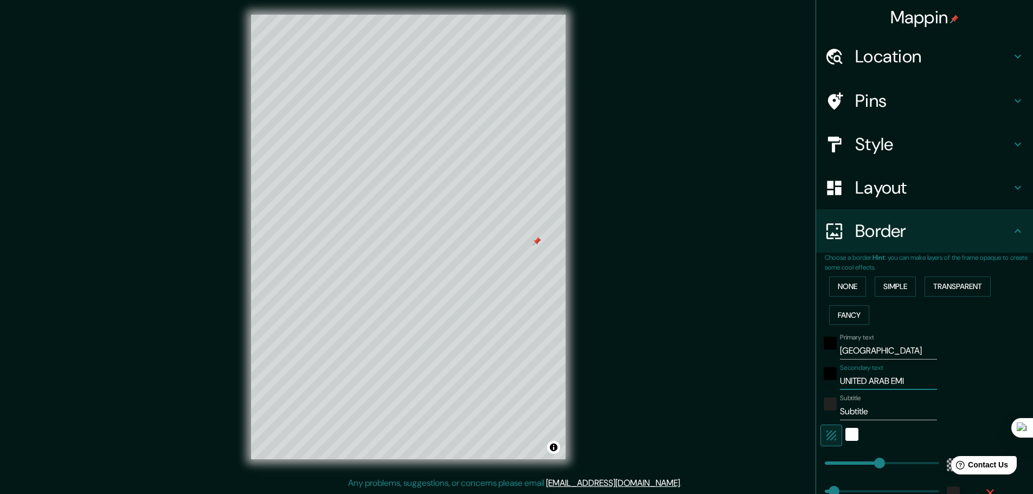
type input "46"
type input "UNITED ARAB EMIR"
type input "278"
type input "46"
type input "UNITED ARAB EMIRA"
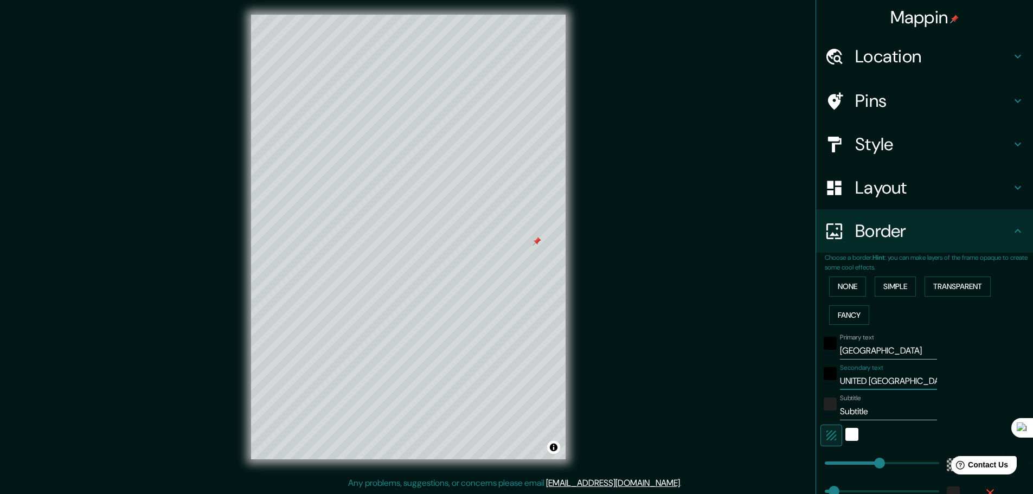
type input "278"
type input "46"
type input "UNITED ARAB EMIRAT"
type input "278"
type input "46"
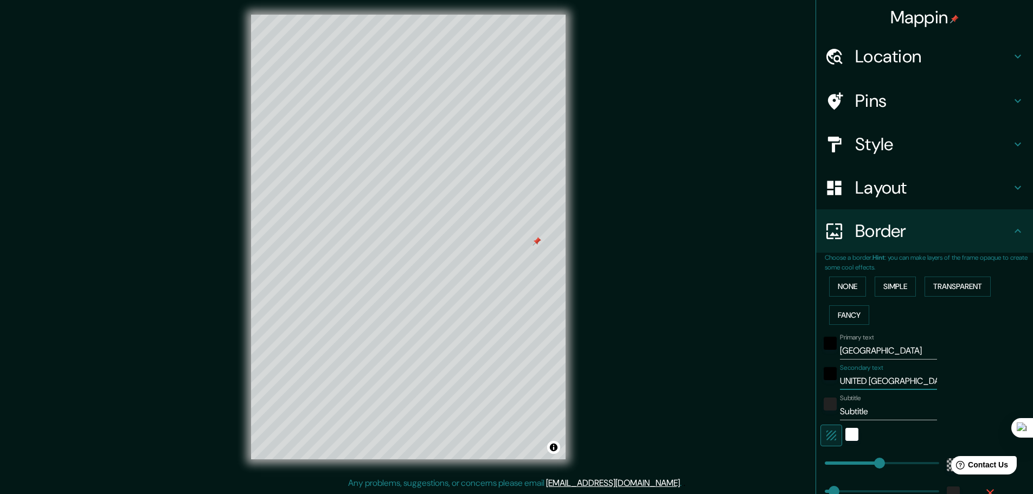
type input "UNITED ARAB EMIRATE"
type input "278"
type input "46"
type input "UNITED ARAB EMIRATES"
type input "278"
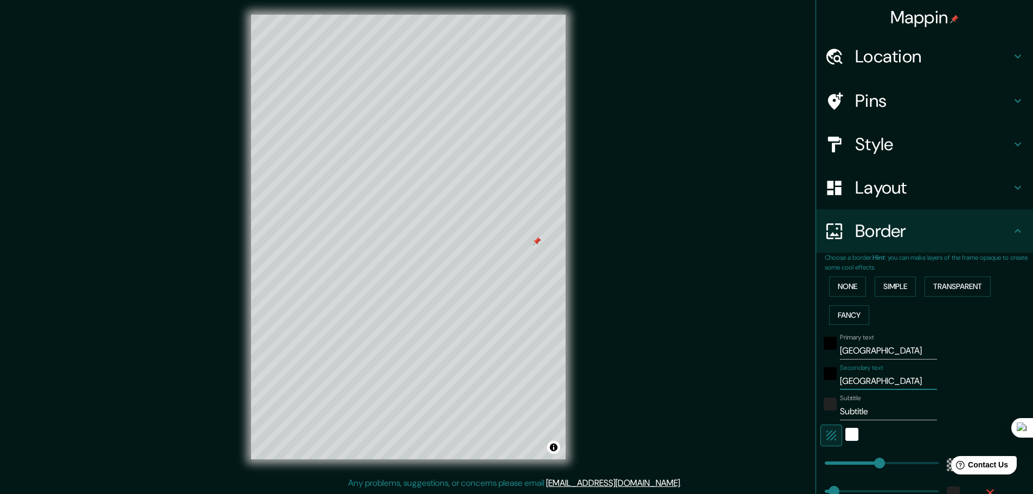
type input "46"
type input "UNITED ARAB EMIRATES"
click at [854, 414] on input "Subtitle" at bounding box center [888, 411] width 97 height 17
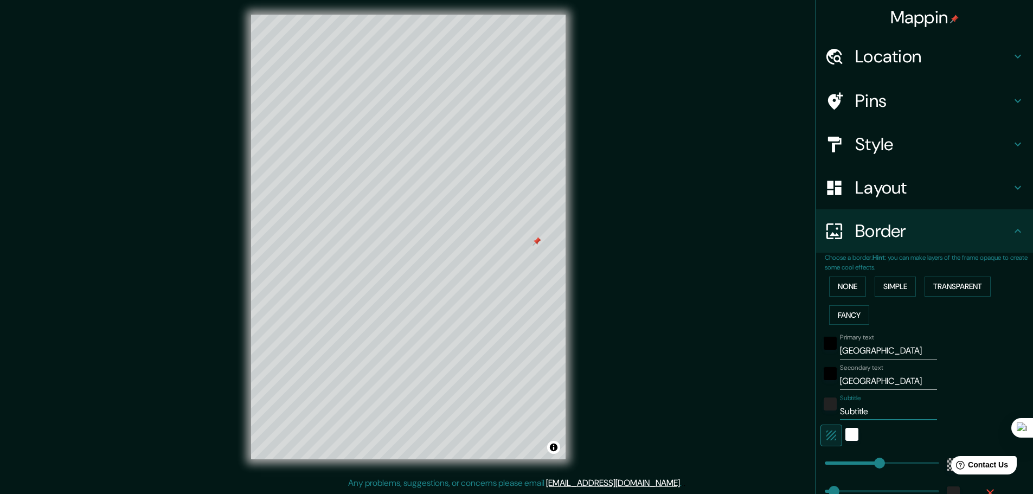
drag, startPoint x: 867, startPoint y: 411, endPoint x: 829, endPoint y: 409, distance: 38.5
click at [829, 409] on div "Subtitle Subtitle" at bounding box center [909, 407] width 178 height 26
type input "2"
type input "278"
type input "46"
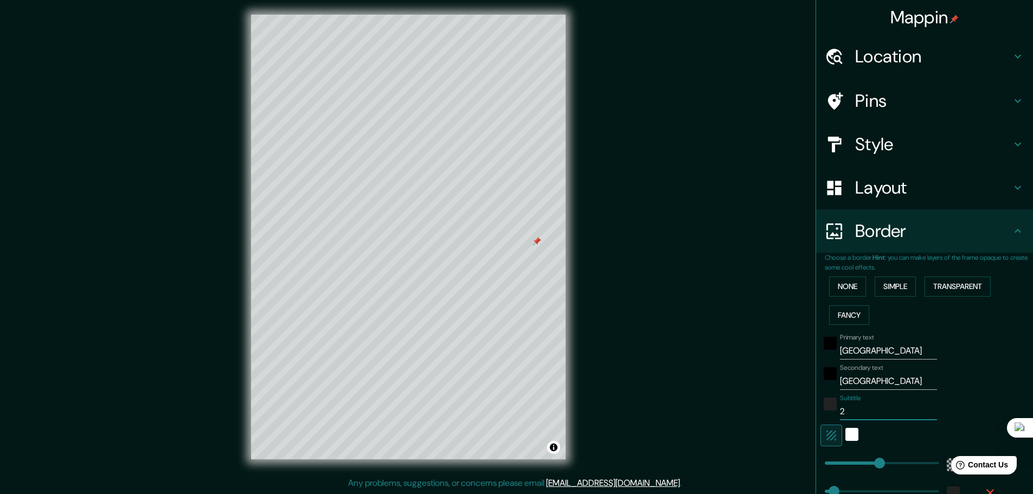
type input "25"
type input "278"
type input "46"
type input "25."
type input "278"
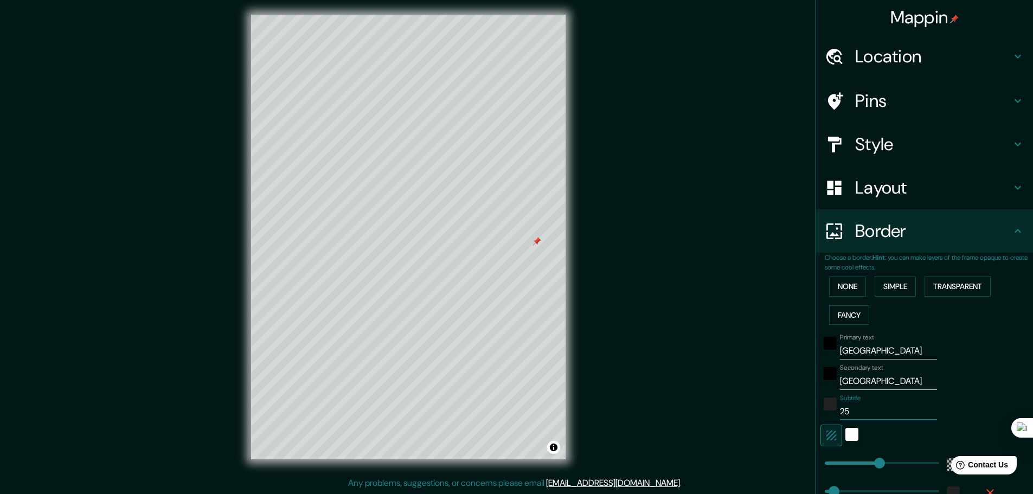
type input "46"
type input "25.2"
type input "278"
type input "46"
type input "25.27"
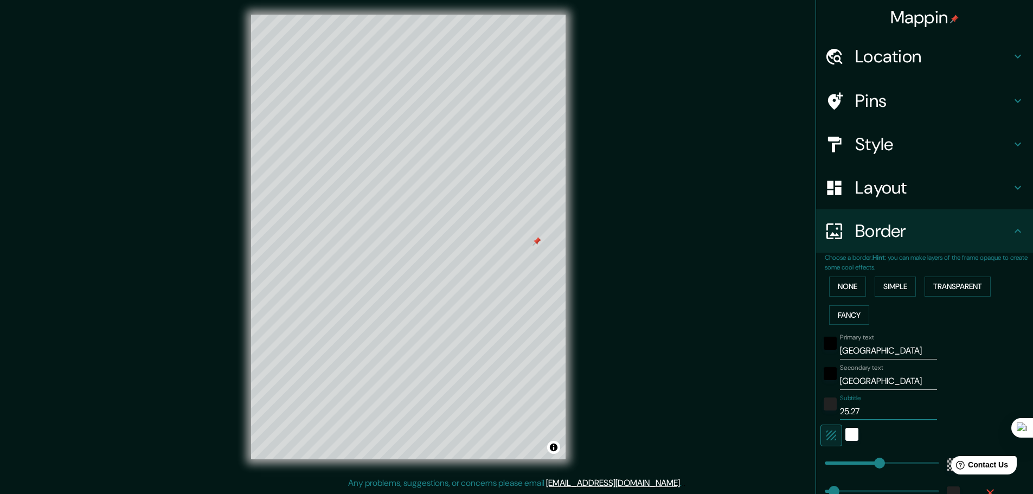
type input "278"
type input "46"
type input "25.276"
type input "278"
type input "46"
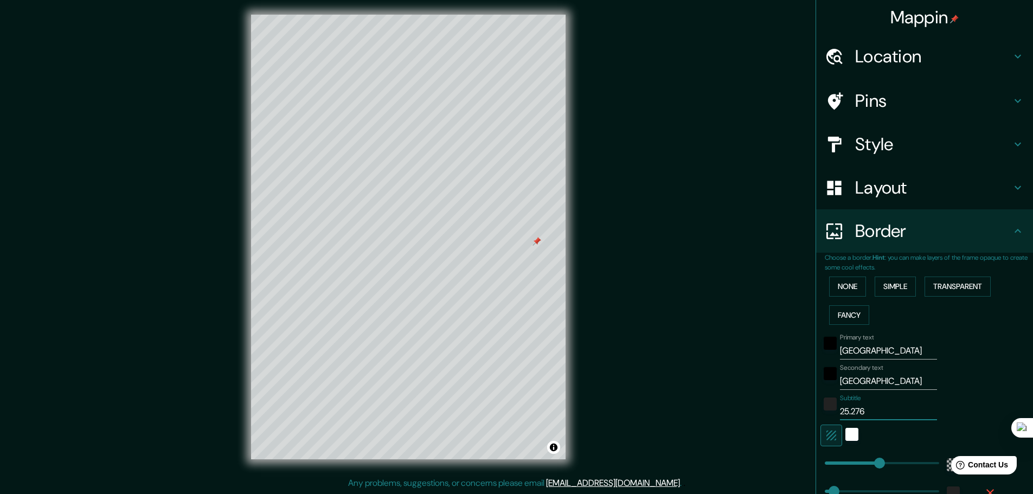
type input "25.2769"
type input "278"
type input "46"
type input "25.2769°"
type input "278"
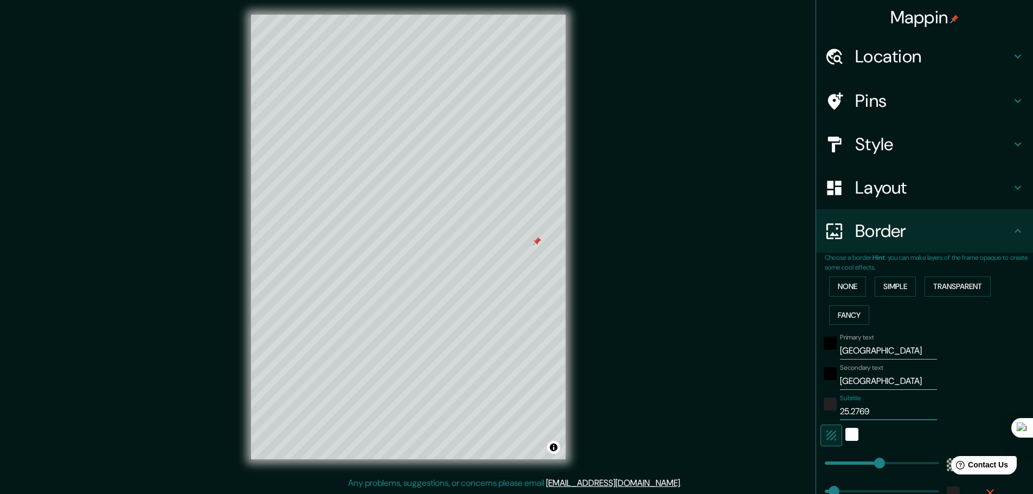
type input "46"
type input "25.2769°N"
type input "278"
type input "46"
type input "25.2769°N"
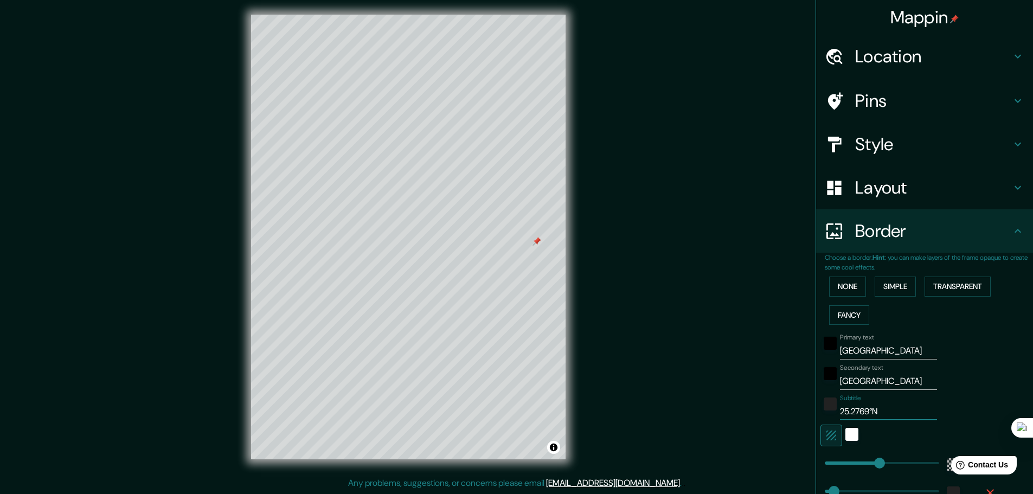
type input "278"
type input "46"
type input "25.2769°N /"
type input "278"
type input "46"
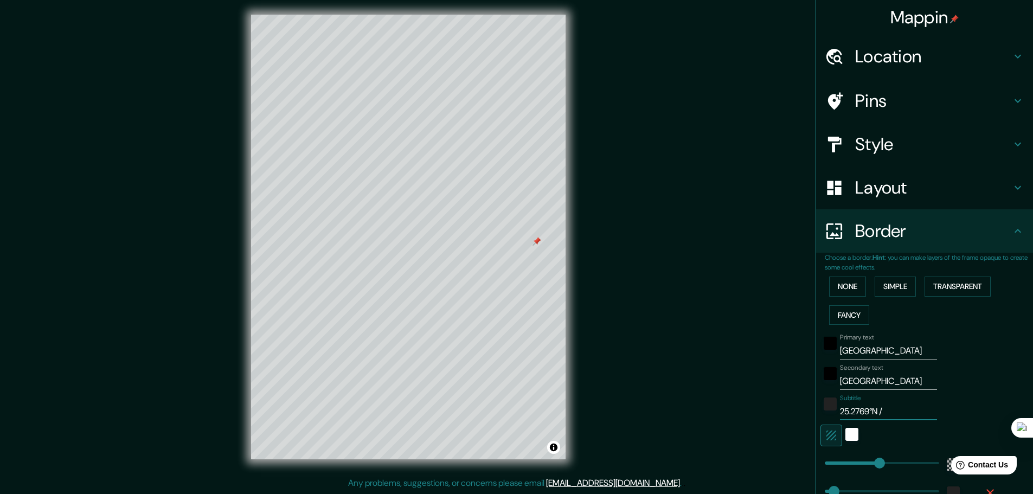
type input "25.2769°N /"
type input "278"
type input "46"
type input "25.2769°N / 5"
type input "278"
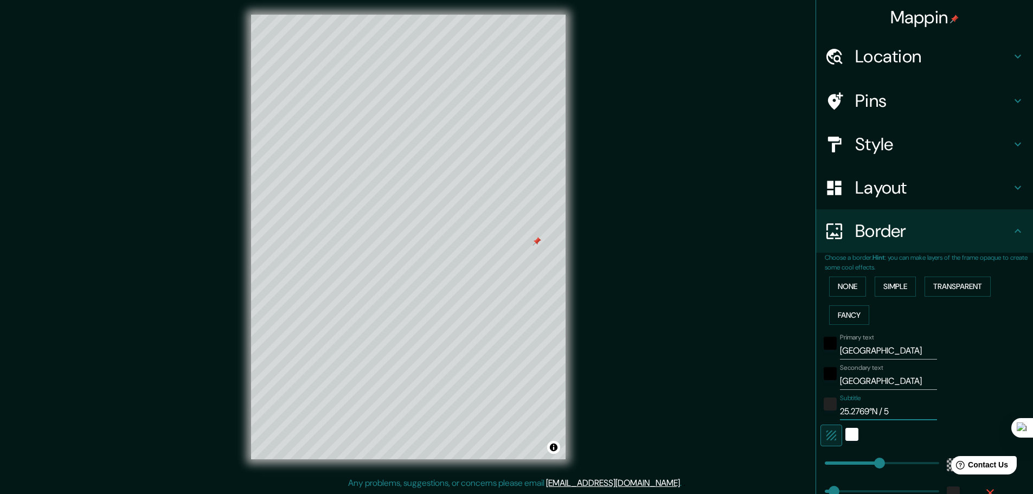
type input "46"
type input "25.2769°N / 55"
type input "278"
type input "46"
type input "25.2769°N / 55."
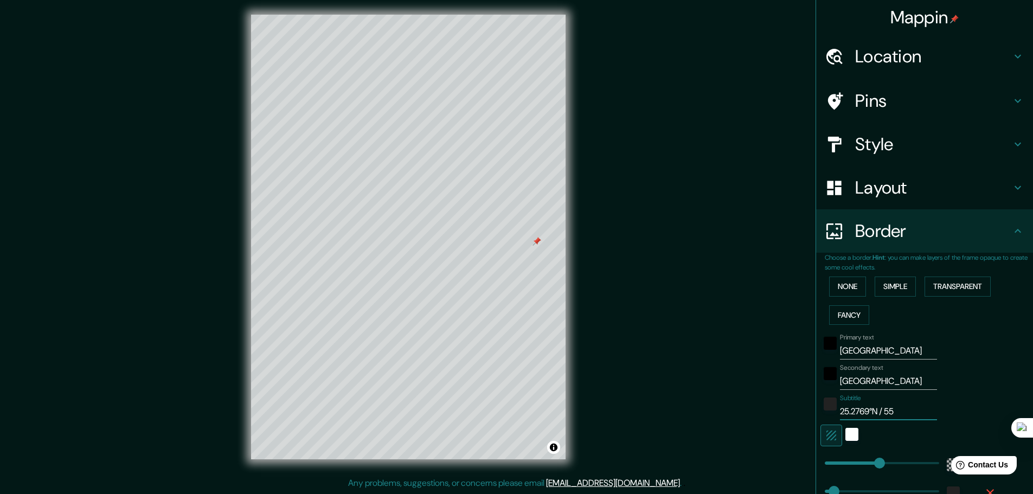
type input "278"
type input "46"
type input "25.2769°N / 55.2"
type input "278"
type input "46"
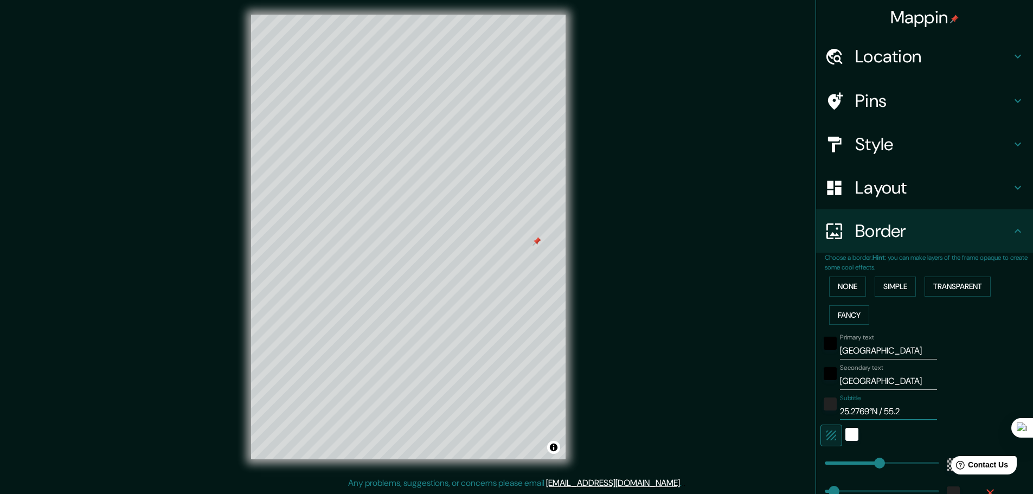
type input "25.2769°N / 55.29"
type input "278"
type input "46"
type input "25.2769°N / 55.296"
type input "278"
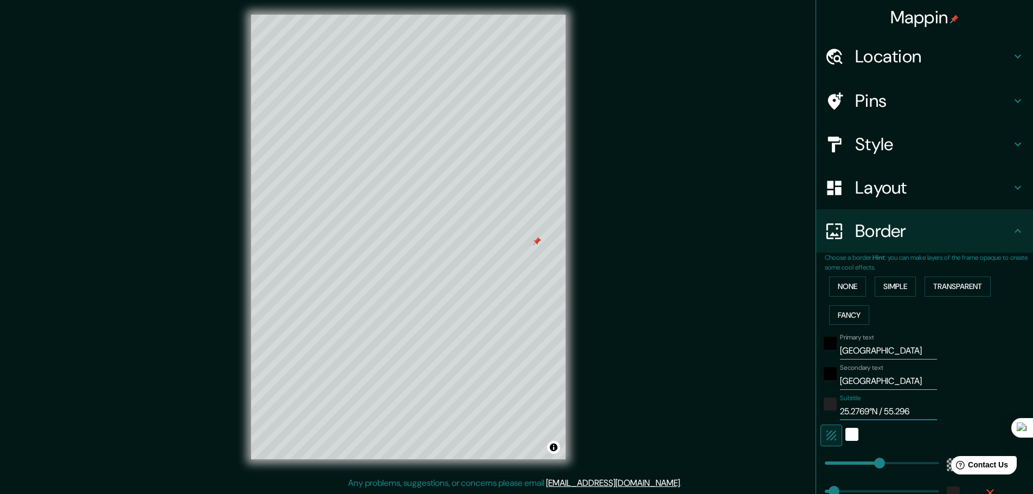
type input "46"
type input "25.2769°N / 55.2962"
type input "278"
type input "46"
type input "25.2769°N / 55.2962°"
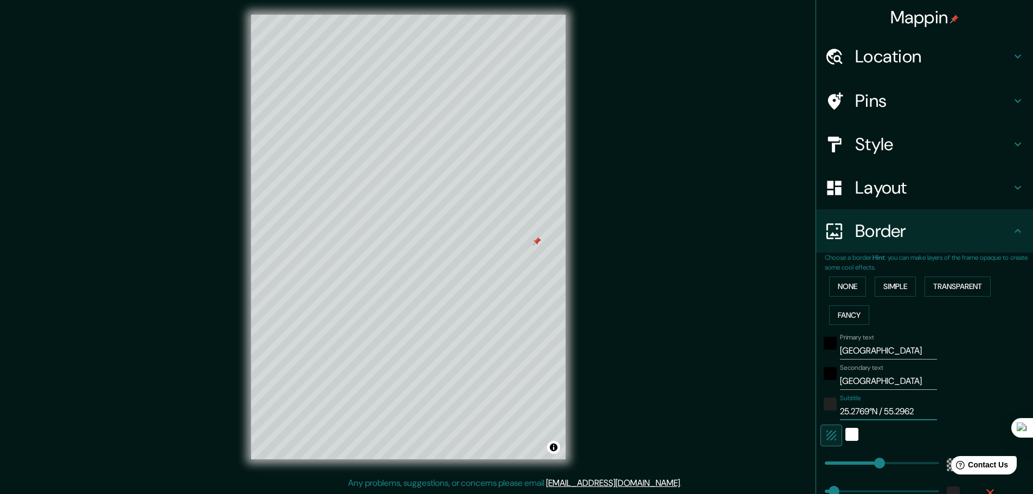
type input "278"
type input "46"
type input "25.2769°N / 55.2962°E"
type input "278"
type input "46"
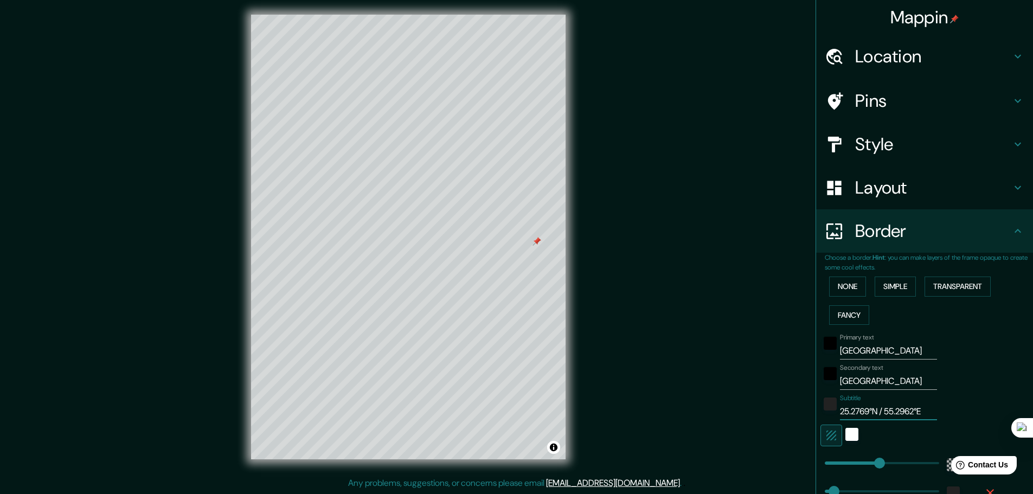
drag, startPoint x: 922, startPoint y: 413, endPoint x: 832, endPoint y: 408, distance: 90.1
click at [840, 408] on input "25.2769°N / 55.2962°E" at bounding box center [888, 411] width 97 height 17
type input "25.2769°N / 55.2962°E"
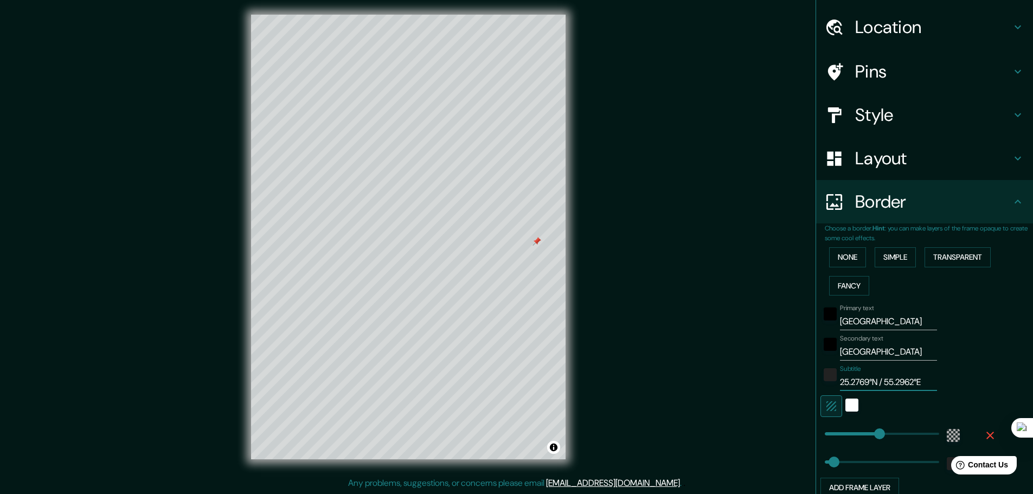
scroll to position [54, 0]
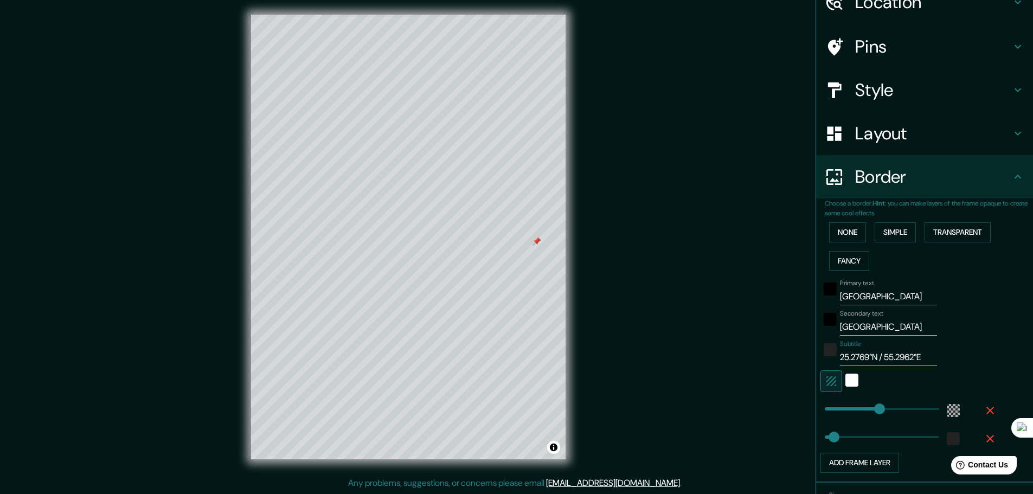
type input "99"
type input "278"
type input "72"
type input "278"
type input "44"
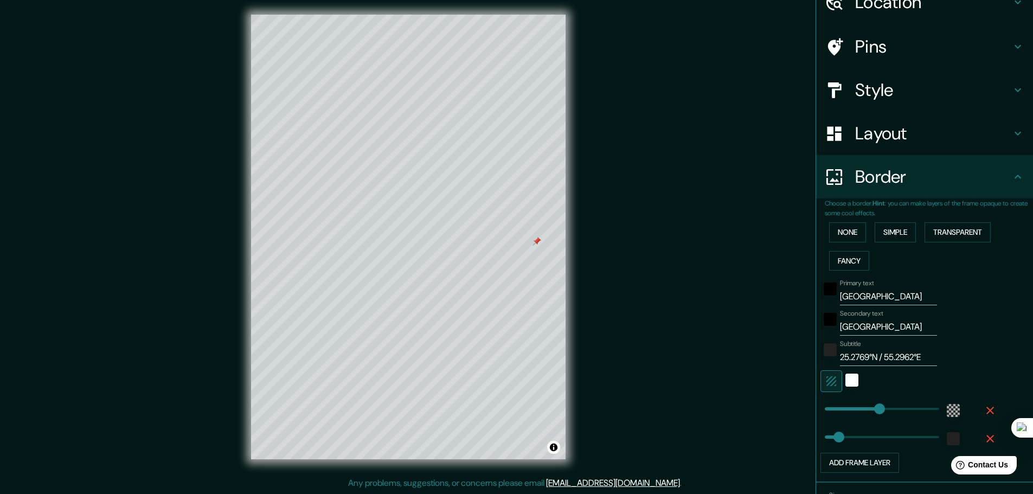
type input "278"
type input "58"
type input "278"
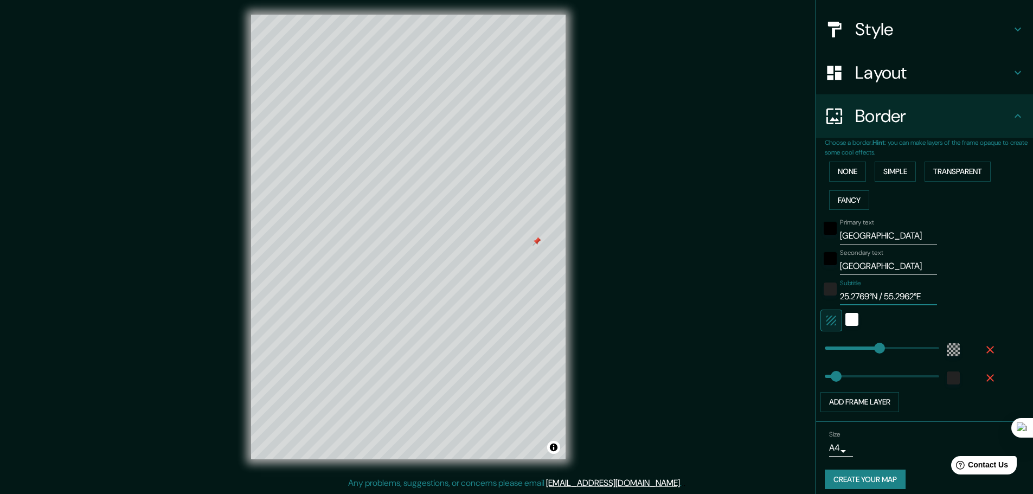
scroll to position [123, 0]
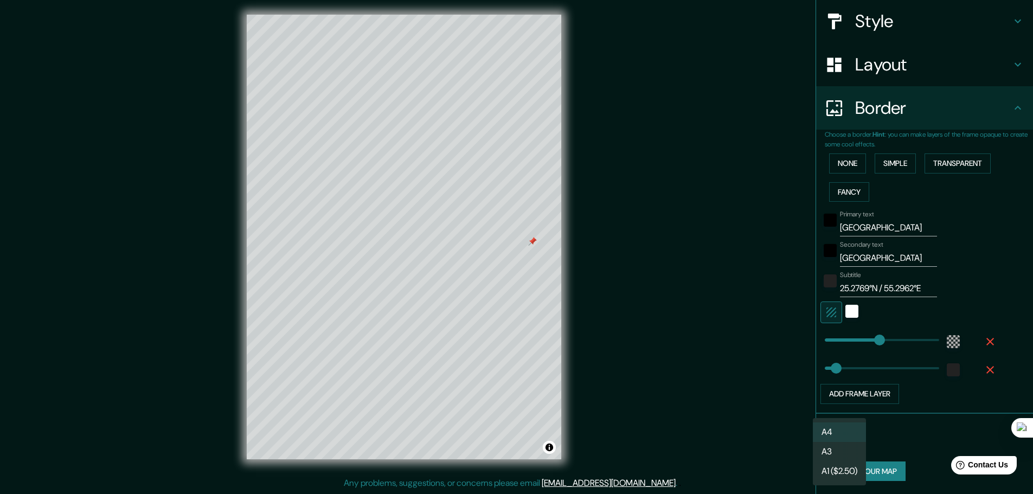
click at [835, 435] on body "Mappin Location Dubái, Dubái, Emiratos Árabes Unidos Pins Style Layout Border C…" at bounding box center [516, 244] width 1033 height 494
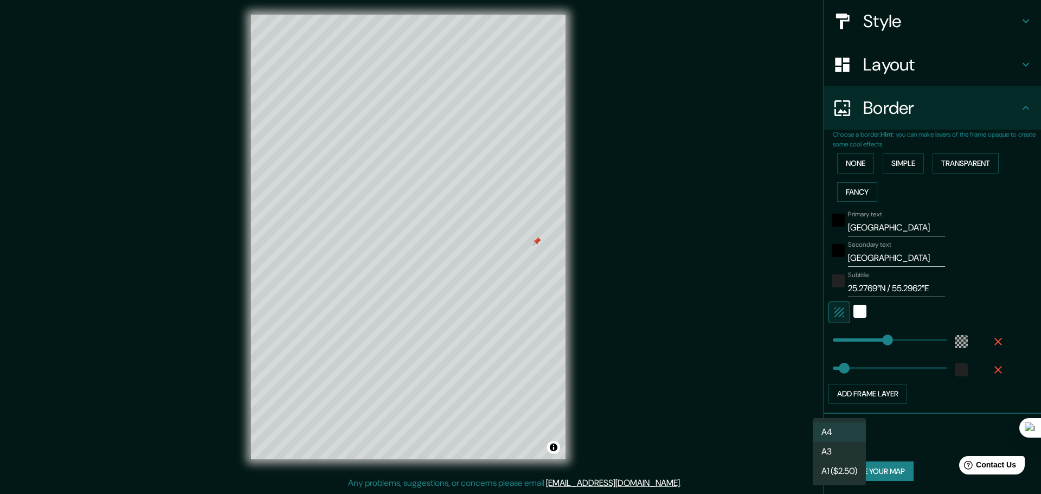
click at [838, 448] on li "A3" at bounding box center [839, 452] width 53 height 20
type input "a4"
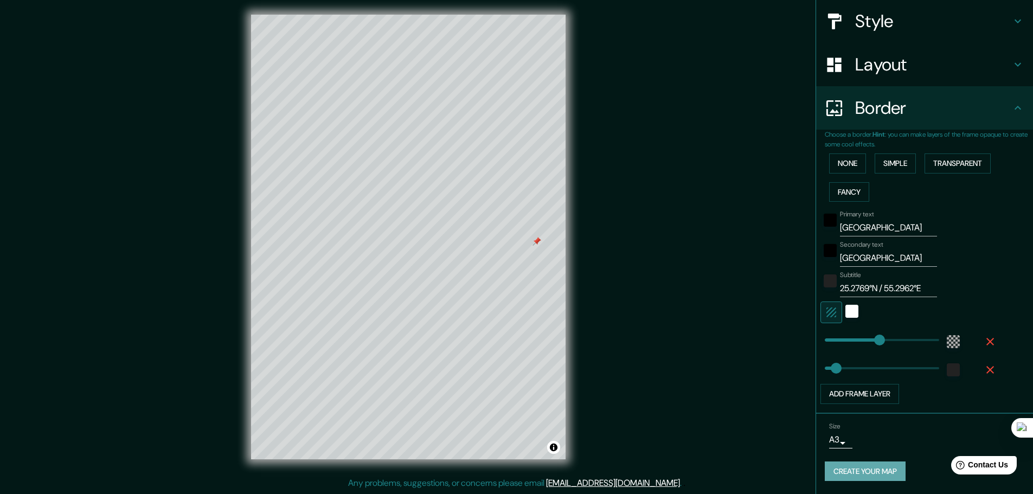
click at [875, 472] on button "Create your map" at bounding box center [865, 471] width 81 height 20
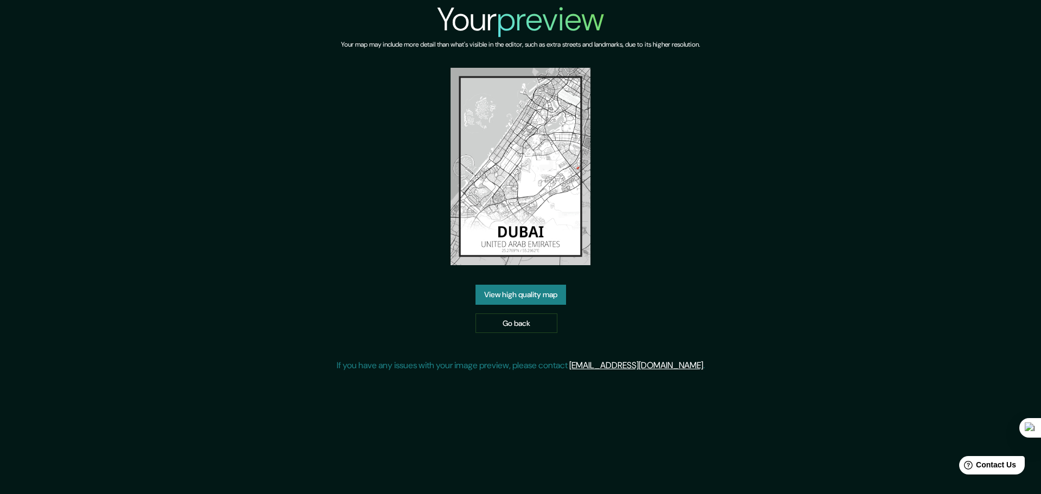
click at [535, 292] on link "View high quality map" at bounding box center [520, 295] width 91 height 20
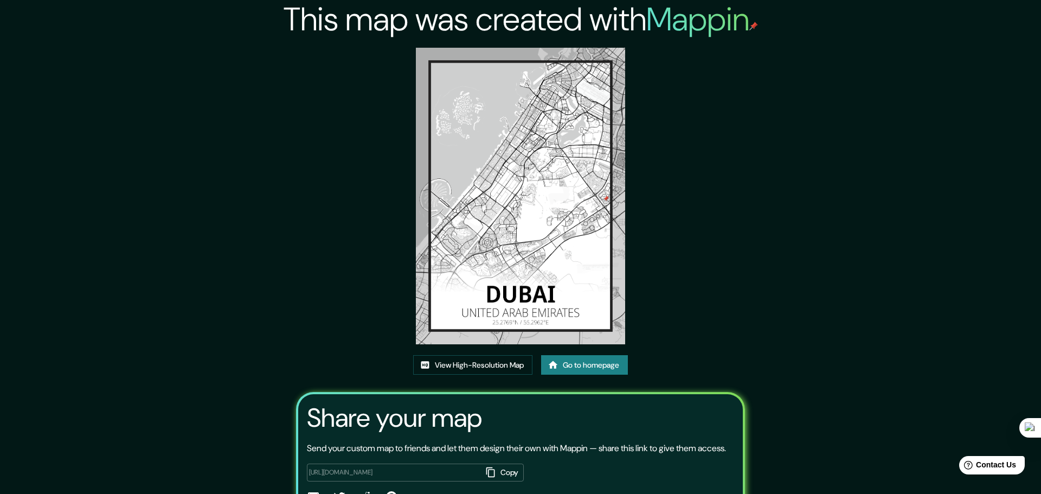
click at [511, 198] on img at bounding box center [520, 196] width 209 height 297
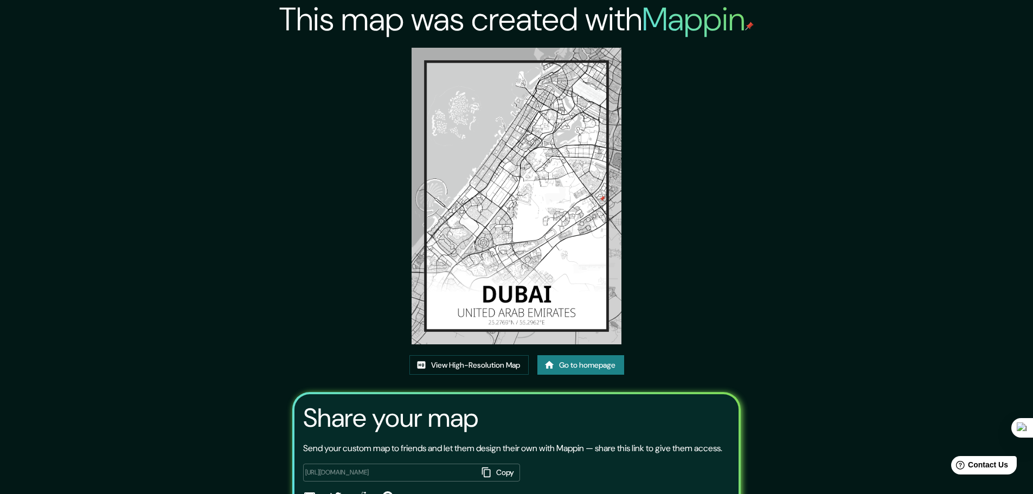
click at [498, 481] on button "Copy" at bounding box center [499, 473] width 42 height 18
click at [486, 364] on link "View High-Resolution Map" at bounding box center [468, 365] width 119 height 20
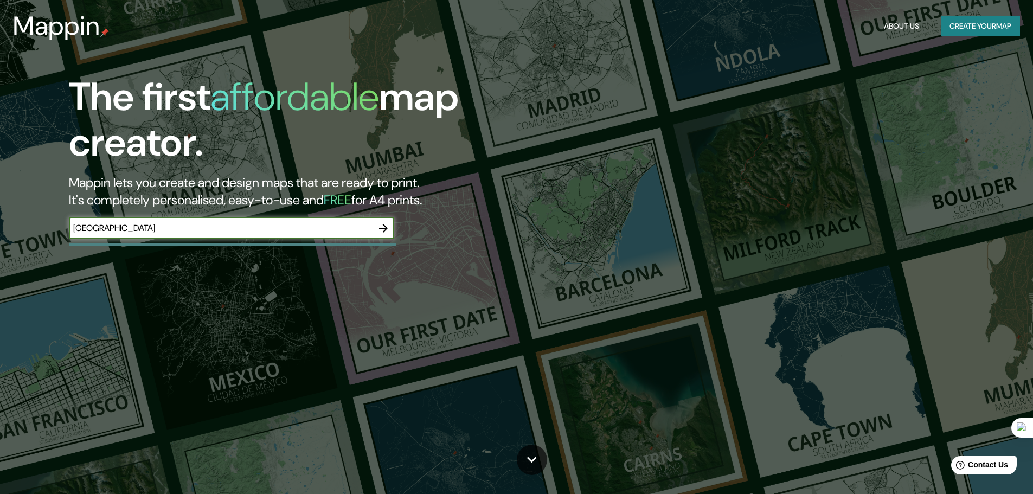
type input "[GEOGRAPHIC_DATA]"
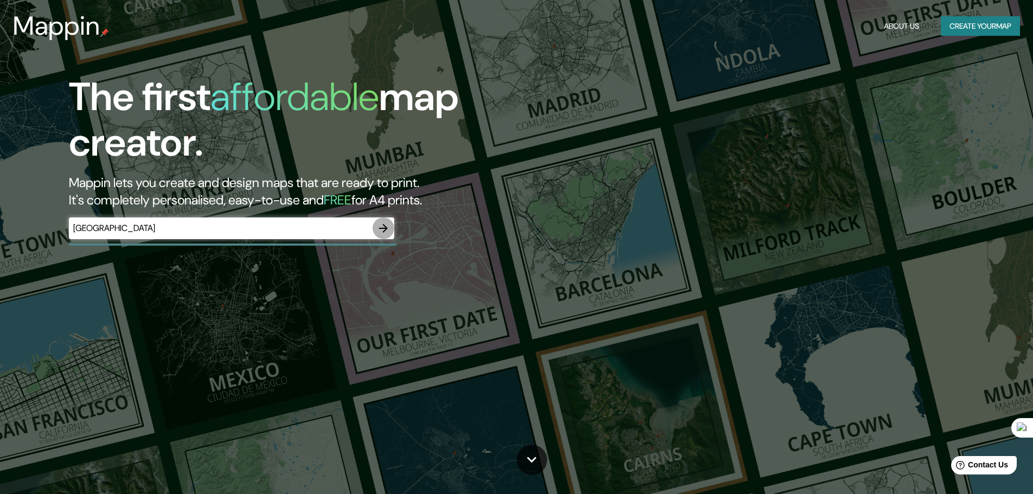
click at [387, 227] on icon "button" at bounding box center [383, 228] width 13 height 13
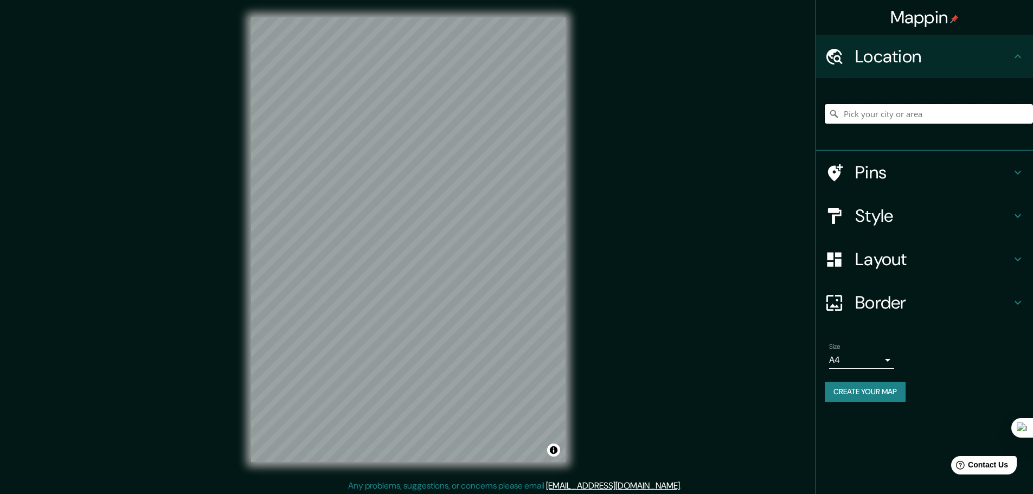
click at [893, 114] on input "Pick your city or area" at bounding box center [929, 114] width 208 height 20
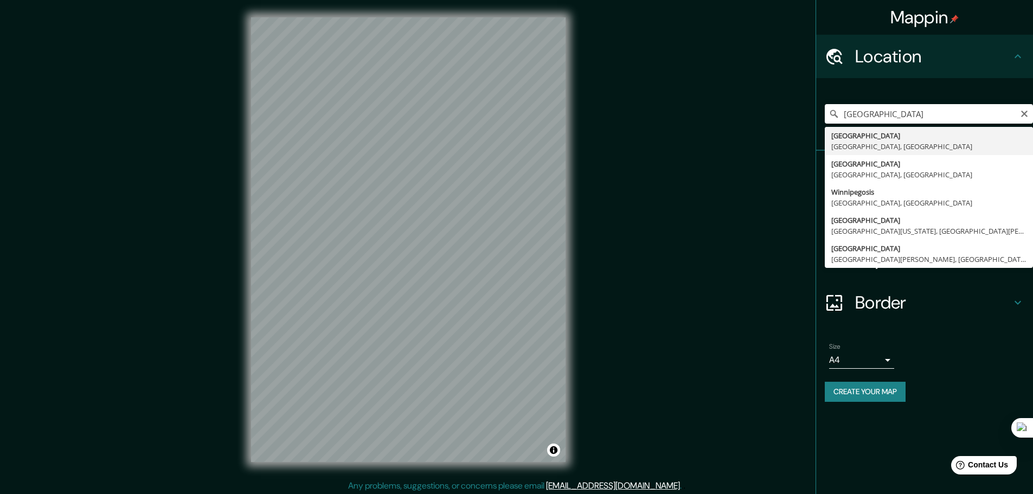
type input "Winnipeg, Manitoba, Canadá"
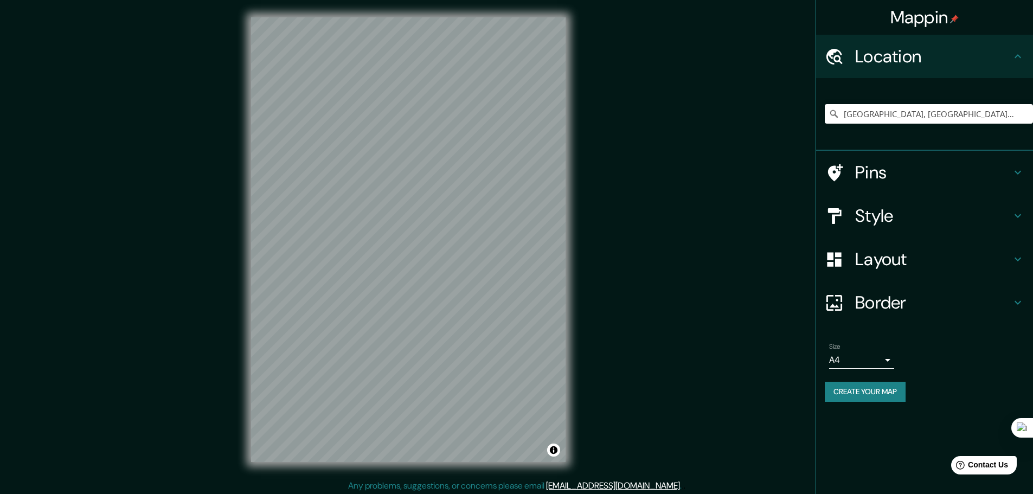
click at [889, 208] on h4 "Style" at bounding box center [933, 216] width 156 height 22
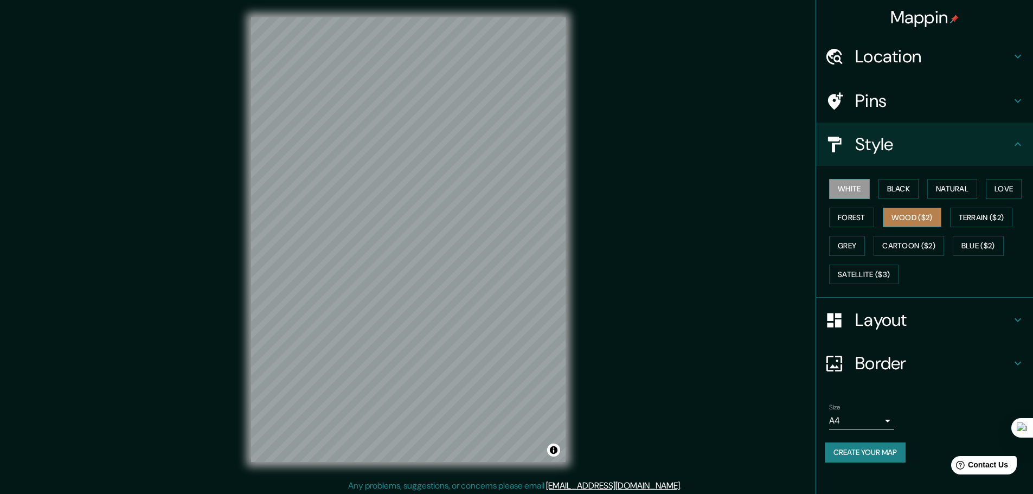
click at [902, 218] on button "Wood ($2)" at bounding box center [912, 218] width 59 height 20
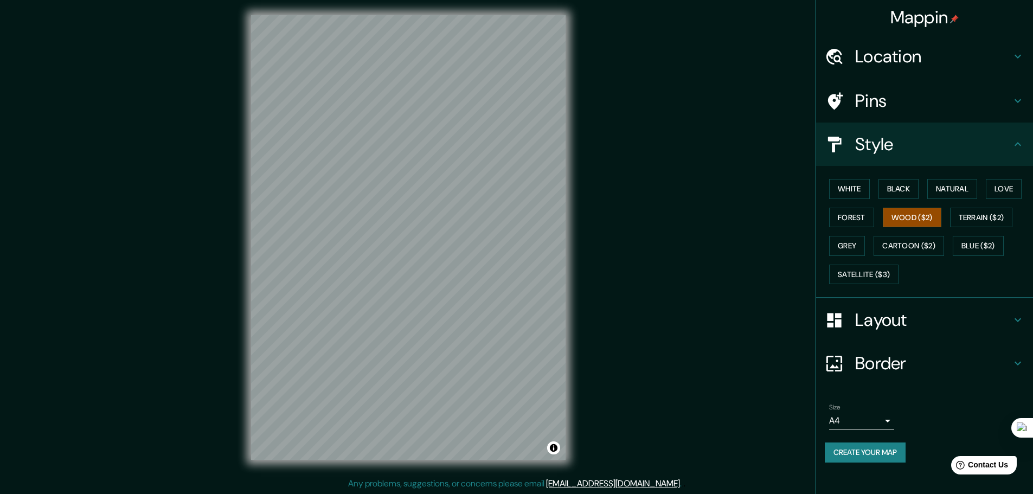
scroll to position [3, 0]
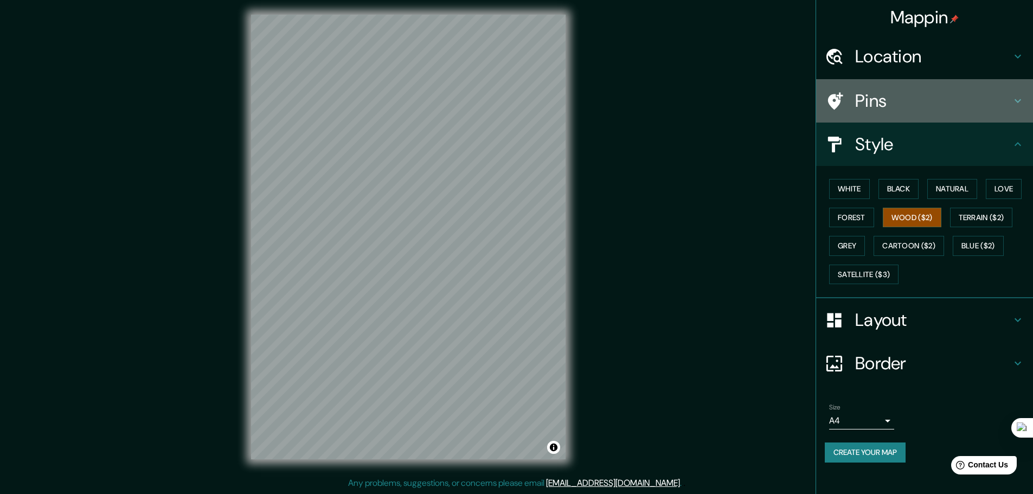
click at [874, 105] on h4 "Pins" at bounding box center [933, 101] width 156 height 22
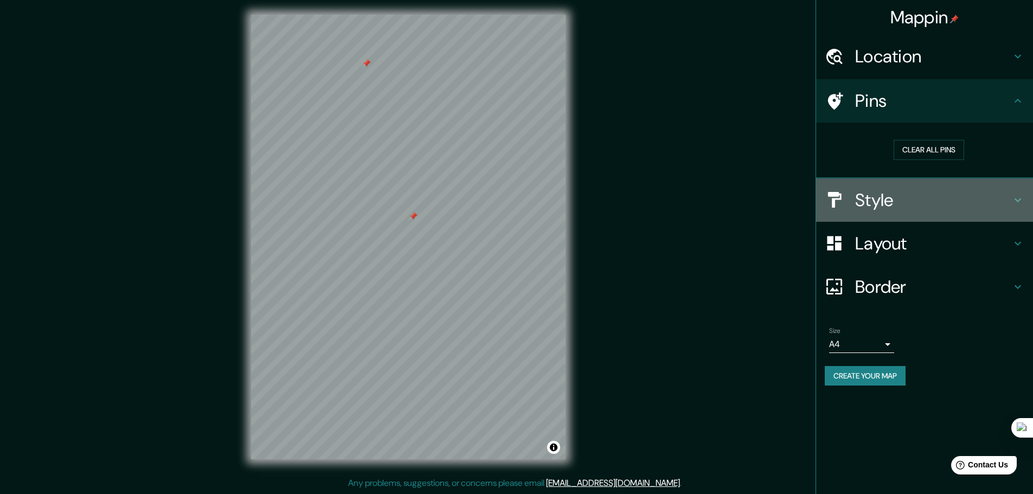
click at [892, 201] on h4 "Style" at bounding box center [933, 200] width 156 height 22
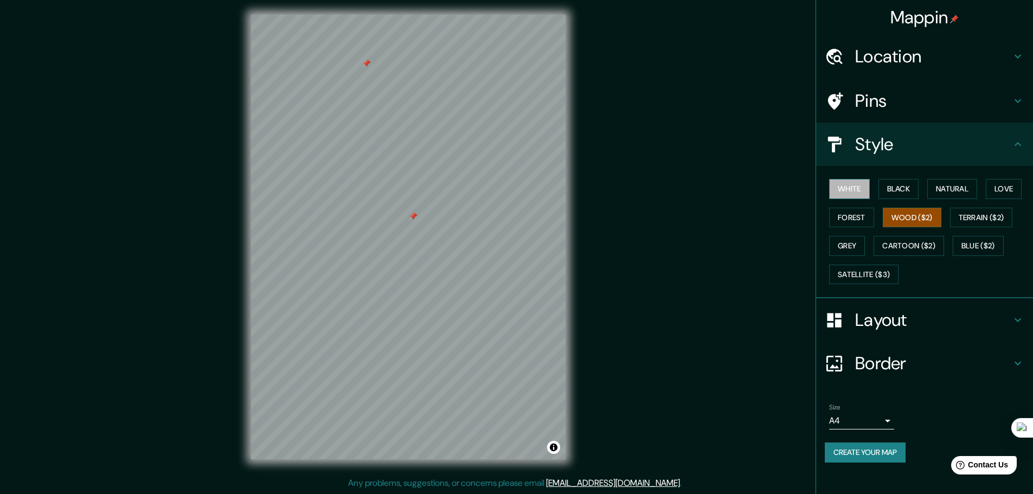
click at [860, 192] on button "White" at bounding box center [849, 189] width 41 height 20
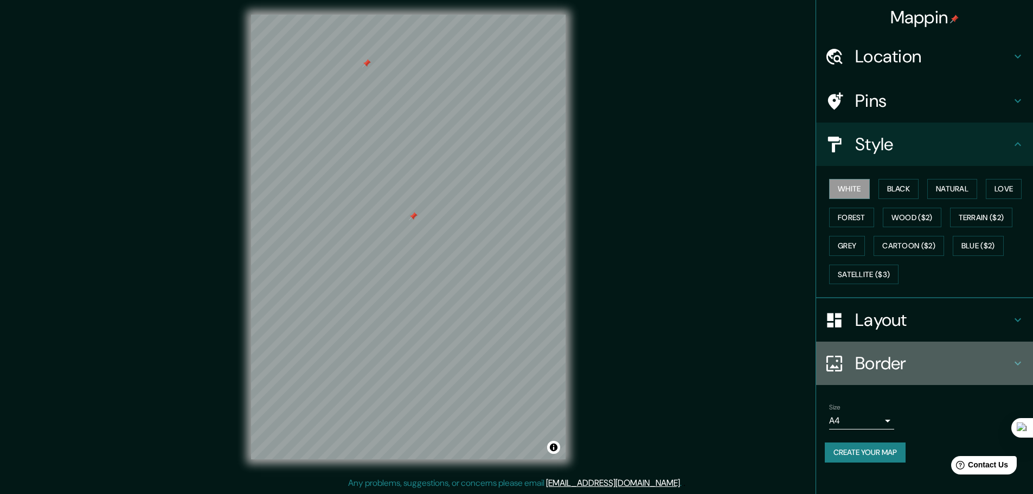
click at [911, 364] on h4 "Border" at bounding box center [933, 363] width 156 height 22
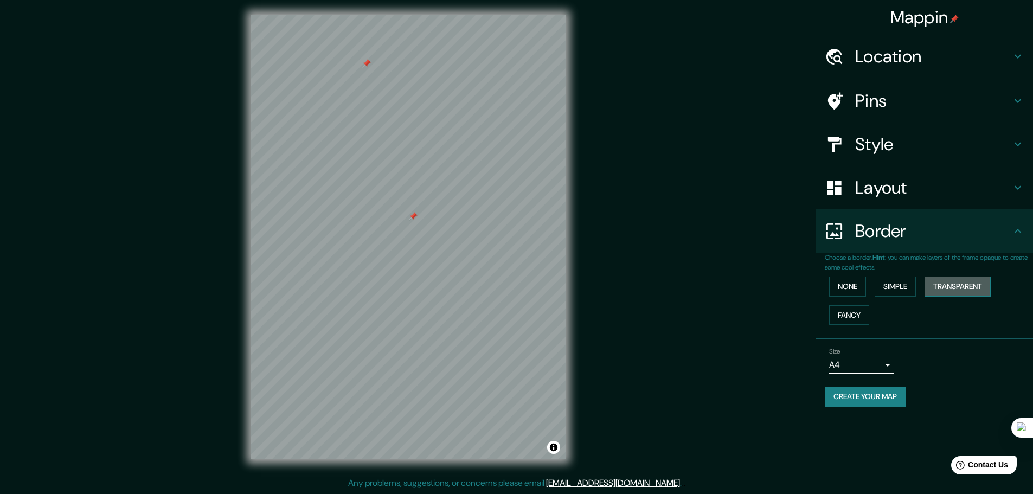
click at [954, 288] on button "Transparent" at bounding box center [957, 286] width 66 height 20
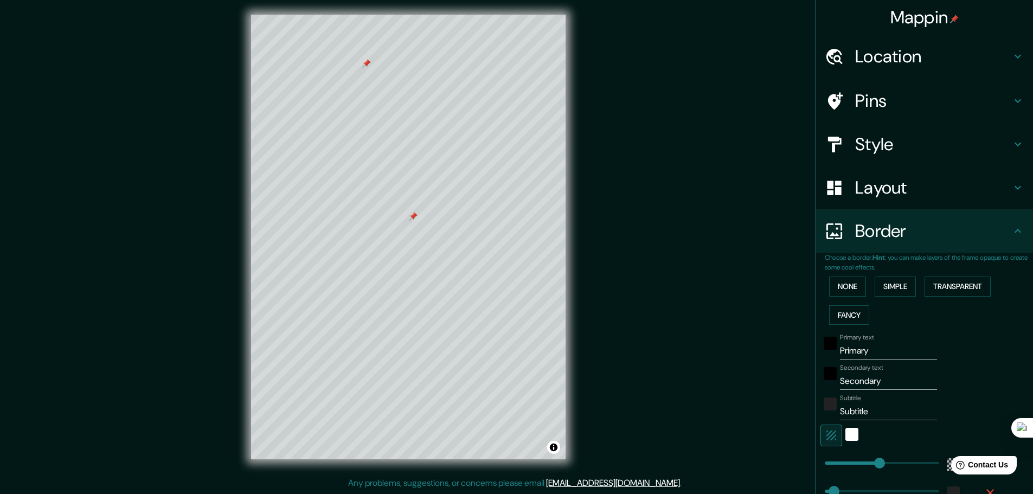
scroll to position [0, 0]
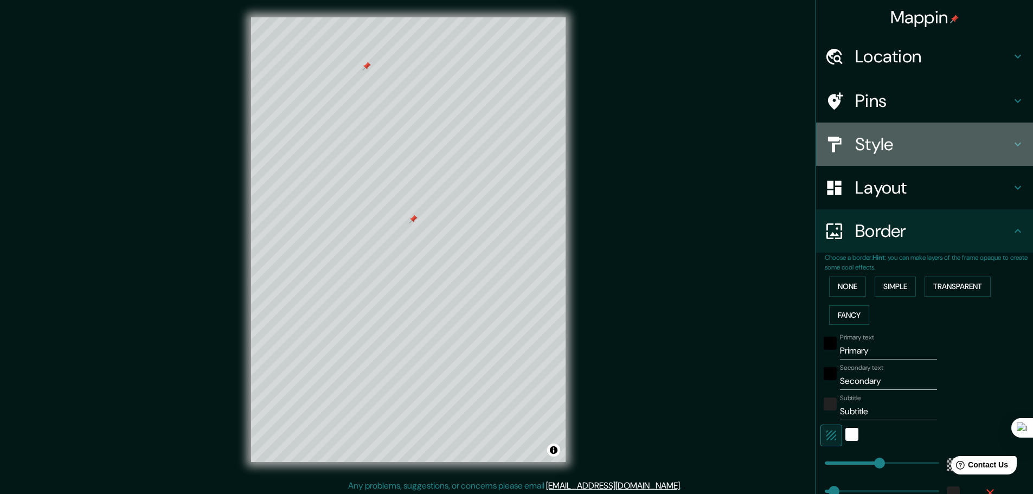
click at [874, 142] on h4 "Style" at bounding box center [933, 144] width 156 height 22
type input "278"
type input "46"
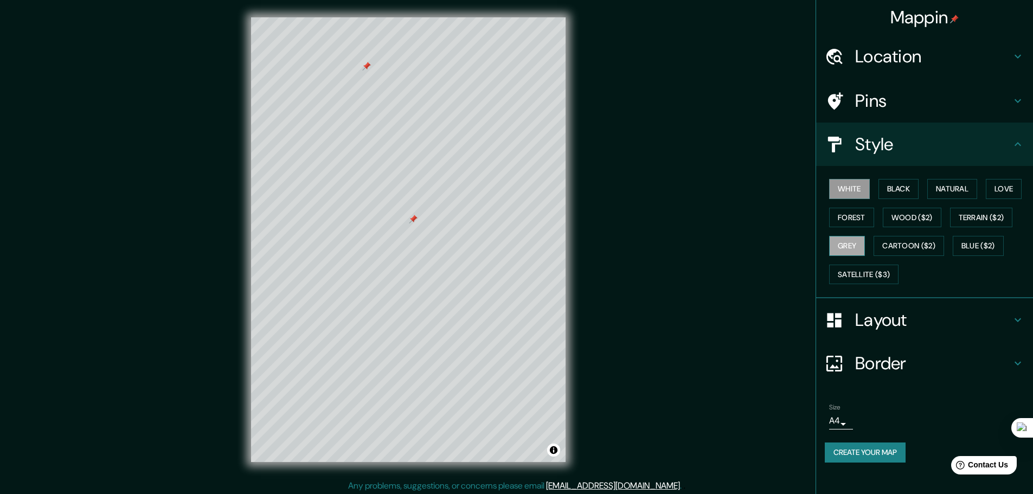
click at [854, 238] on button "Grey" at bounding box center [847, 246] width 36 height 20
click at [890, 184] on button "Black" at bounding box center [898, 189] width 41 height 20
click at [931, 361] on h4 "Border" at bounding box center [933, 363] width 156 height 22
type input "278"
type input "46"
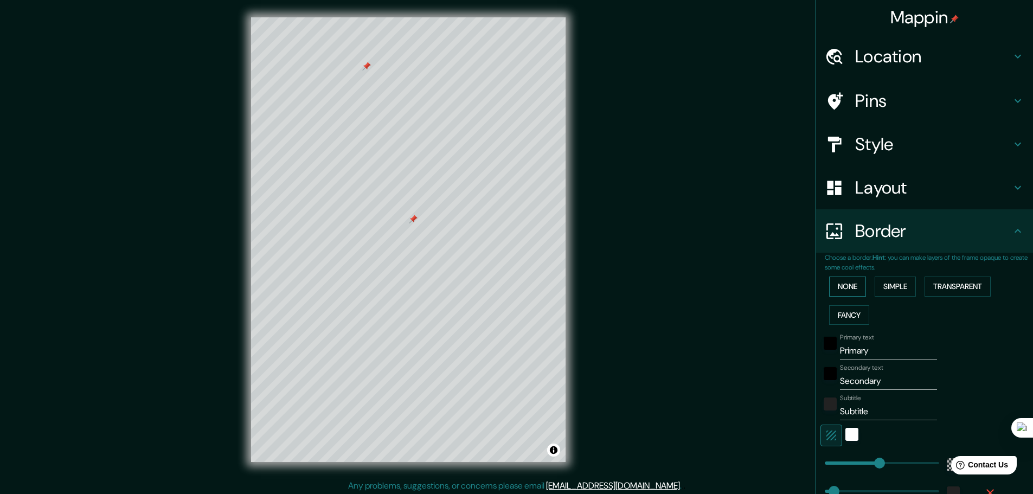
click at [847, 291] on button "None" at bounding box center [847, 286] width 37 height 20
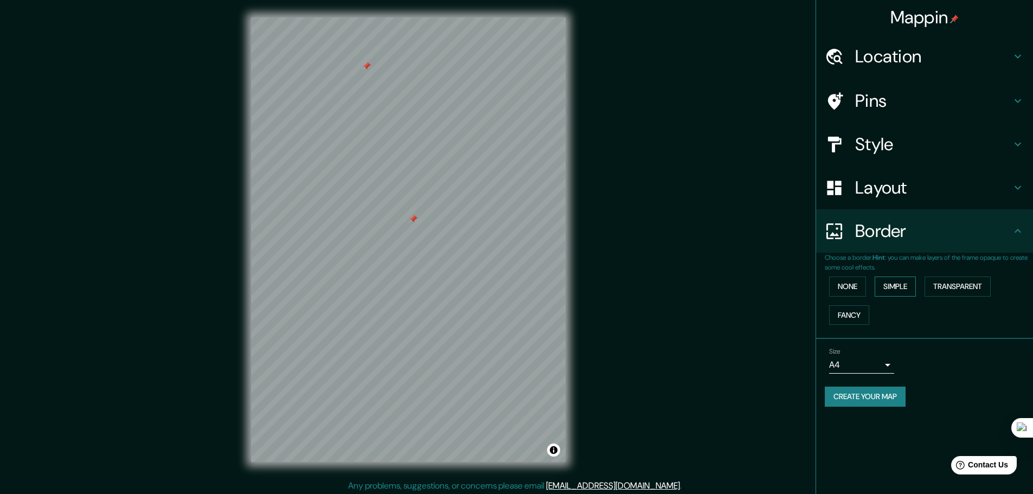
click at [887, 288] on button "Simple" at bounding box center [894, 286] width 41 height 20
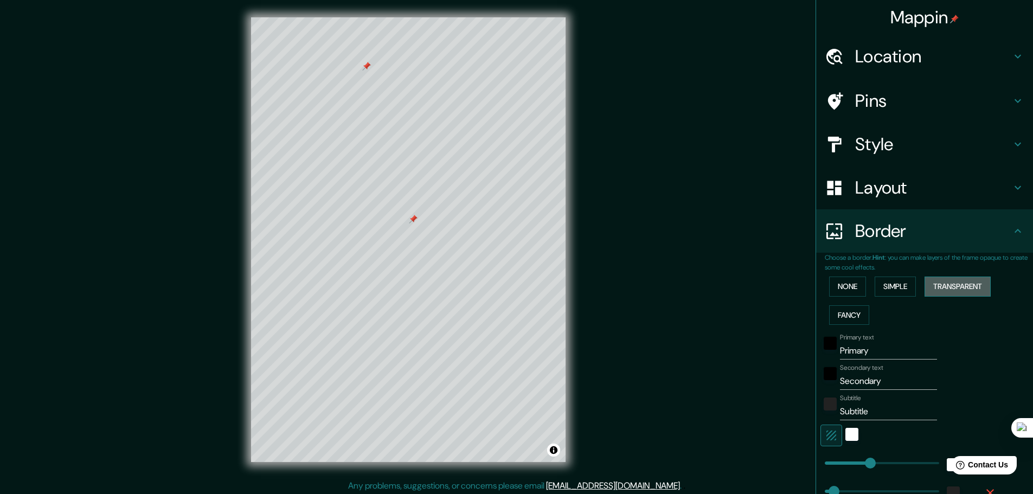
click at [940, 286] on button "Transparent" at bounding box center [957, 286] width 66 height 20
click at [834, 308] on button "Fancy" at bounding box center [849, 315] width 40 height 20
click at [957, 294] on button "Transparent" at bounding box center [957, 286] width 66 height 20
click at [885, 149] on h4 "Style" at bounding box center [933, 144] width 156 height 22
type input "278"
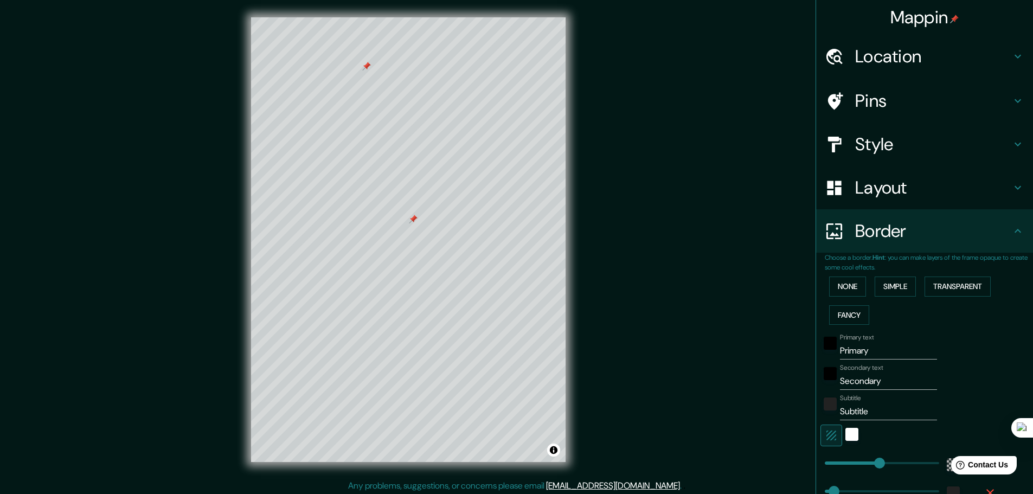
type input "46"
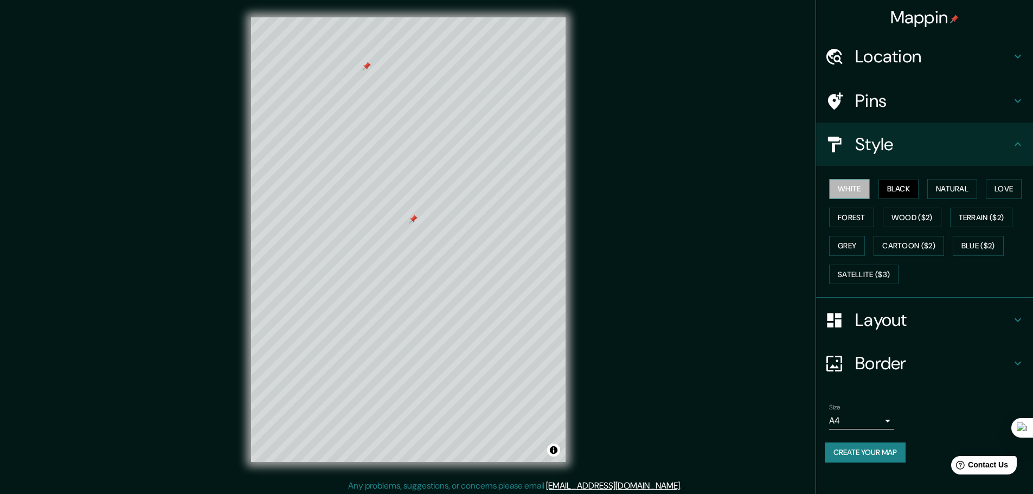
click at [850, 182] on button "White" at bounding box center [849, 189] width 41 height 20
click at [903, 192] on button "Black" at bounding box center [898, 189] width 41 height 20
click at [848, 184] on button "White" at bounding box center [849, 189] width 41 height 20
click at [850, 242] on button "Grey" at bounding box center [847, 246] width 36 height 20
click at [853, 186] on button "White" at bounding box center [849, 189] width 41 height 20
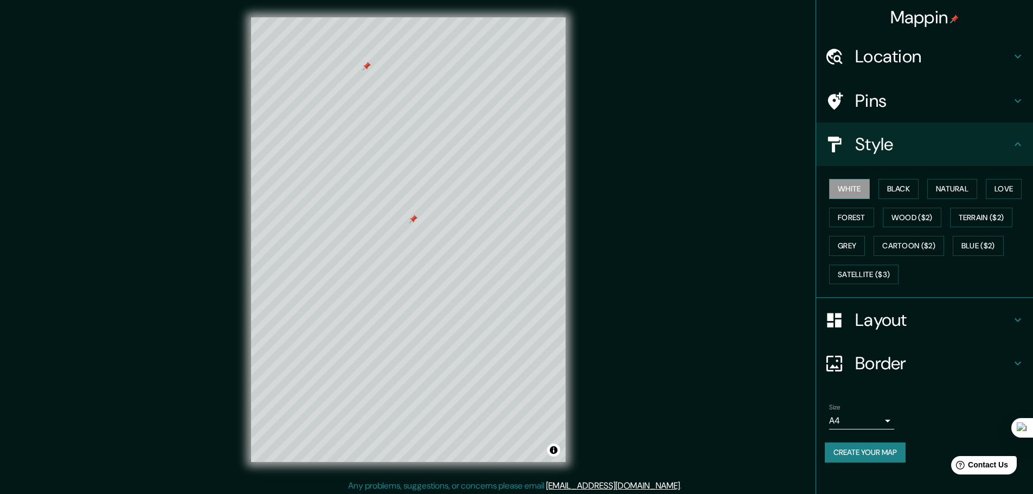
scroll to position [3, 0]
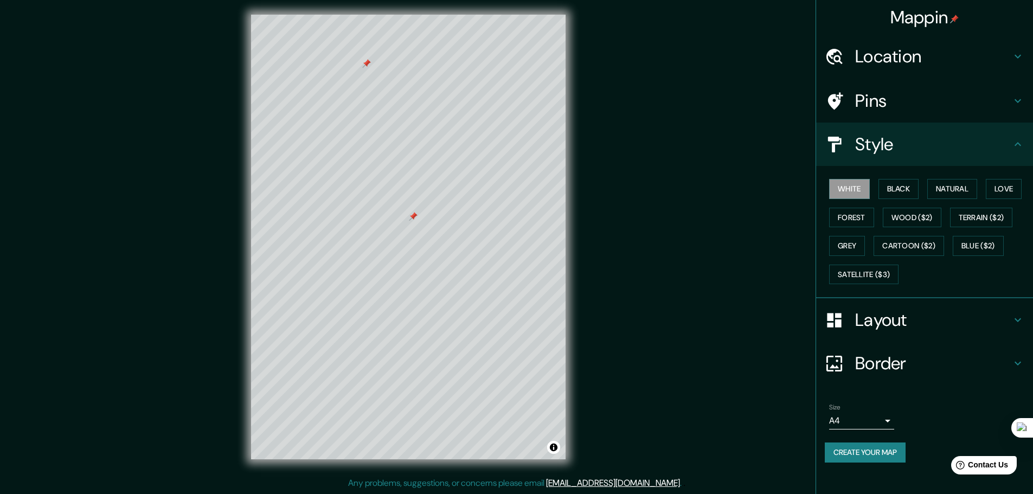
click at [1012, 362] on icon at bounding box center [1017, 363] width 13 height 13
type input "278"
type input "46"
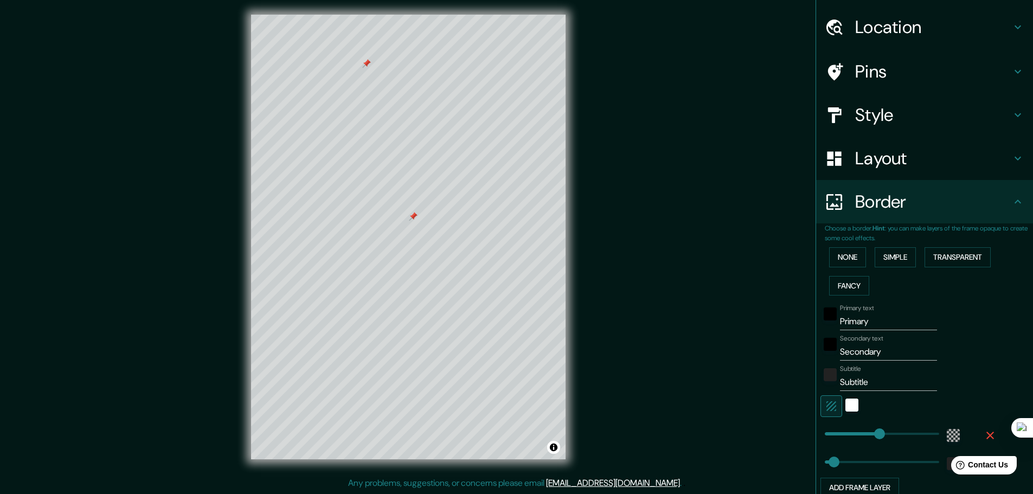
scroll to position [54, 0]
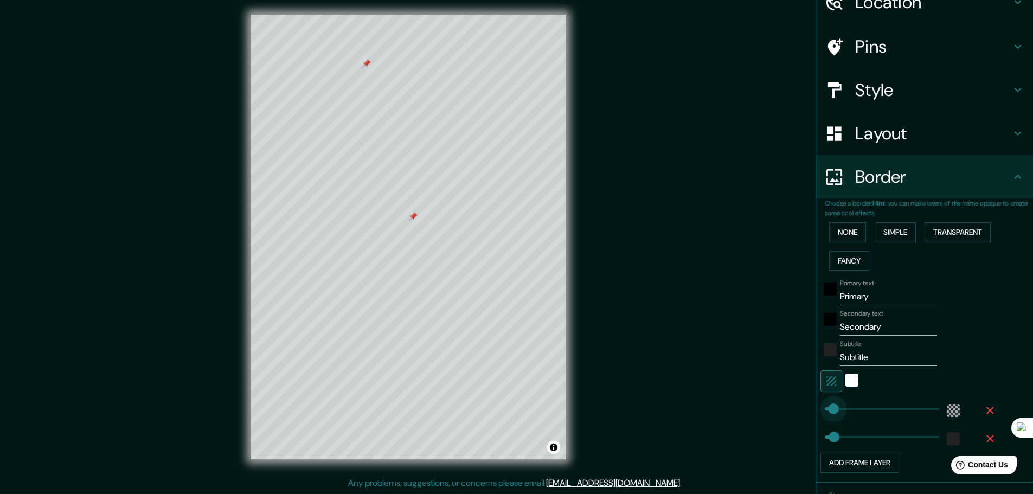
type input "0"
drag, startPoint x: 870, startPoint y: 407, endPoint x: 805, endPoint y: 409, distance: 64.5
type input "46"
type input "567"
drag, startPoint x: 815, startPoint y: 408, endPoint x: 928, endPoint y: 409, distance: 113.3
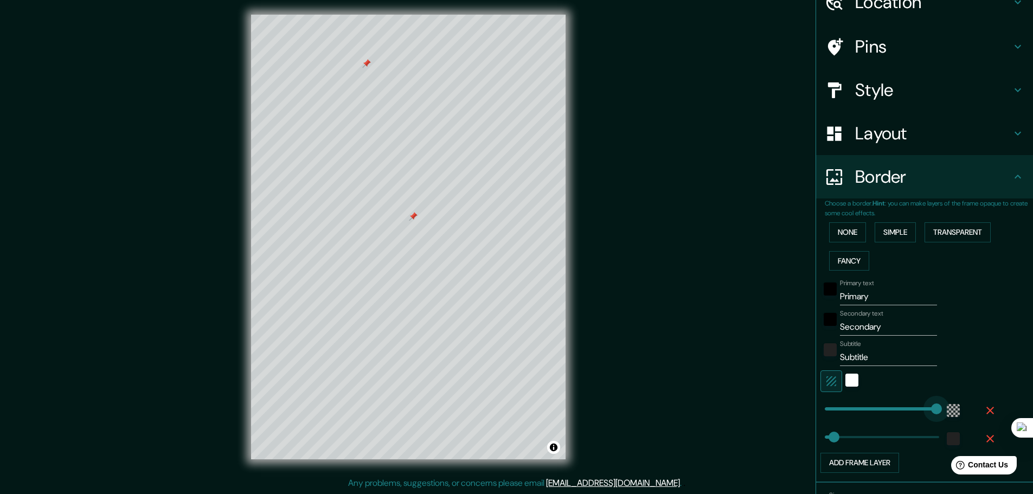
type input "46"
type input "88"
drag, startPoint x: 926, startPoint y: 406, endPoint x: 834, endPoint y: 408, distance: 92.2
type input "46"
type input "319"
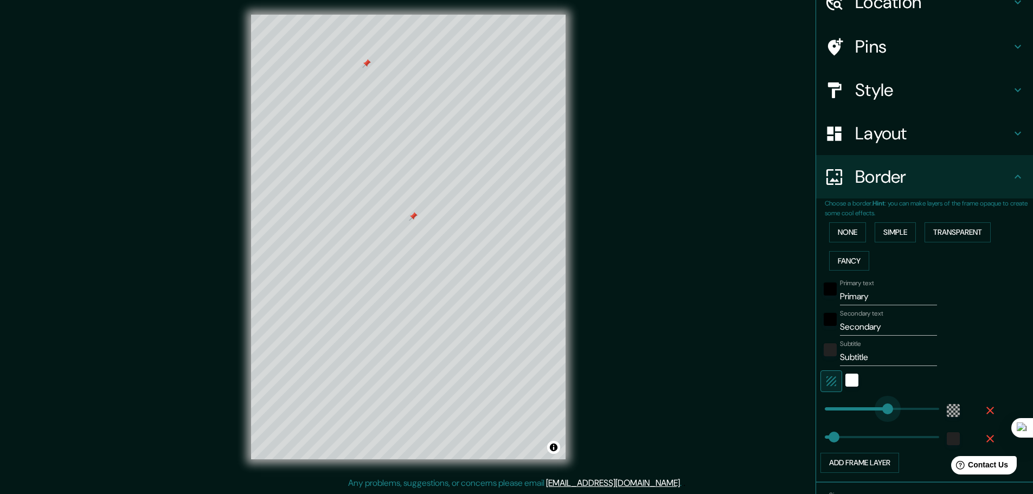
type input "46"
type input "253"
type input "46"
click at [983, 409] on icon "button" at bounding box center [989, 410] width 13 height 13
click at [983, 410] on icon "button" at bounding box center [989, 410] width 13 height 13
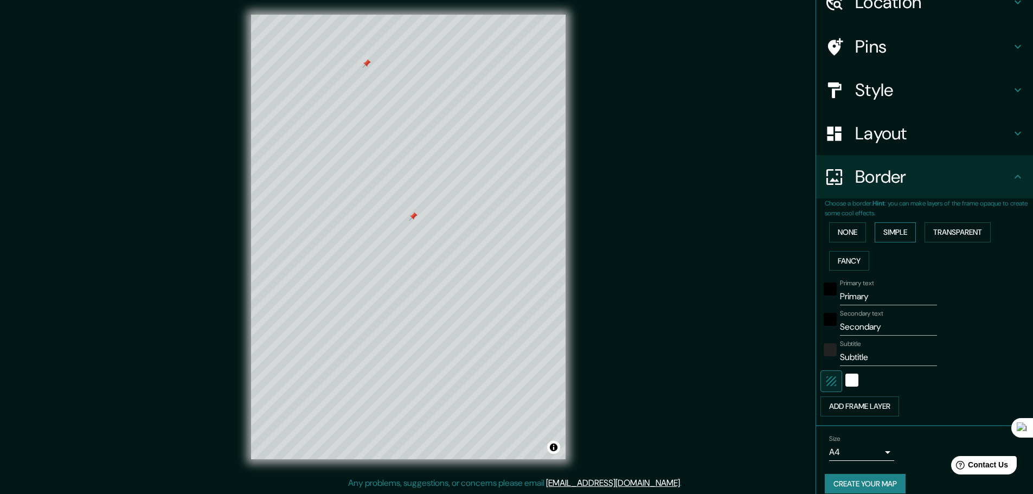
click at [882, 223] on button "Simple" at bounding box center [894, 232] width 41 height 20
click at [847, 233] on button "None" at bounding box center [847, 232] width 37 height 20
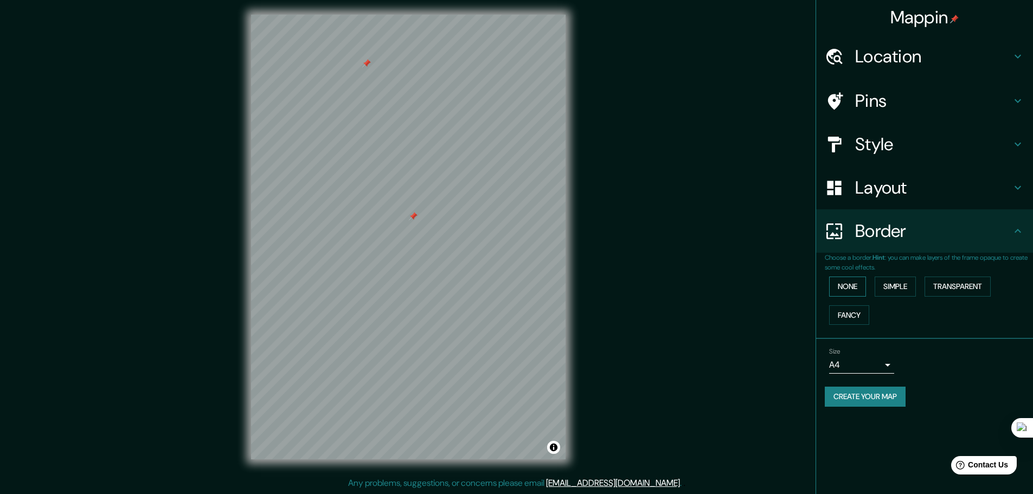
scroll to position [0, 0]
click at [903, 285] on button "Simple" at bounding box center [894, 286] width 41 height 20
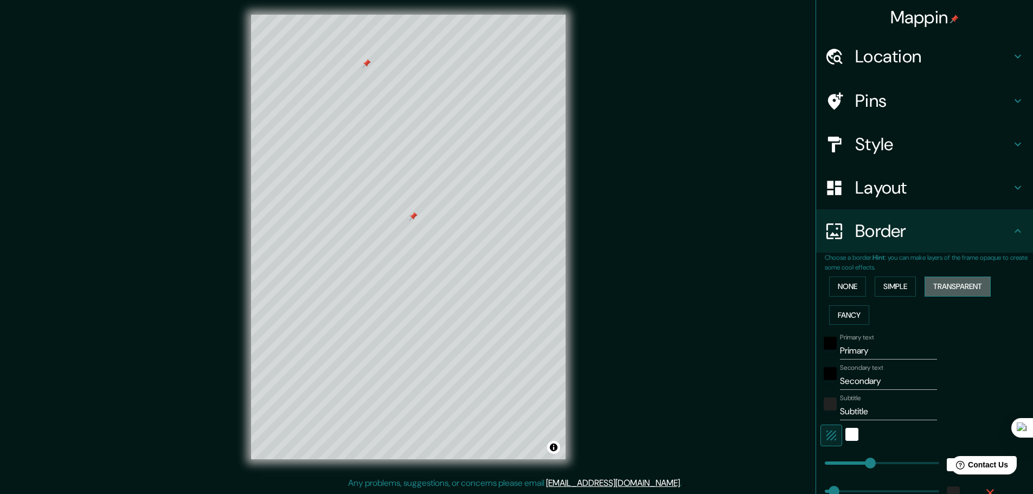
click at [942, 285] on button "Transparent" at bounding box center [957, 286] width 66 height 20
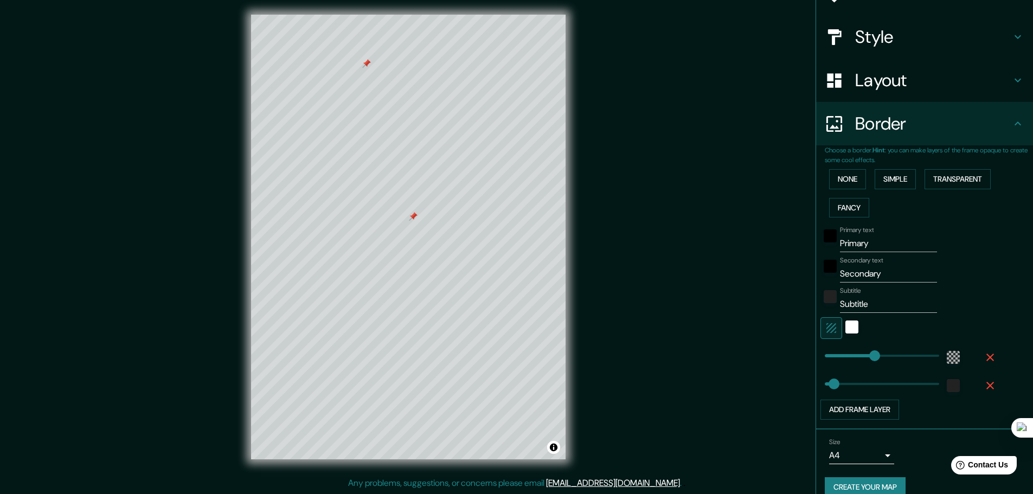
scroll to position [123, 0]
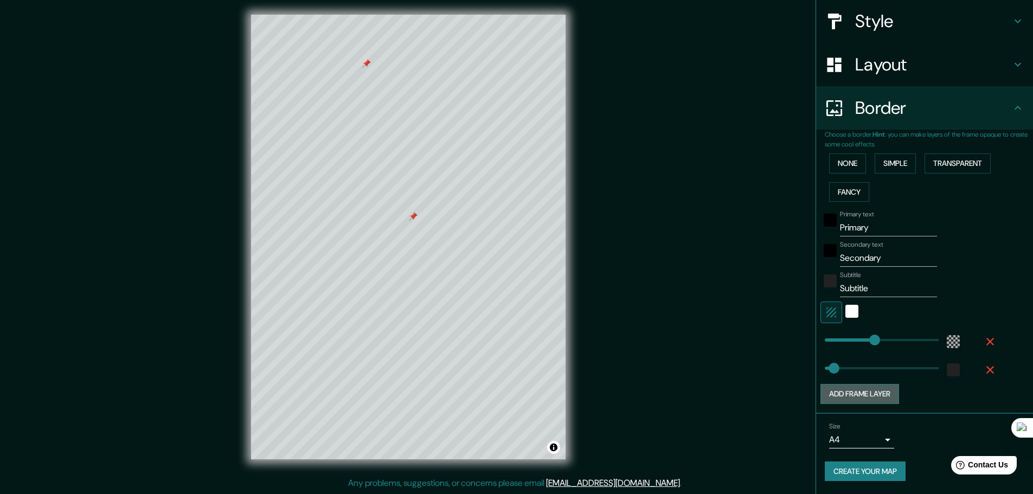
click at [856, 394] on button "Add frame layer" at bounding box center [859, 394] width 79 height 20
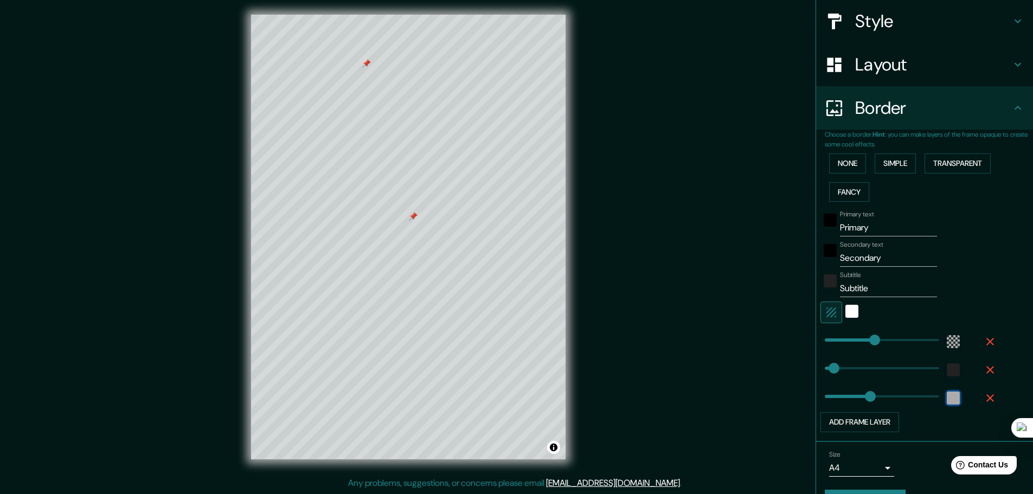
click at [947, 398] on div "white" at bounding box center [953, 397] width 13 height 13
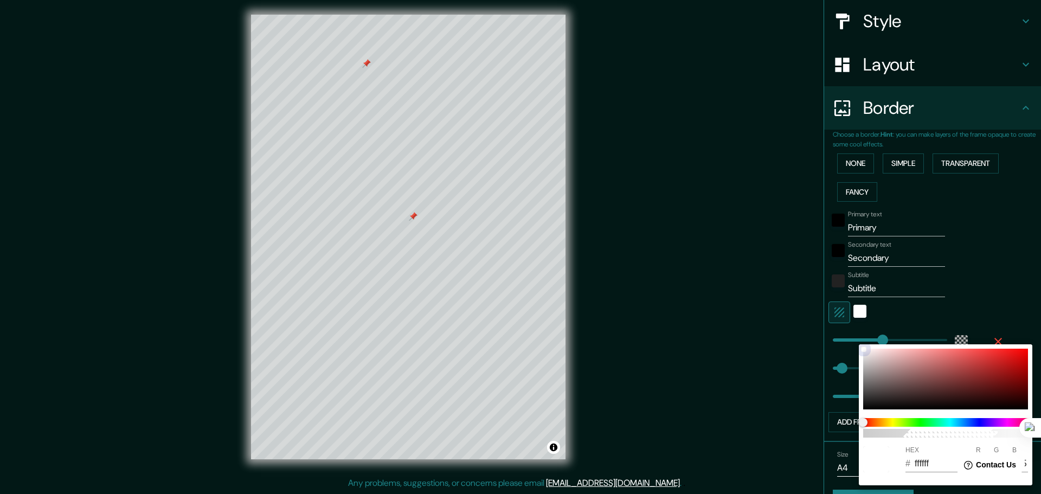
click at [1001, 362] on div at bounding box center [945, 379] width 165 height 61
type input "46"
type input "C62020"
type input "198"
type input "32"
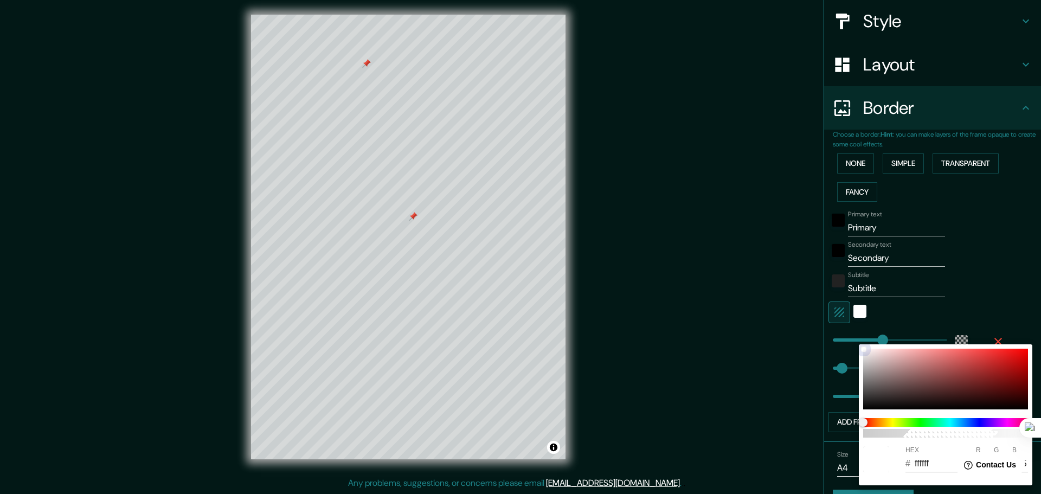
type input "32"
click at [1025, 325] on div at bounding box center [520, 247] width 1041 height 494
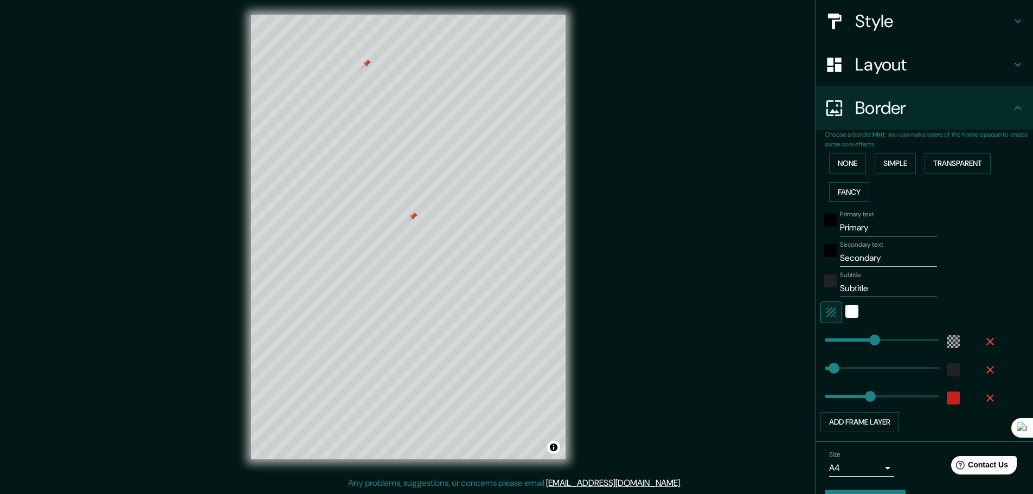
click at [983, 397] on icon "button" at bounding box center [989, 397] width 13 height 13
type input "46"
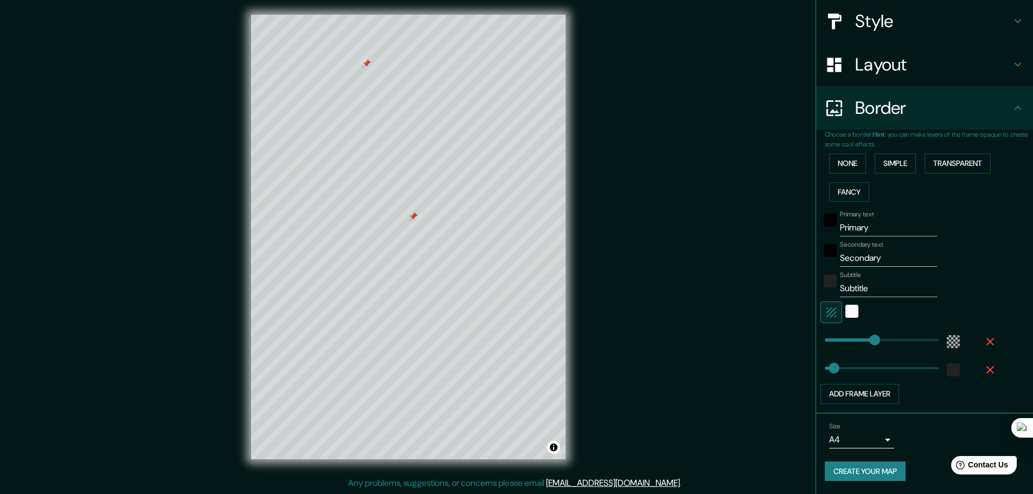
click at [882, 434] on body "Mappin Location Winnipeg, Manitoba, Canadá Pins Style Layout Border Choose a bo…" at bounding box center [516, 244] width 1033 height 494
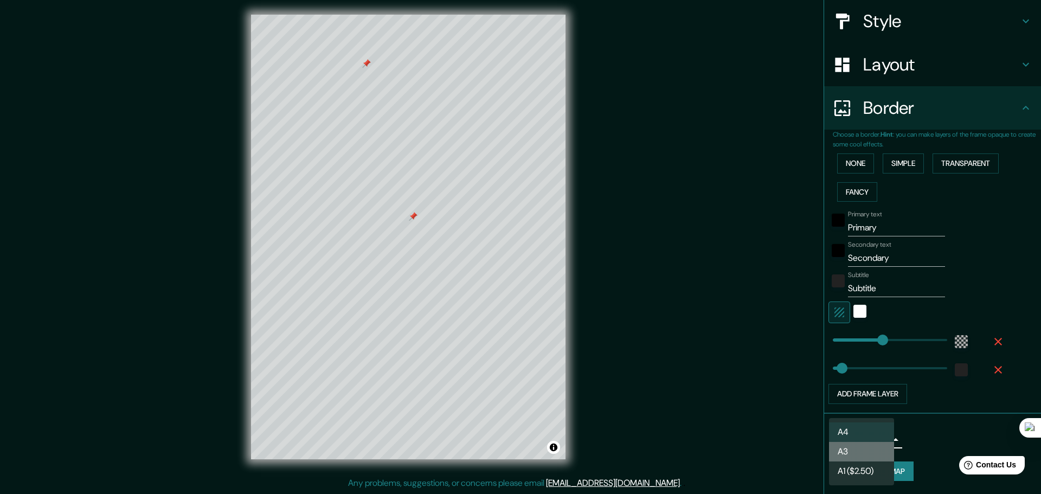
click at [869, 448] on li "A3" at bounding box center [861, 452] width 65 height 20
type input "a4"
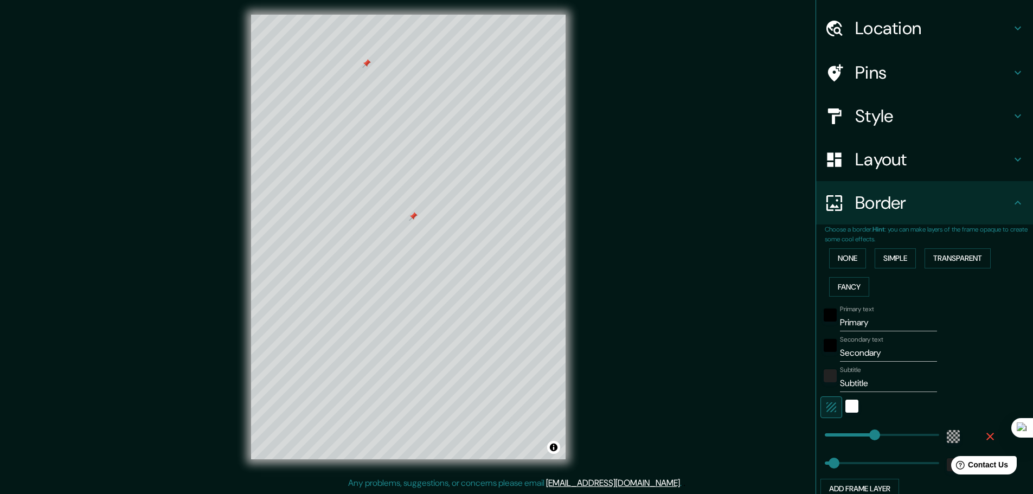
scroll to position [15, 0]
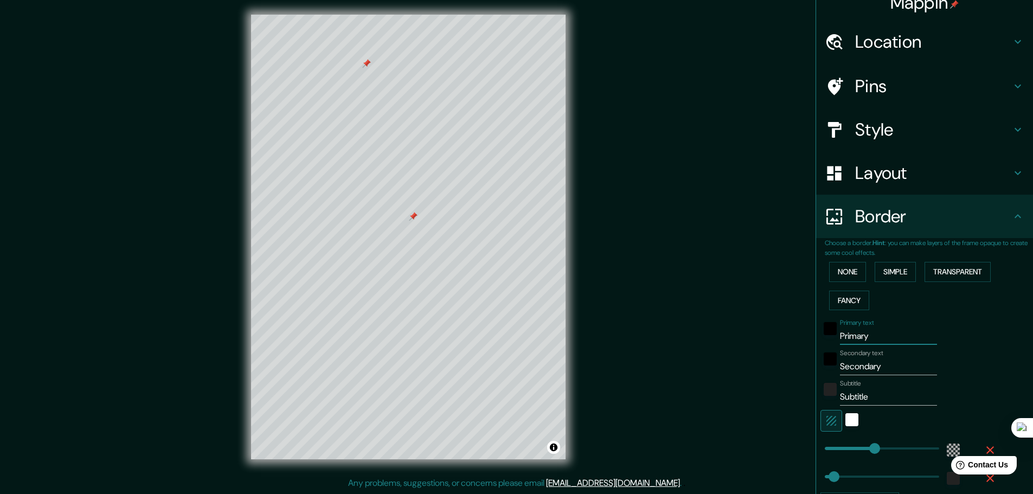
click at [863, 330] on input "Primary" at bounding box center [888, 335] width 97 height 17
drag, startPoint x: 868, startPoint y: 332, endPoint x: 800, endPoint y: 329, distance: 68.4
click at [800, 329] on div "Mappin Location Winnipeg, Manitoba, Canadá Pins Style Layout Border Choose a bo…" at bounding box center [516, 245] width 1033 height 497
type input "W"
type input "46"
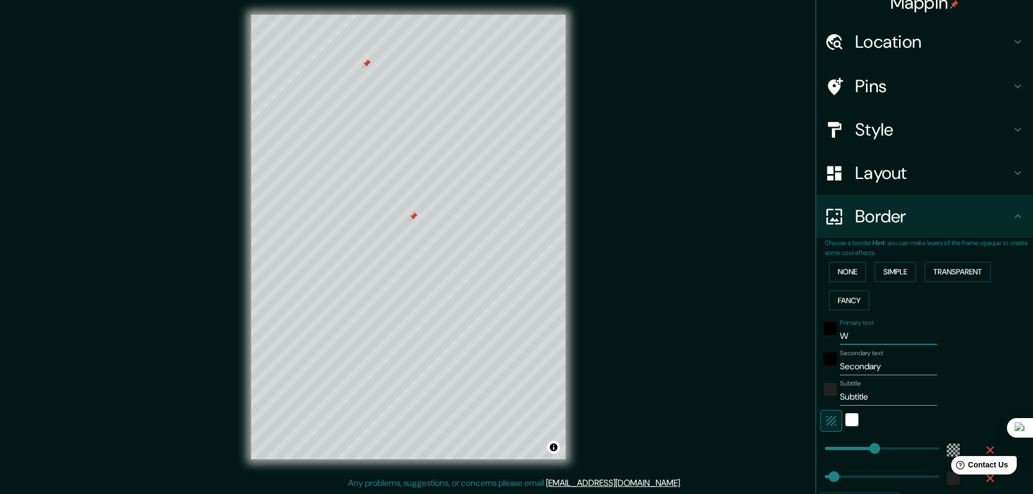
type input "WI"
type input "46"
type input "WIN"
type input "46"
type input "WINI"
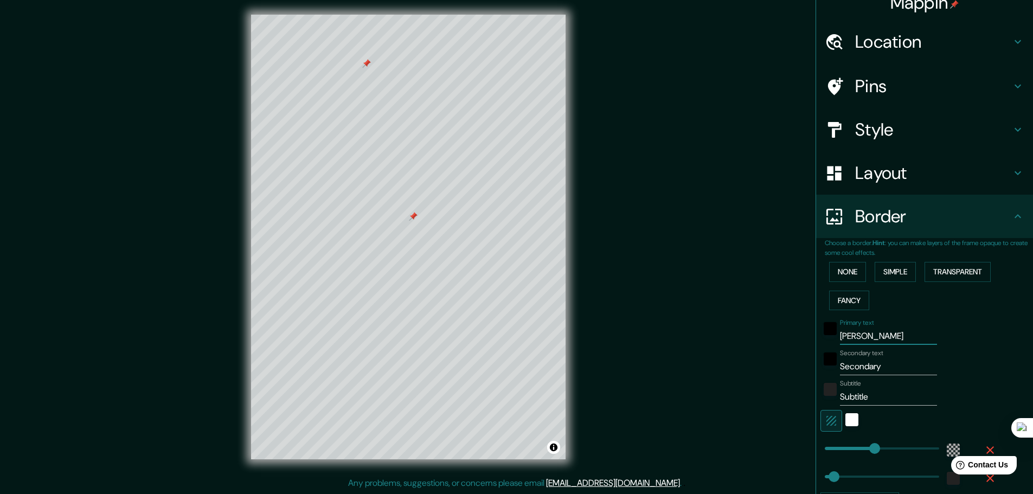
type input "46"
type input "WINII"
type input "46"
type input "WINI"
type input "46"
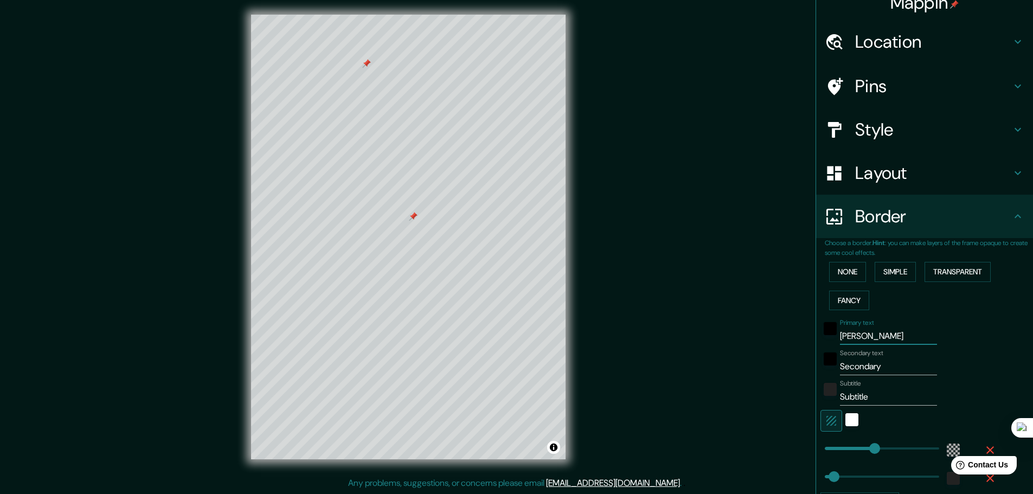
type input "WIN"
type input "46"
type input "WINN"
type input "46"
type input "WINNI"
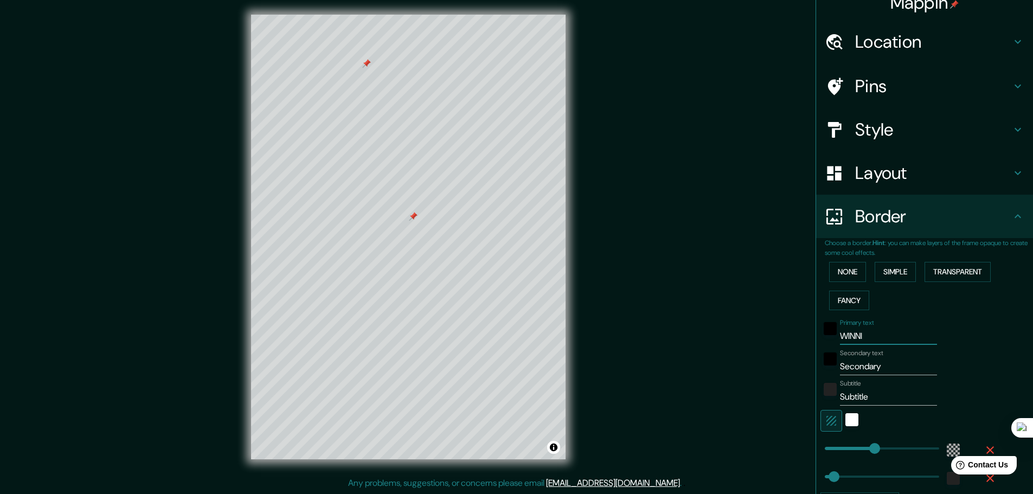
type input "46"
type input "WINNIO"
type input "46"
type input "WINNI"
type input "46"
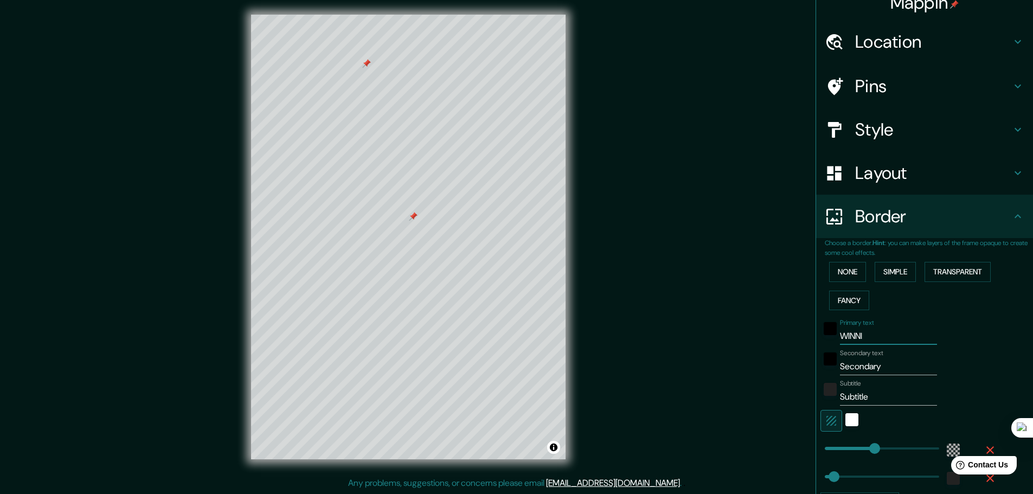
type input "WINNIP"
type input "46"
type input "WINNIPE"
type input "46"
type input "WINNIPEG"
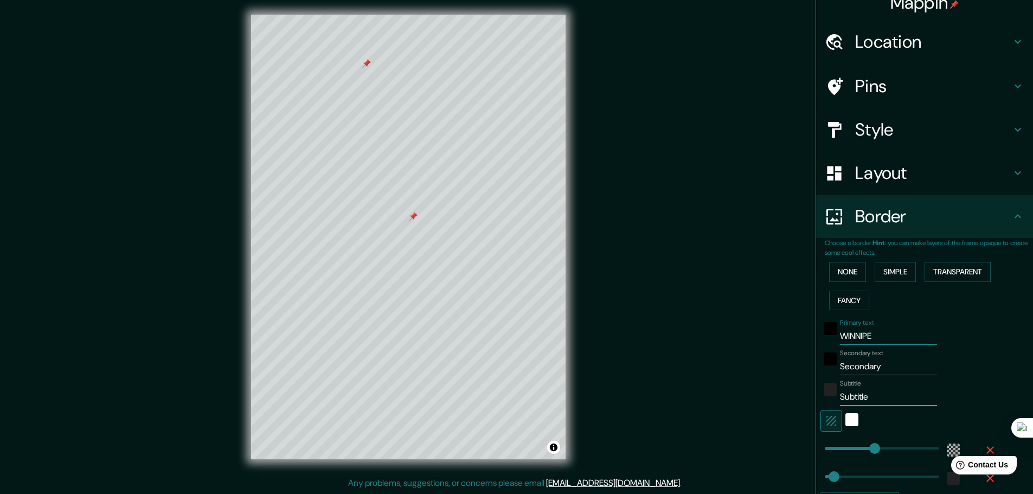
type input "46"
type input "WINNIPEG"
drag, startPoint x: 883, startPoint y: 368, endPoint x: 808, endPoint y: 366, distance: 74.3
click at [816, 366] on div "Choose a border. Hint : you can make layers of the frame opaque to create some …" at bounding box center [924, 380] width 217 height 284
type input "C"
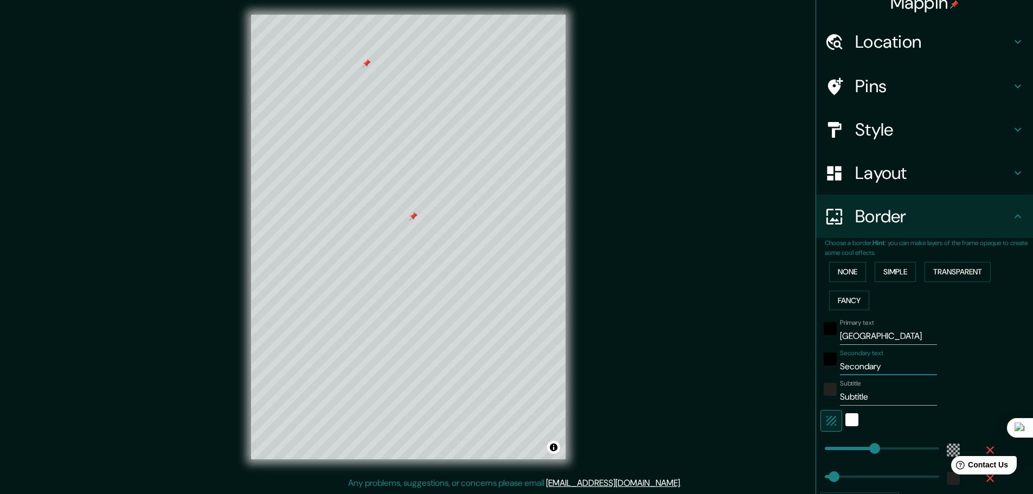
type input "46"
type input "CA"
type input "46"
type input "CAN"
type input "46"
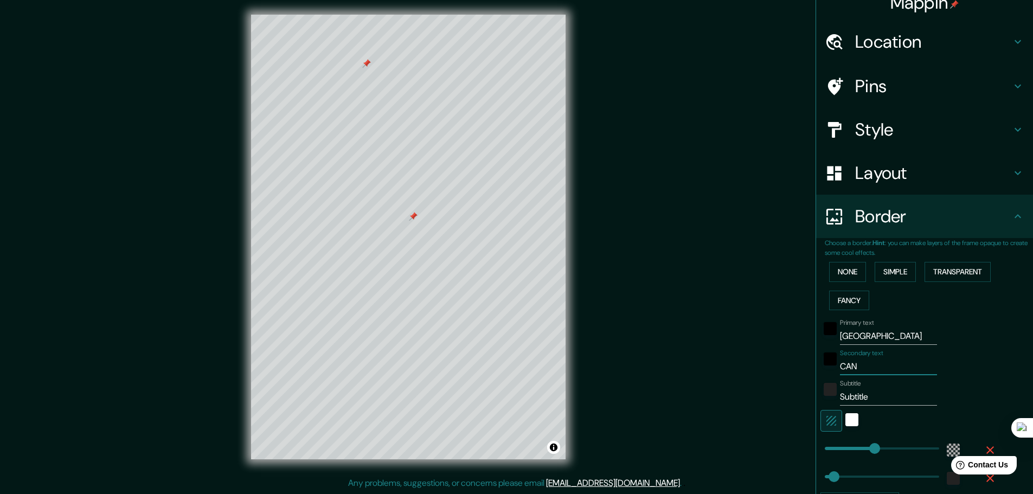
type input "CANA"
type input "46"
type input "CANAD"
type input "46"
type input "CANADA"
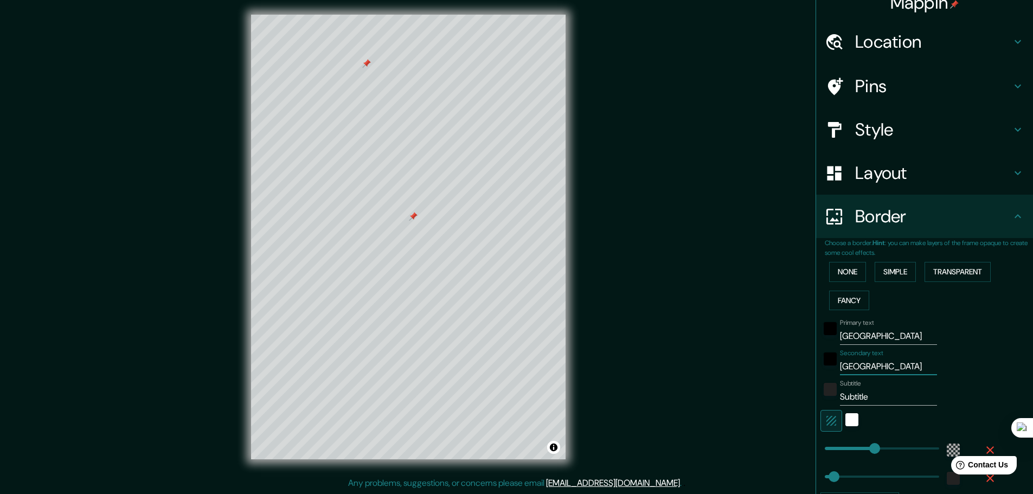
type input "46"
type input "CANADA"
click at [870, 394] on input "Subtitle" at bounding box center [888, 396] width 97 height 17
drag, startPoint x: 876, startPoint y: 397, endPoint x: 819, endPoint y: 396, distance: 56.9
click at [820, 396] on div "Subtitle Subtitle" at bounding box center [909, 393] width 178 height 26
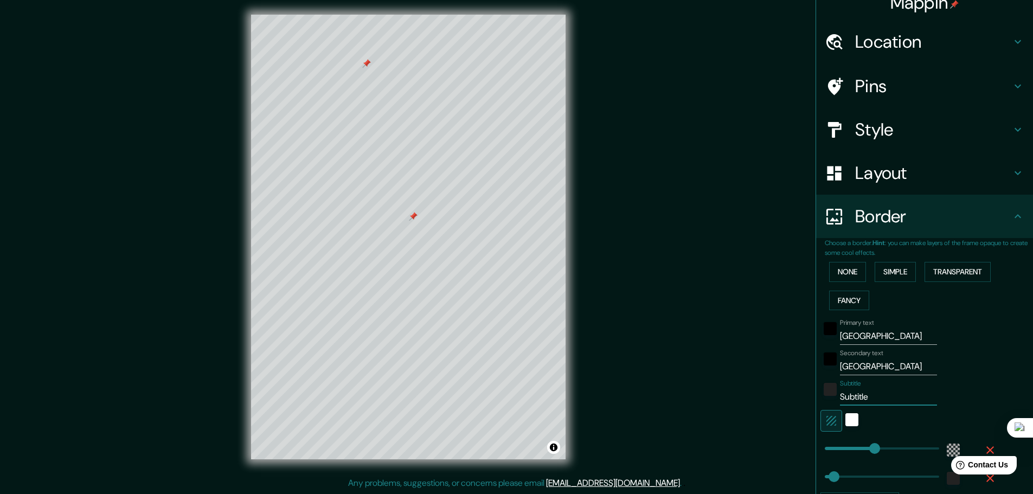
type input "4"
type input "46"
type input "49"
type input "46"
type input "49."
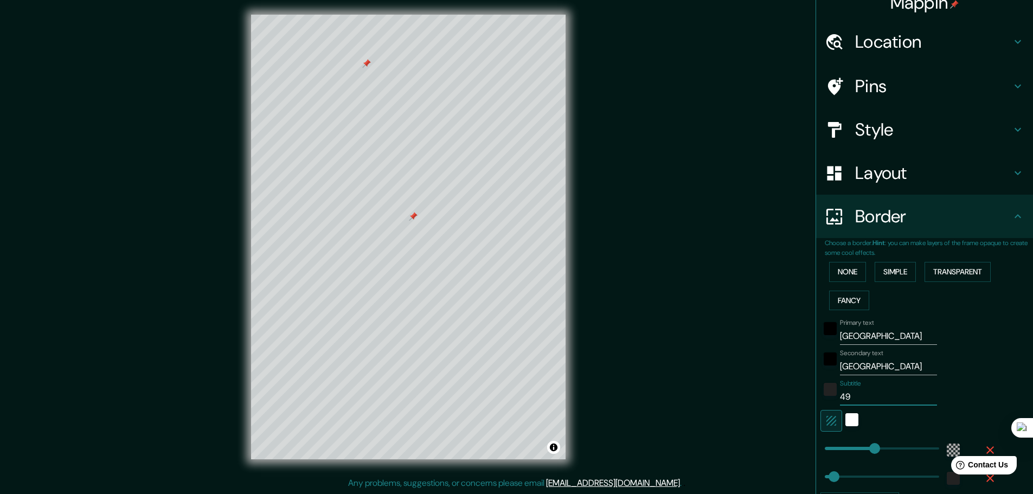
type input "46"
type input "49.8"
type input "46"
type input "49.89"
type input "46"
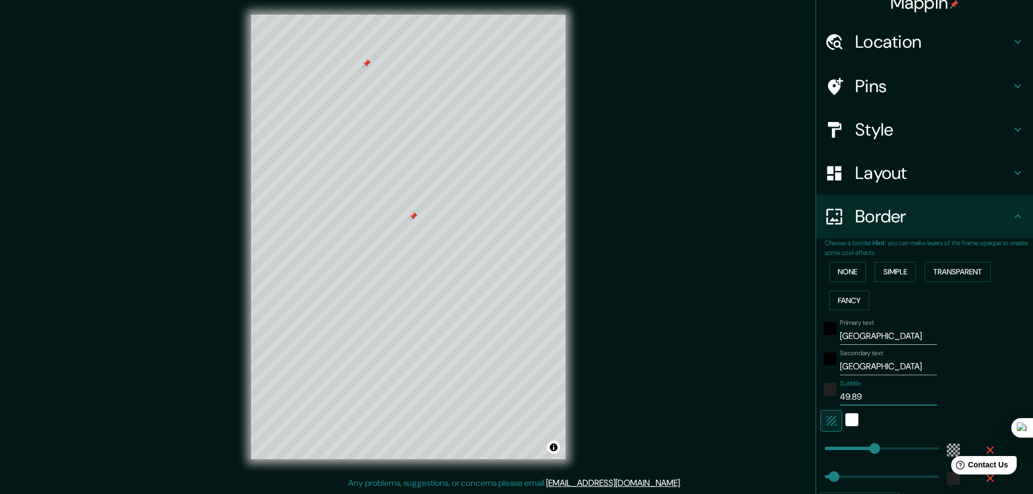
type input "49.895"
type input "46"
type input "49.8951"
type input "46"
type input "49.8951°"
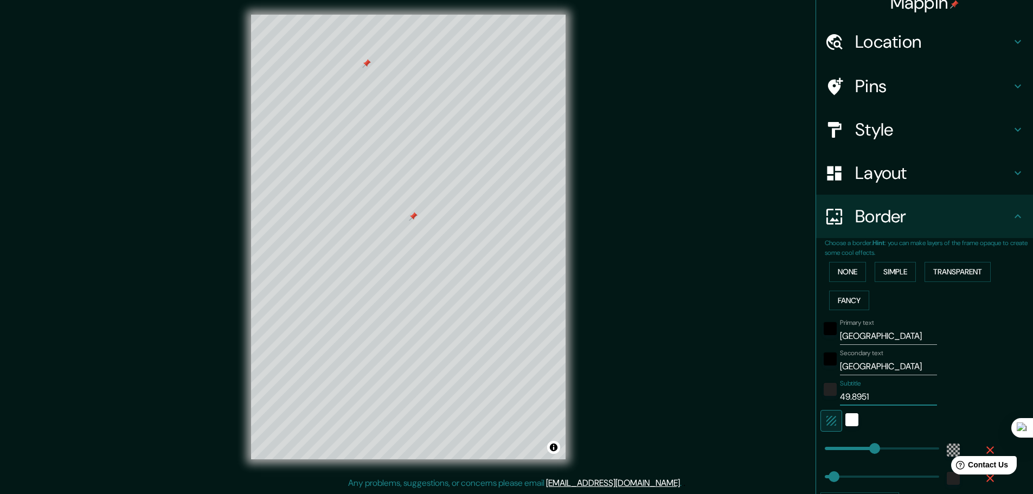
type input "46"
type input "49.8951°N"
type input "46"
type input "49.8951°N"
type input "46"
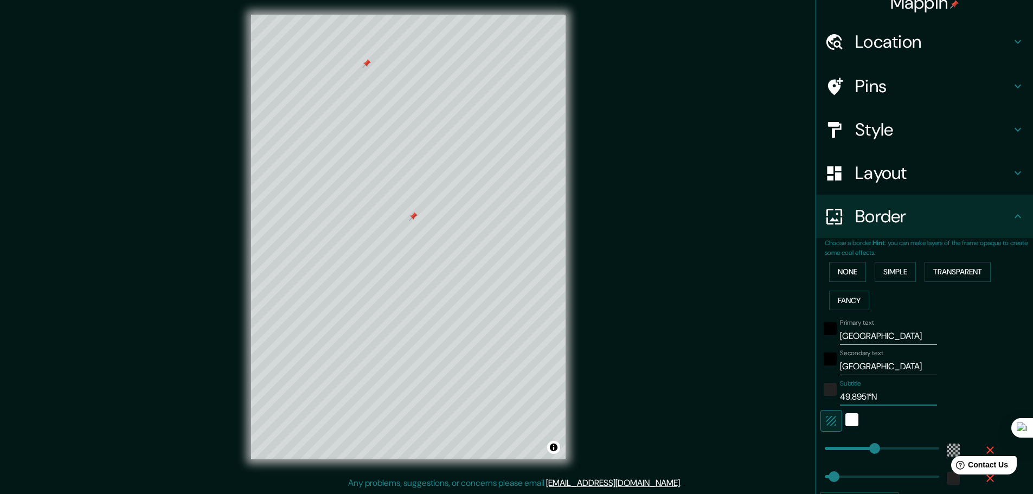
type input "49.8951°N /"
type input "46"
type input "49.8951°N /"
type input "46"
type input "49.8951°N / 9"
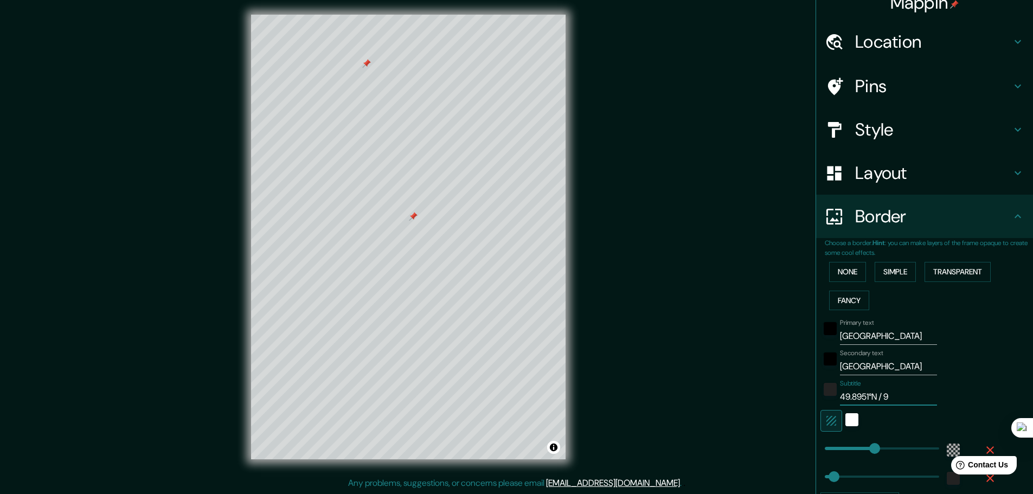
type input "46"
type input "49.8951°N / 97"
type input "46"
type input "49.8951°N / 97."
type input "46"
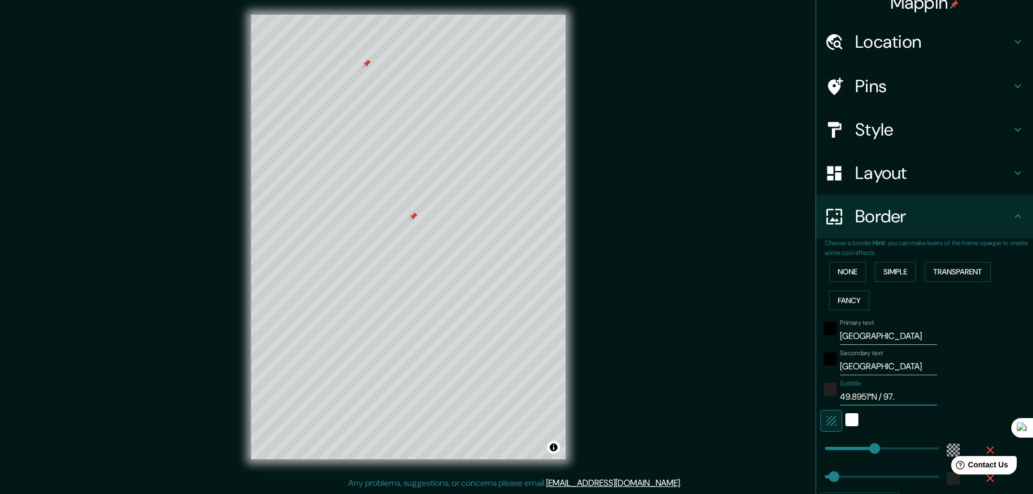
type input "49.8951°N / 97.1"
type input "46"
type input "49.8951°N / 97.13"
type input "46"
type input "49.8951°N / 97.138"
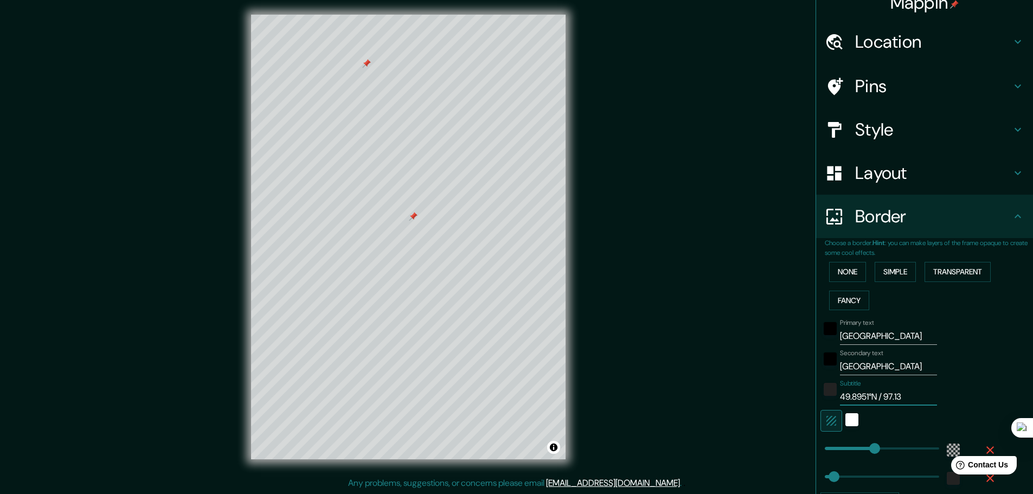
type input "46"
type input "49.8951°N / 97.1384"
type input "46"
type input "49.8951°N / 97.1384°"
type input "46"
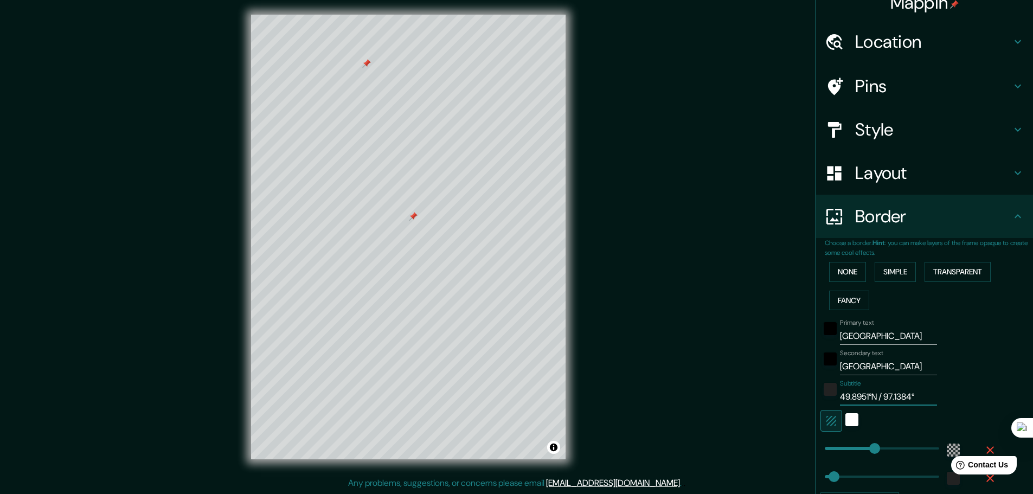
type input "49.8951°N / 97.1384°W"
type input "46"
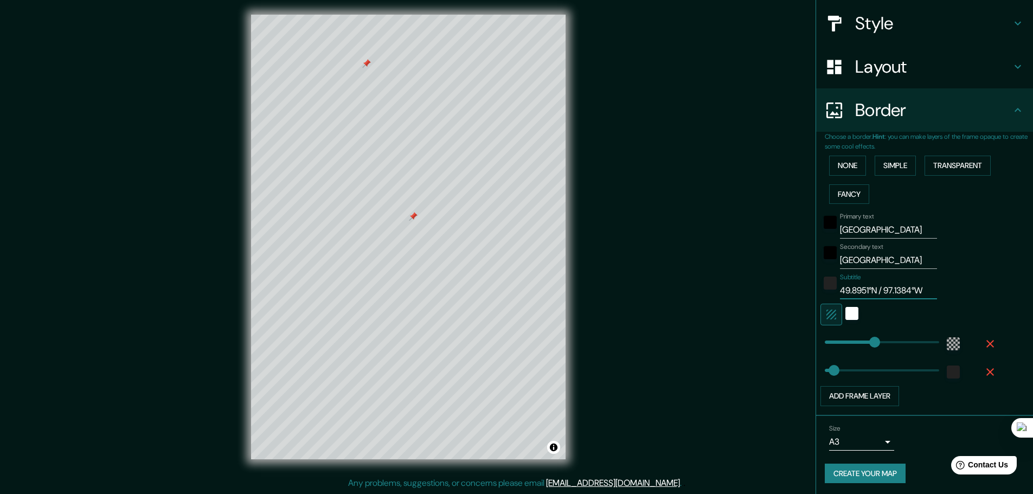
scroll to position [123, 0]
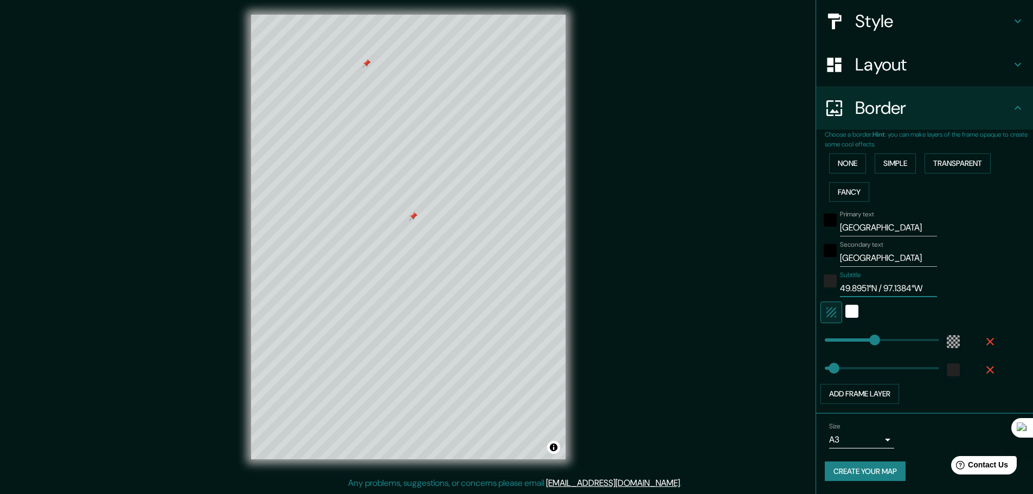
type input "49.8951°N / 97.1384°W"
click at [877, 471] on button "Create your map" at bounding box center [865, 471] width 81 height 20
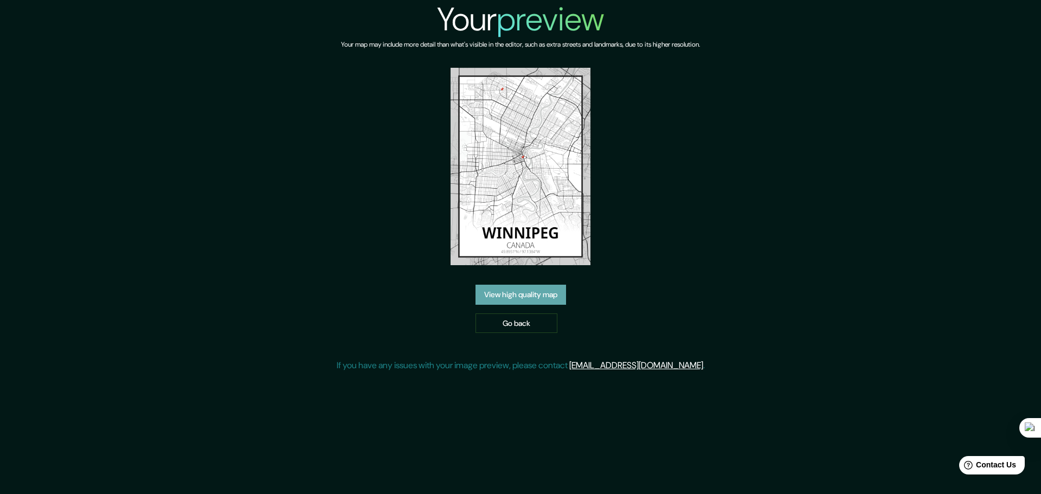
click at [537, 298] on link "View high quality map" at bounding box center [520, 295] width 91 height 20
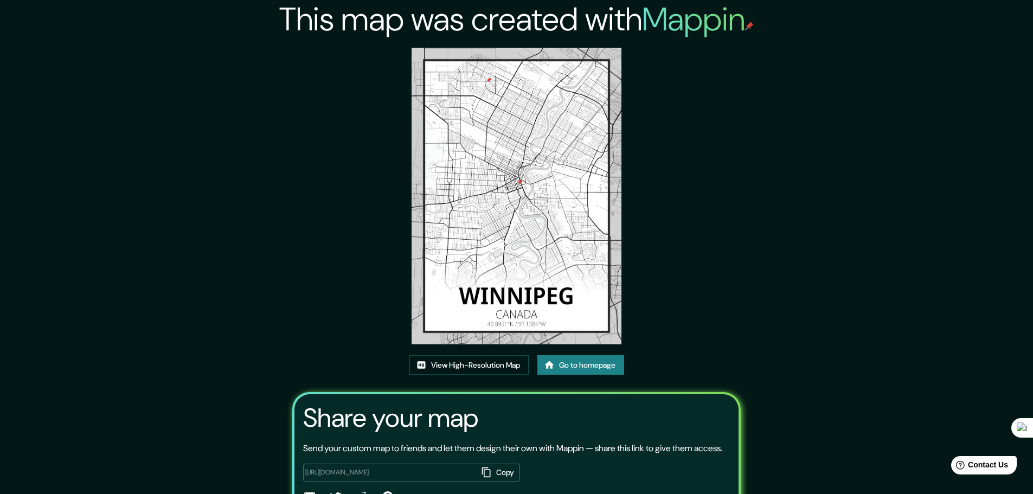
click at [505, 480] on button "Copy" at bounding box center [499, 473] width 42 height 18
click at [466, 370] on link "View High-Resolution Map" at bounding box center [468, 365] width 119 height 20
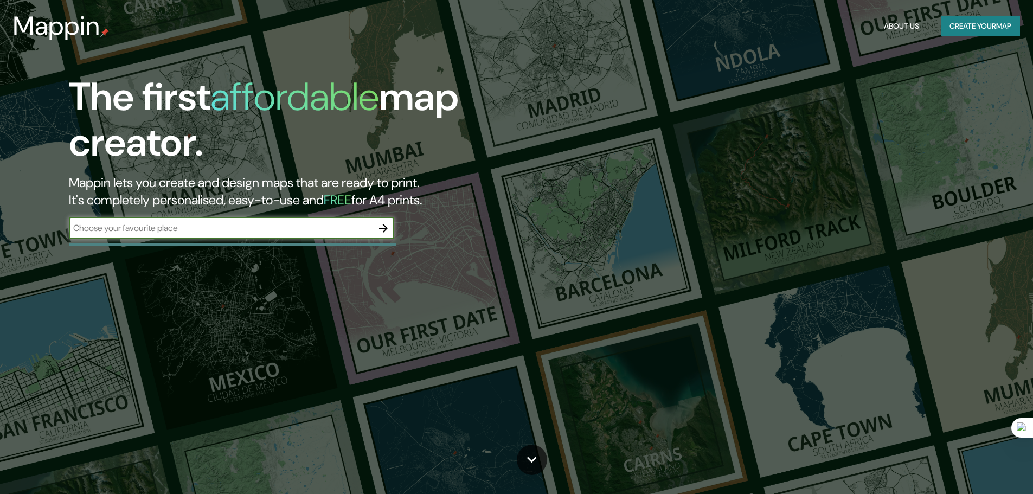
click at [389, 230] on icon "button" at bounding box center [383, 228] width 13 height 13
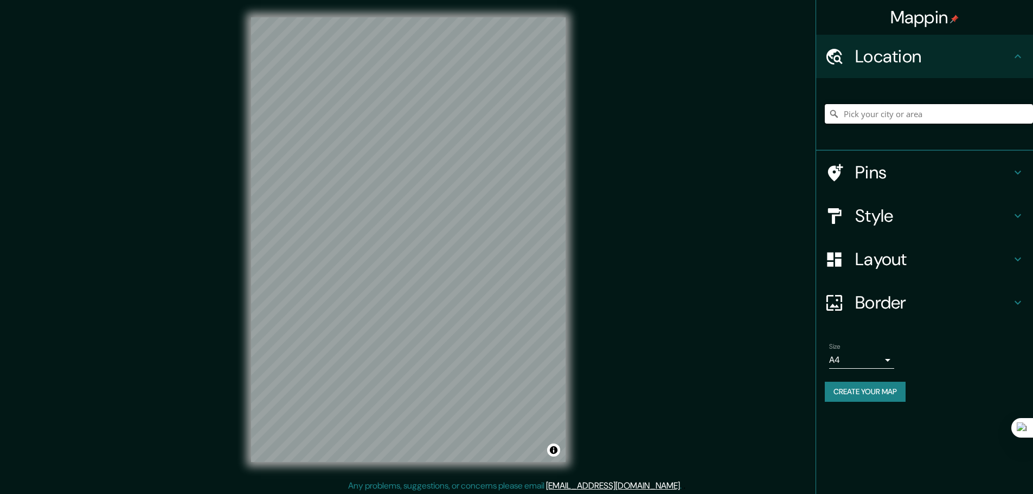
click at [871, 110] on input "Pick your city or area" at bounding box center [929, 114] width 208 height 20
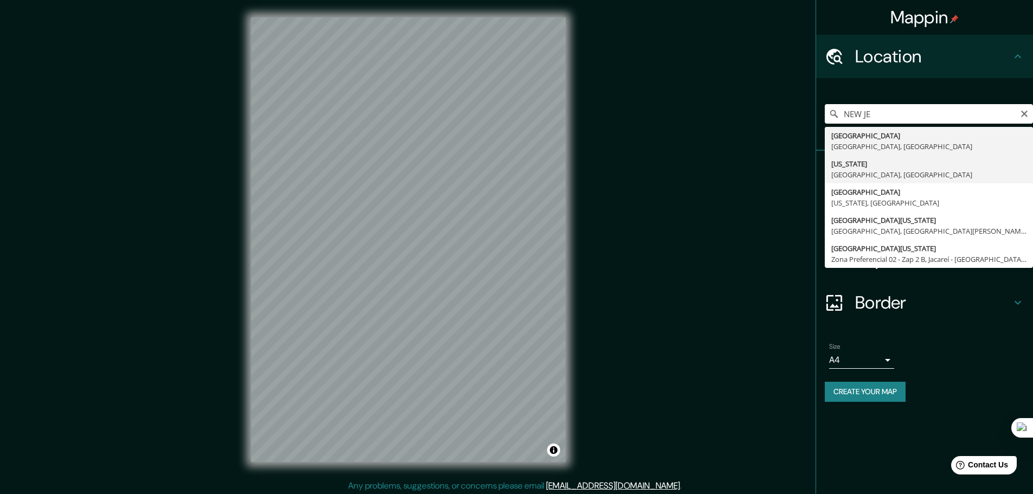
type input "[US_STATE], [GEOGRAPHIC_DATA], [GEOGRAPHIC_DATA]"
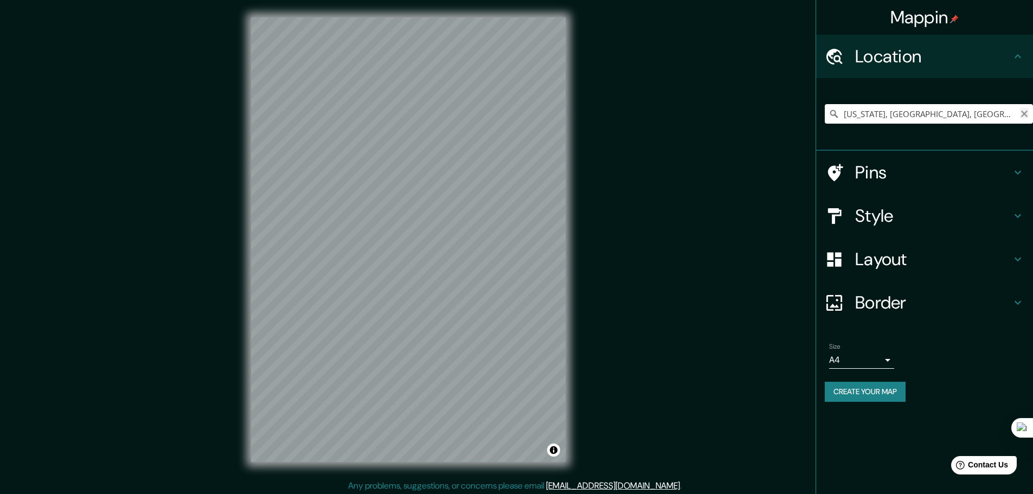
click at [1020, 114] on icon "Clear" at bounding box center [1024, 114] width 9 height 9
drag, startPoint x: 970, startPoint y: 119, endPoint x: 829, endPoint y: 114, distance: 141.6
click at [829, 114] on div "[GEOGRAPHIC_DATA], [GEOGRAPHIC_DATA]" at bounding box center [929, 114] width 208 height 20
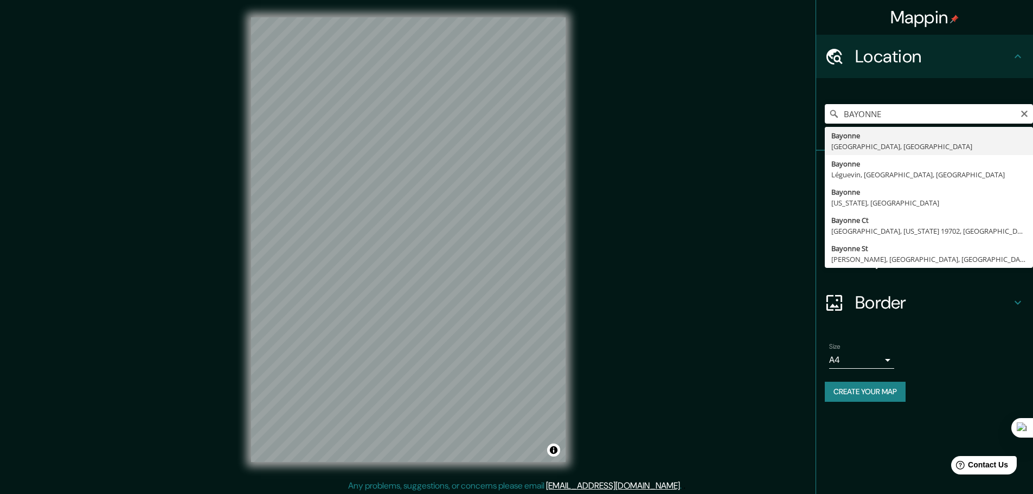
type input "[GEOGRAPHIC_DATA], [GEOGRAPHIC_DATA], [GEOGRAPHIC_DATA]"
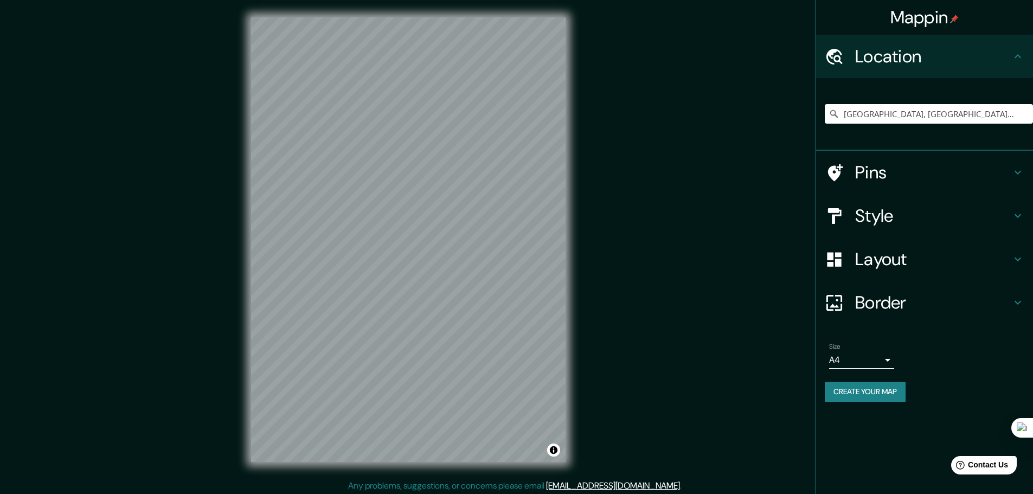
click at [856, 215] on h4 "Style" at bounding box center [933, 216] width 156 height 22
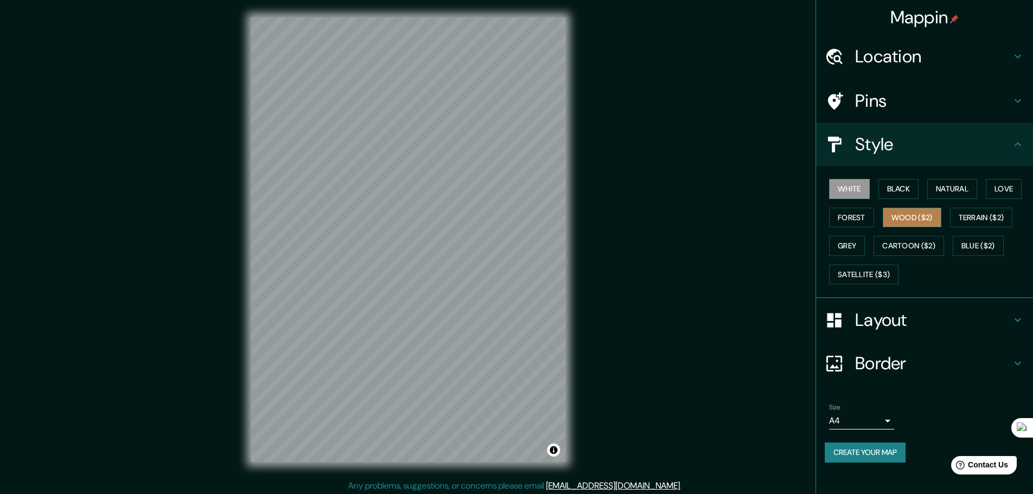
click at [893, 219] on button "Wood ($2)" at bounding box center [912, 218] width 59 height 20
click at [979, 223] on button "Terrain ($2)" at bounding box center [981, 218] width 63 height 20
click at [972, 243] on button "Blue ($2)" at bounding box center [978, 246] width 51 height 20
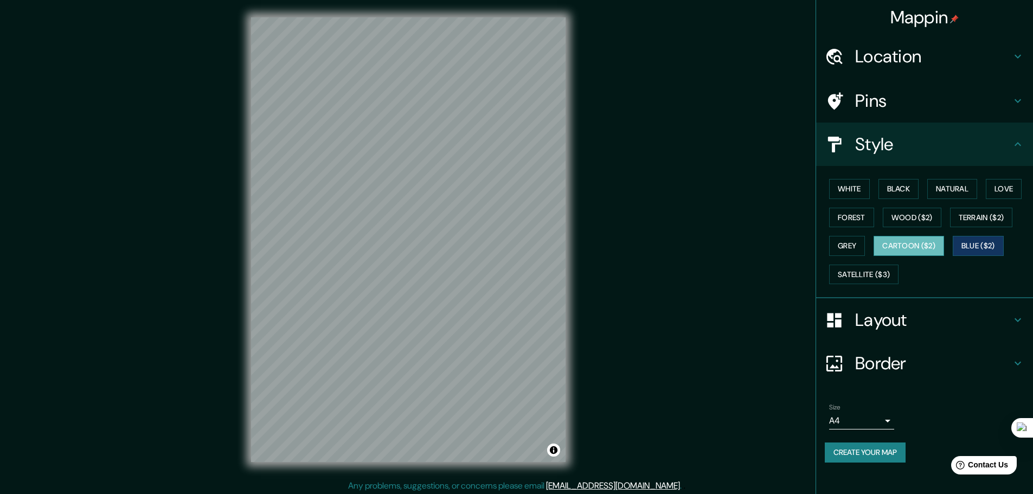
click at [921, 248] on button "Cartoon ($2)" at bounding box center [908, 246] width 70 height 20
click at [879, 270] on button "Satellite ($3)" at bounding box center [863, 275] width 69 height 20
click at [903, 248] on button "Cartoon ($2)" at bounding box center [908, 246] width 70 height 20
click at [858, 245] on button "Grey" at bounding box center [847, 246] width 36 height 20
click at [881, 418] on body "Mappin Location [GEOGRAPHIC_DATA], [GEOGRAPHIC_DATA], [GEOGRAPHIC_DATA] Pins St…" at bounding box center [516, 247] width 1033 height 494
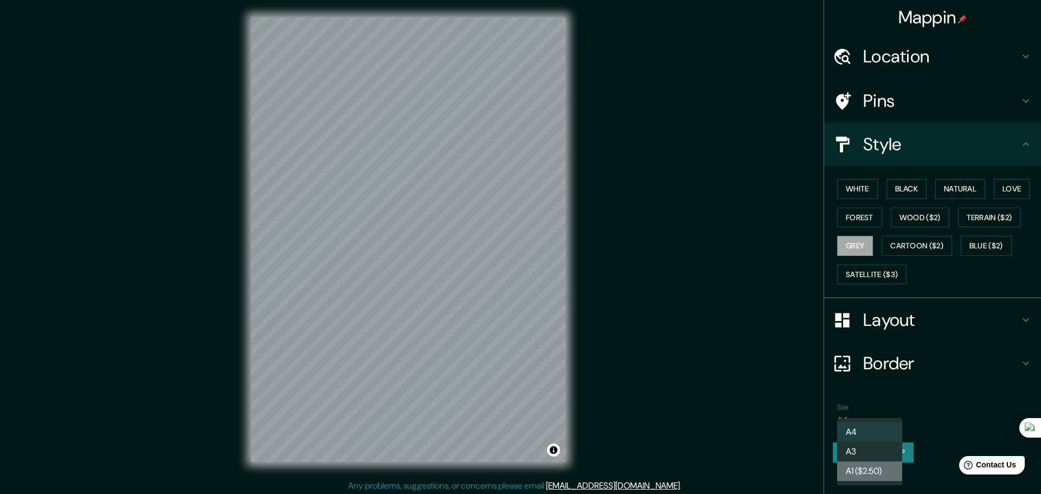
click at [874, 468] on li "A1 ($2.50)" at bounding box center [869, 471] width 65 height 20
type input "a3"
